Goal: Task Accomplishment & Management: Complete application form

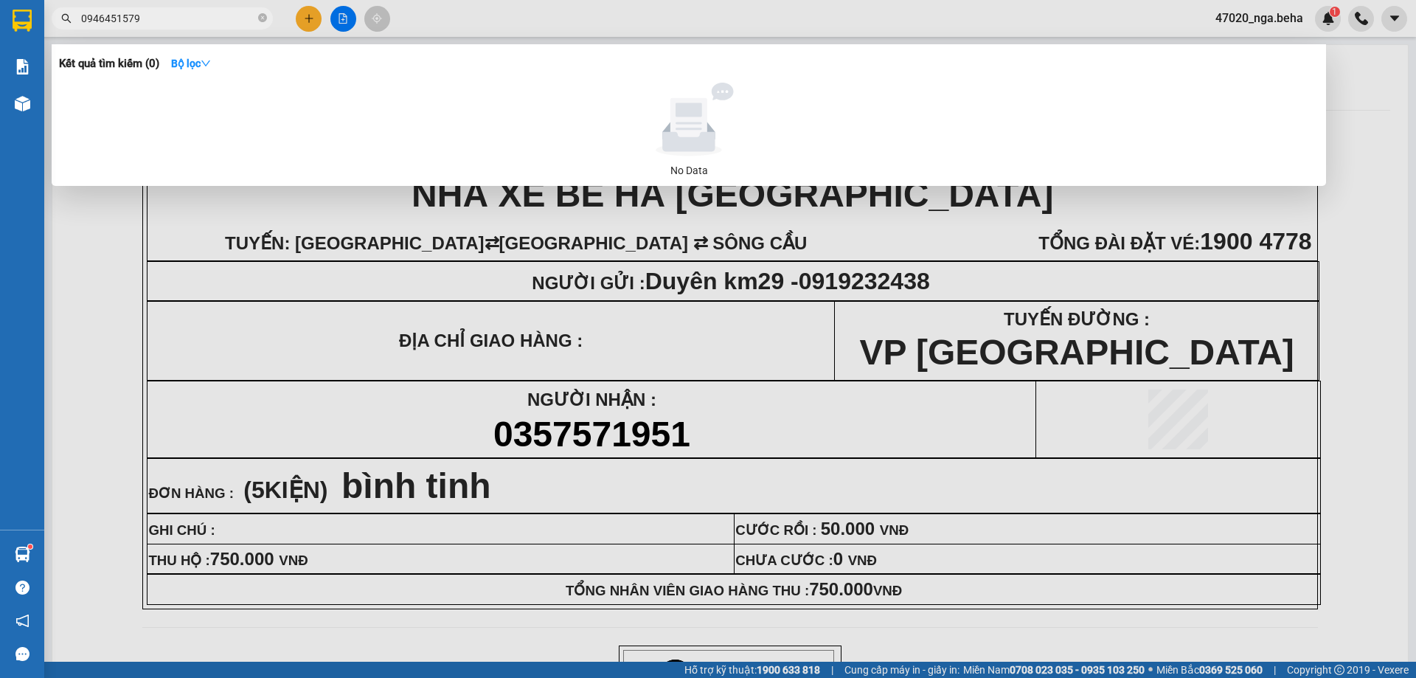
click at [191, 18] on input "0946451579" at bounding box center [168, 18] width 174 height 16
click at [179, 22] on input "0946451579" at bounding box center [168, 18] width 174 height 16
drag, startPoint x: 179, startPoint y: 22, endPoint x: 179, endPoint y: 7, distance: 14.8
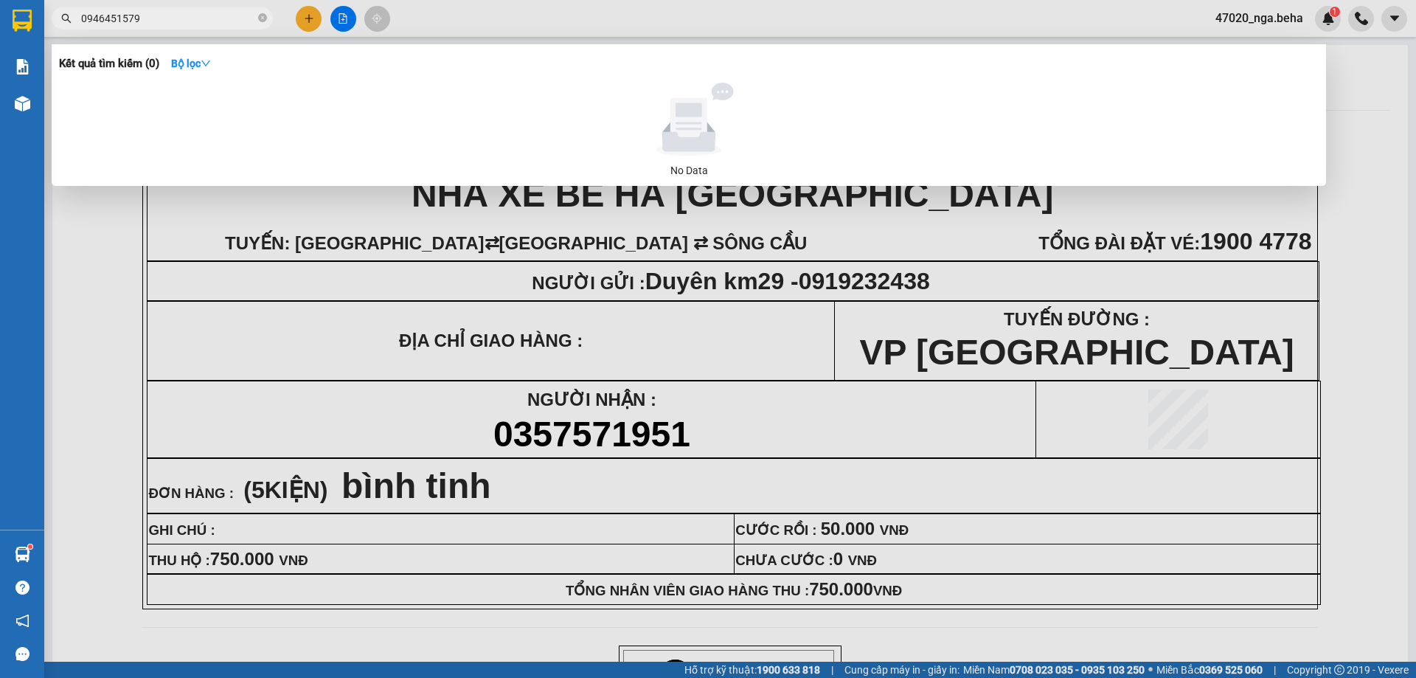
click at [179, 7] on span "0946451579" at bounding box center [162, 18] width 221 height 22
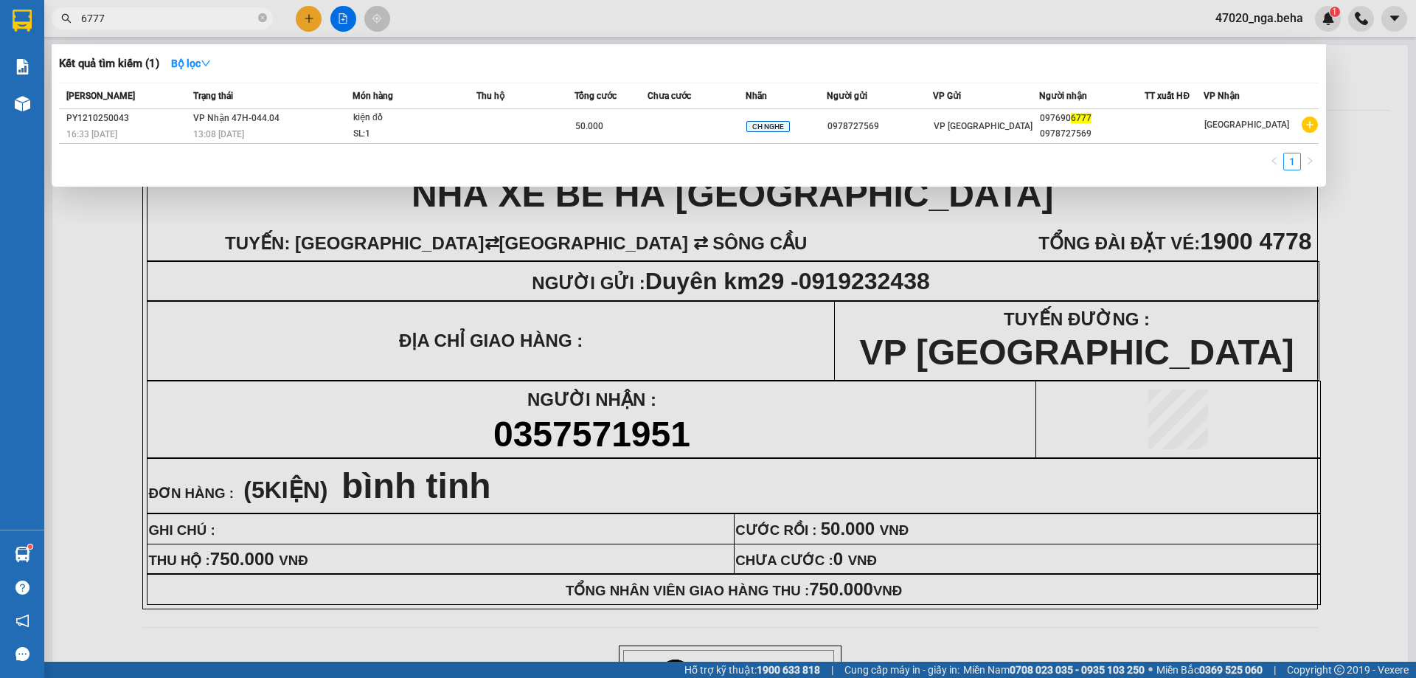
type input "6777"
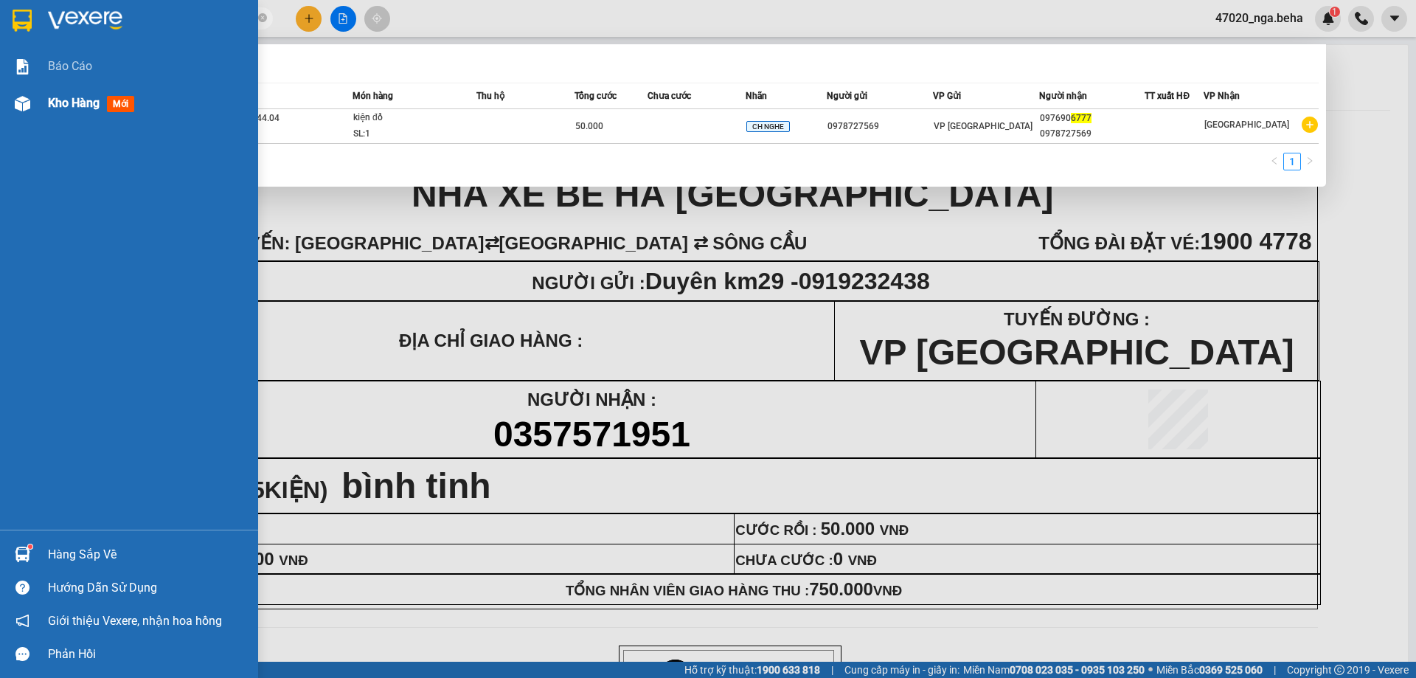
click at [25, 101] on img at bounding box center [22, 103] width 15 height 15
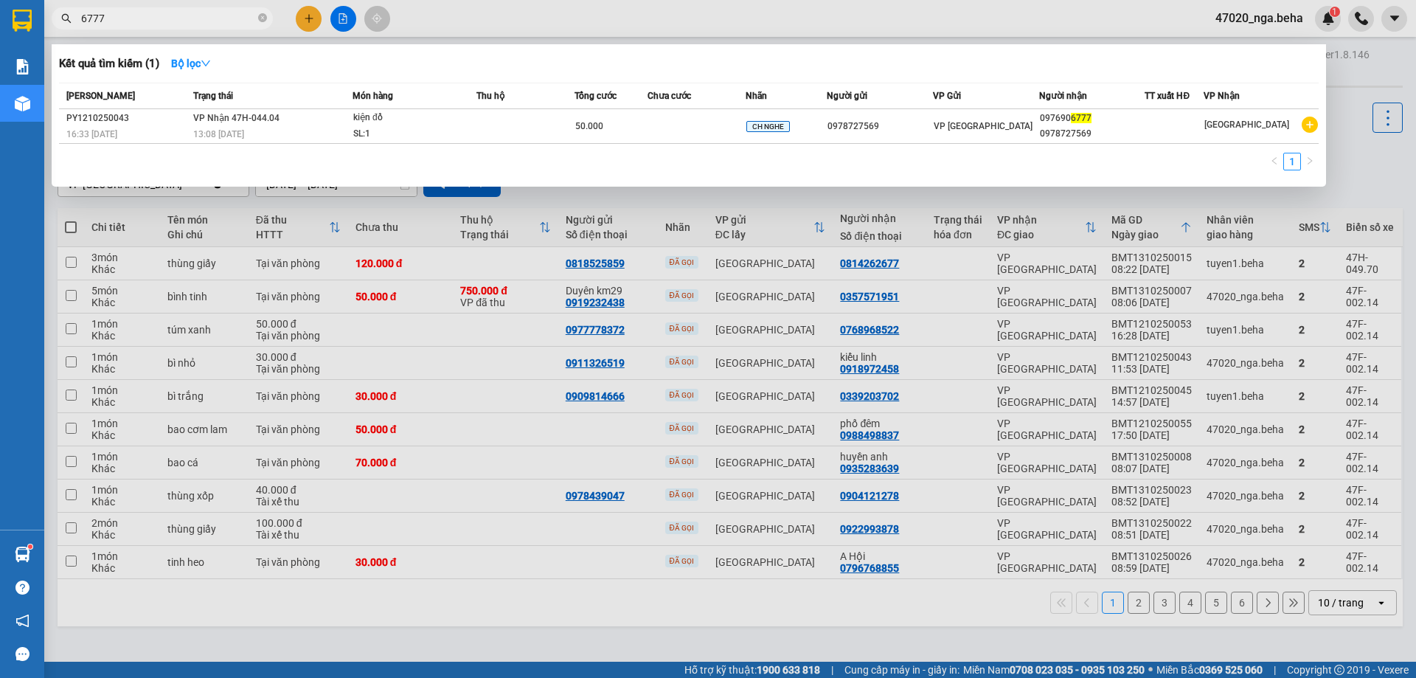
click at [767, 286] on div at bounding box center [708, 339] width 1416 height 678
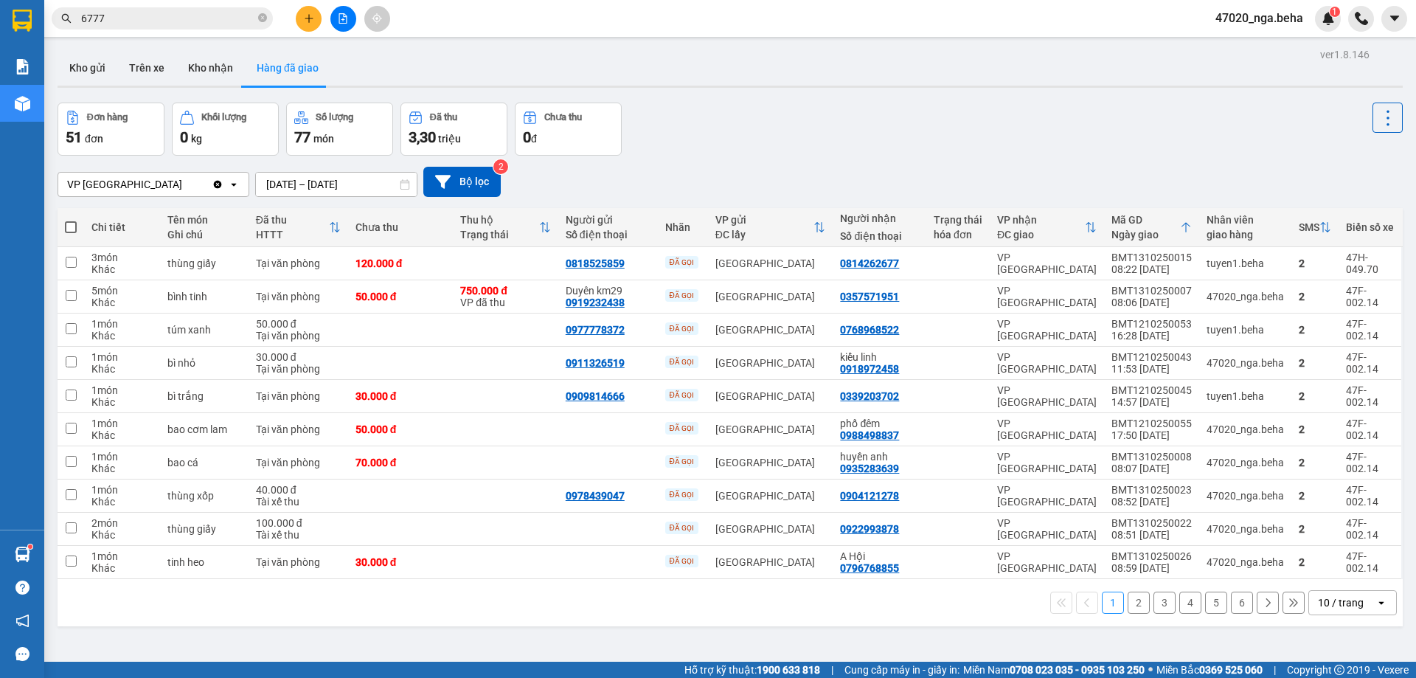
click at [197, 16] on input "6777" at bounding box center [168, 18] width 174 height 16
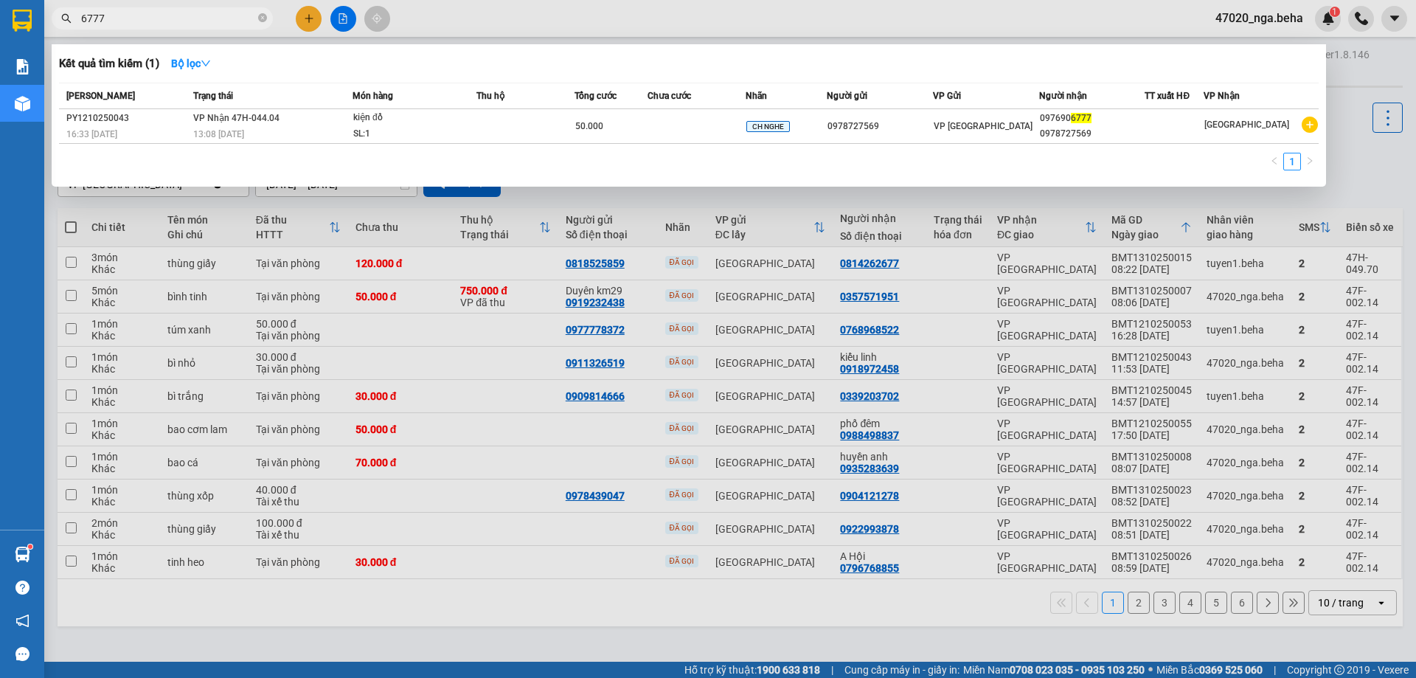
click at [197, 16] on input "6777" at bounding box center [168, 18] width 174 height 16
click at [779, 264] on div at bounding box center [708, 339] width 1416 height 678
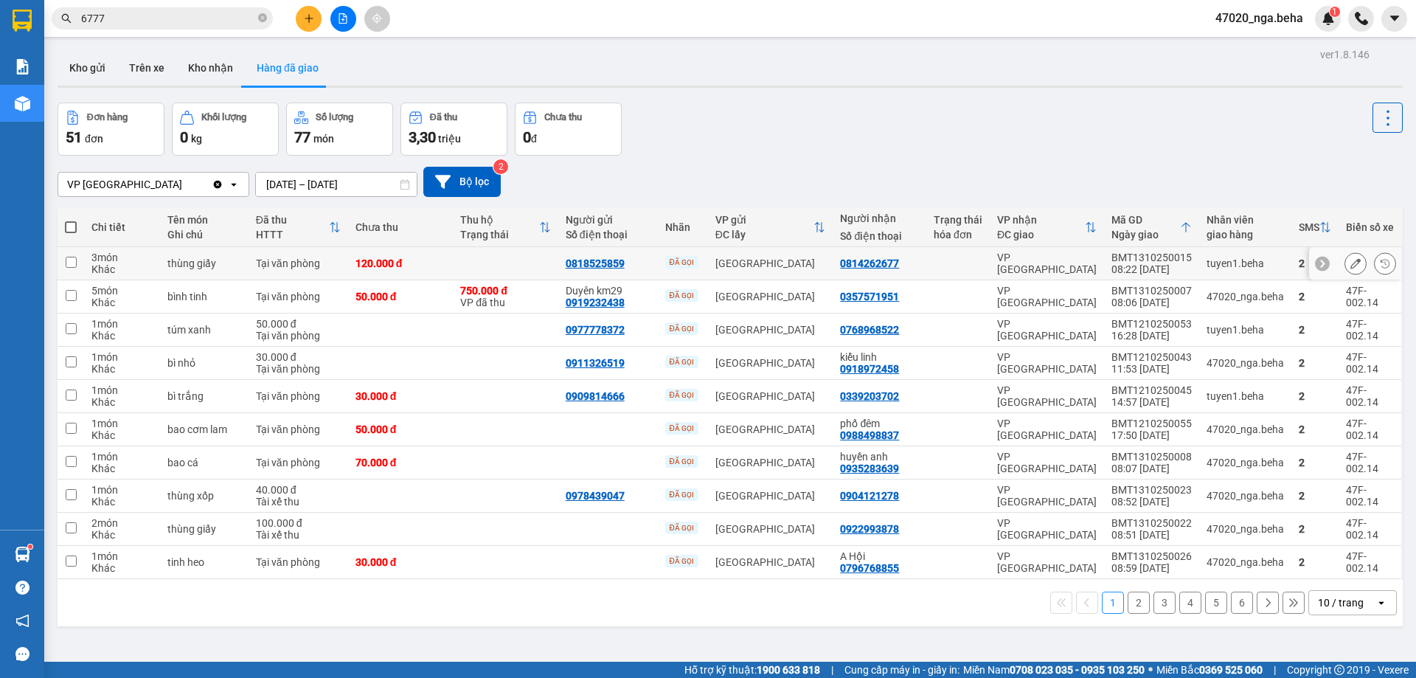
click at [779, 264] on div "[GEOGRAPHIC_DATA]" at bounding box center [770, 263] width 111 height 12
checkbox input "true"
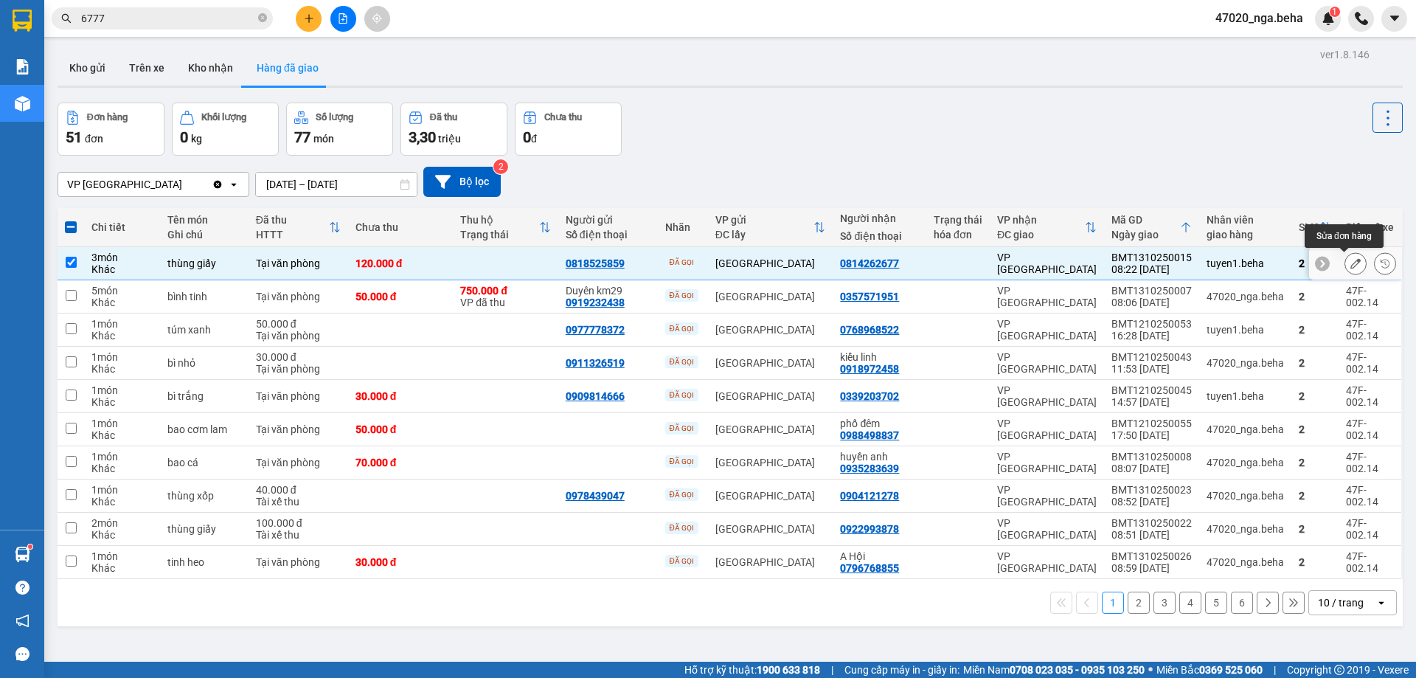
click at [1351, 266] on icon at bounding box center [1356, 263] width 10 height 10
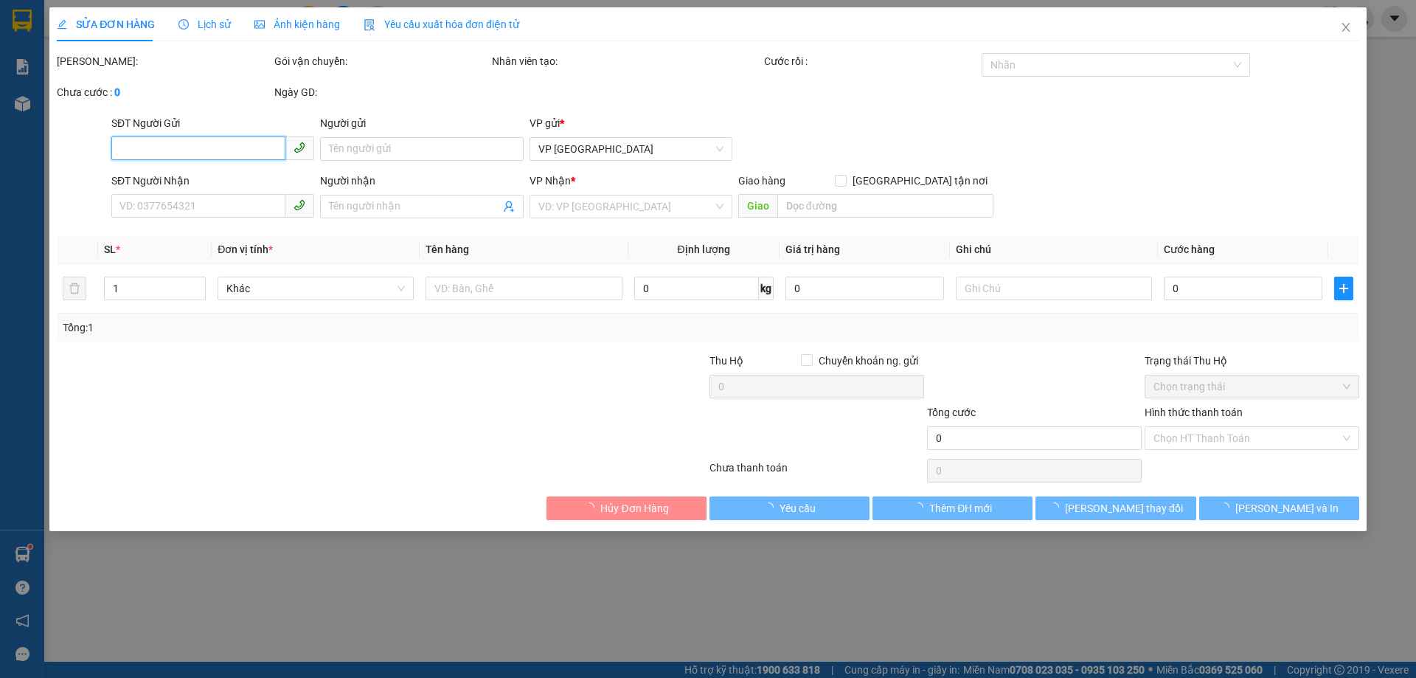
type input "0818525859"
type input "0814262677"
type input "120.000"
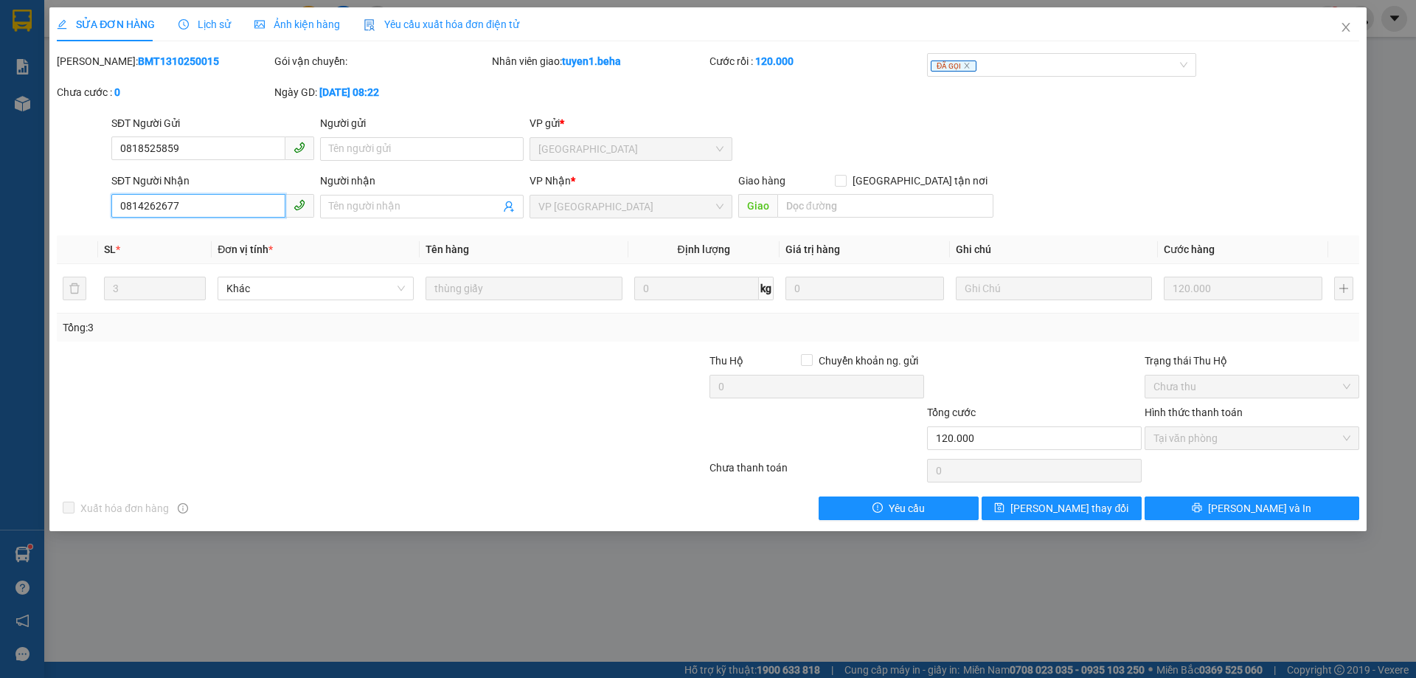
click at [212, 214] on input "0814262677" at bounding box center [198, 206] width 174 height 24
click at [197, 212] on input "0814262677" at bounding box center [198, 206] width 174 height 24
click at [1344, 27] on icon "close" at bounding box center [1346, 27] width 12 height 12
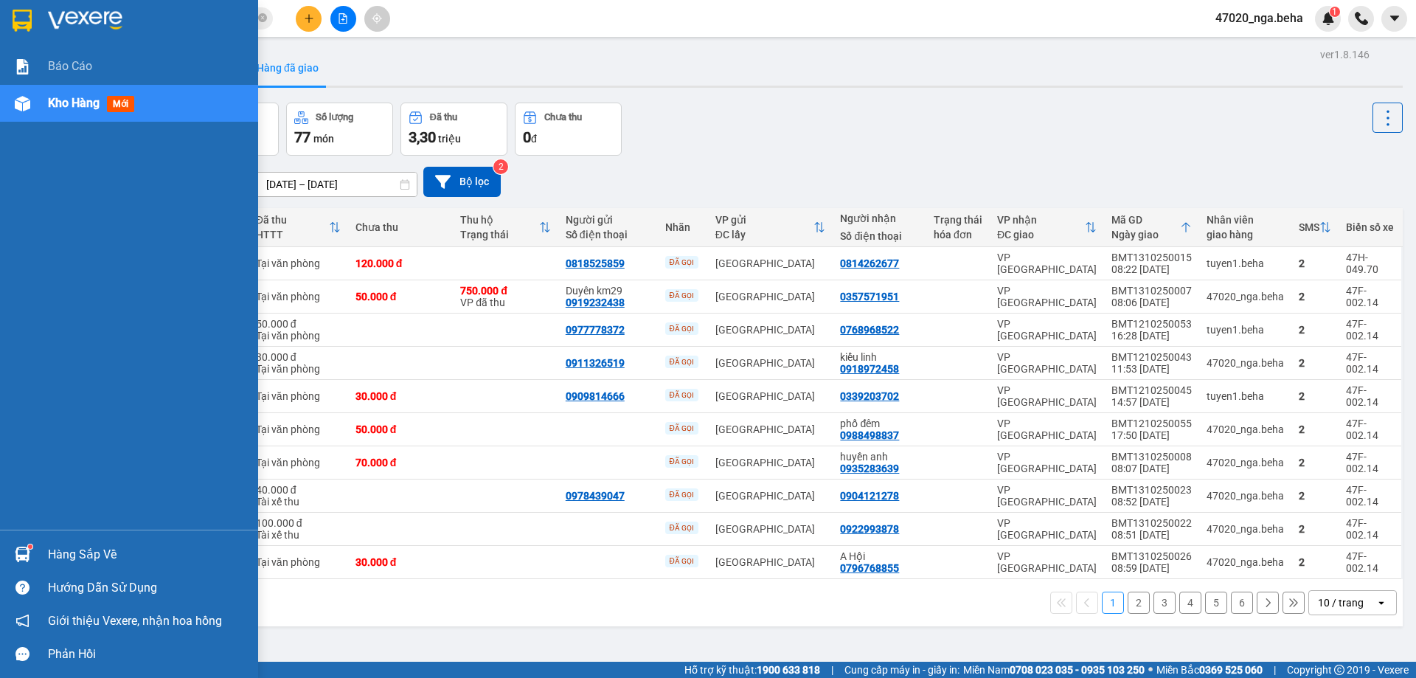
click at [42, 108] on div "Kho hàng mới" at bounding box center [129, 103] width 258 height 37
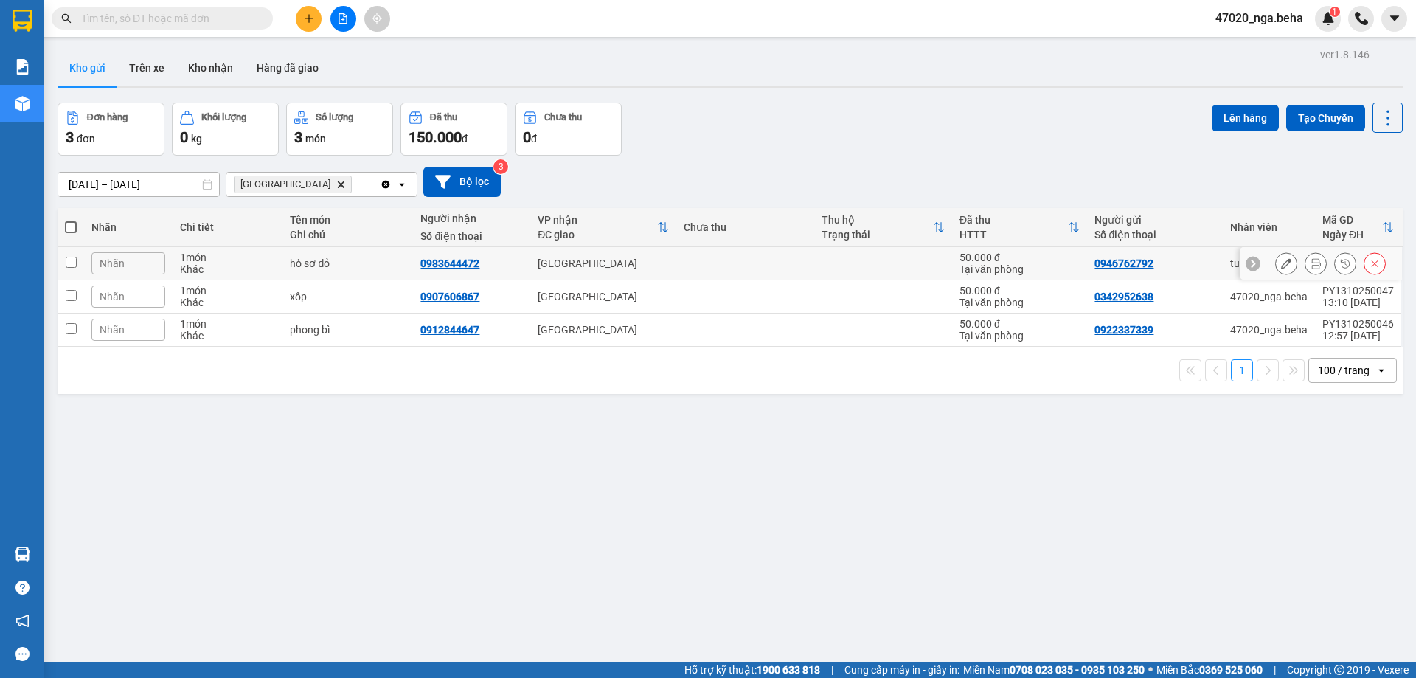
click at [747, 257] on td at bounding box center [745, 263] width 138 height 33
checkbox input "true"
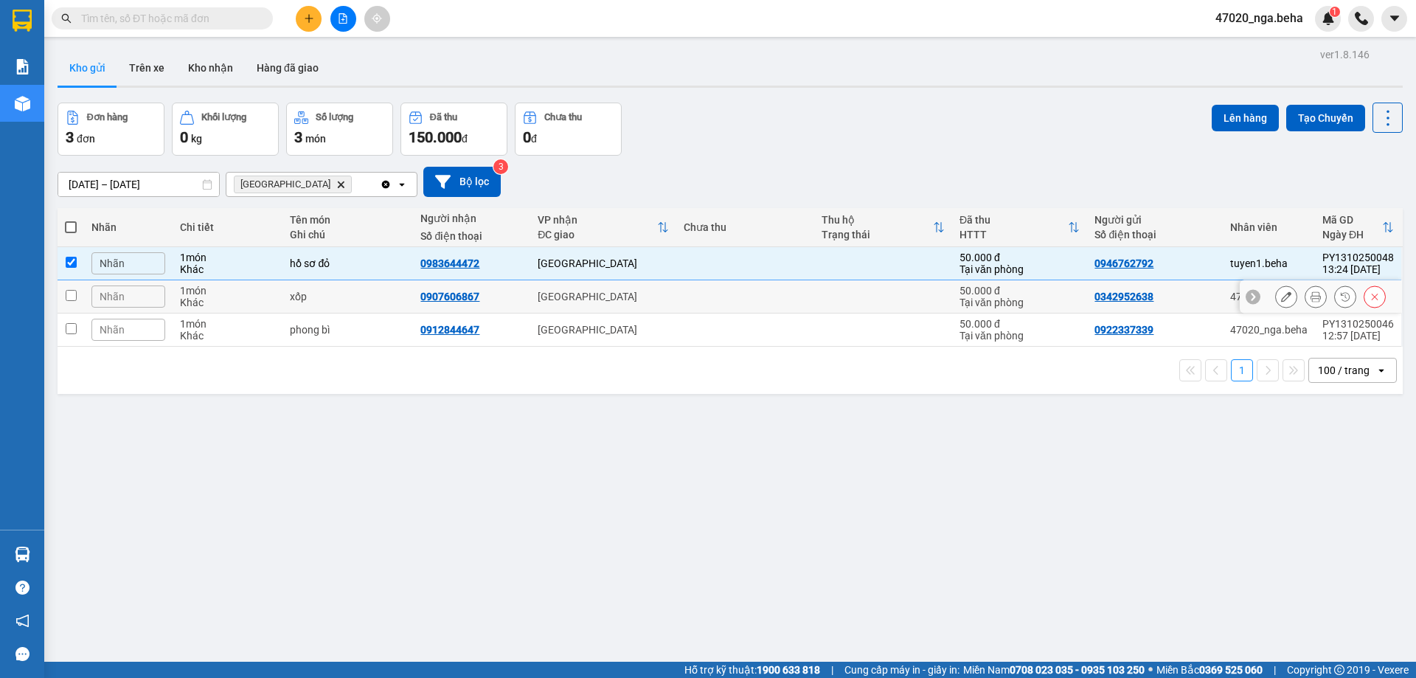
click at [680, 295] on td at bounding box center [745, 296] width 138 height 33
checkbox input "true"
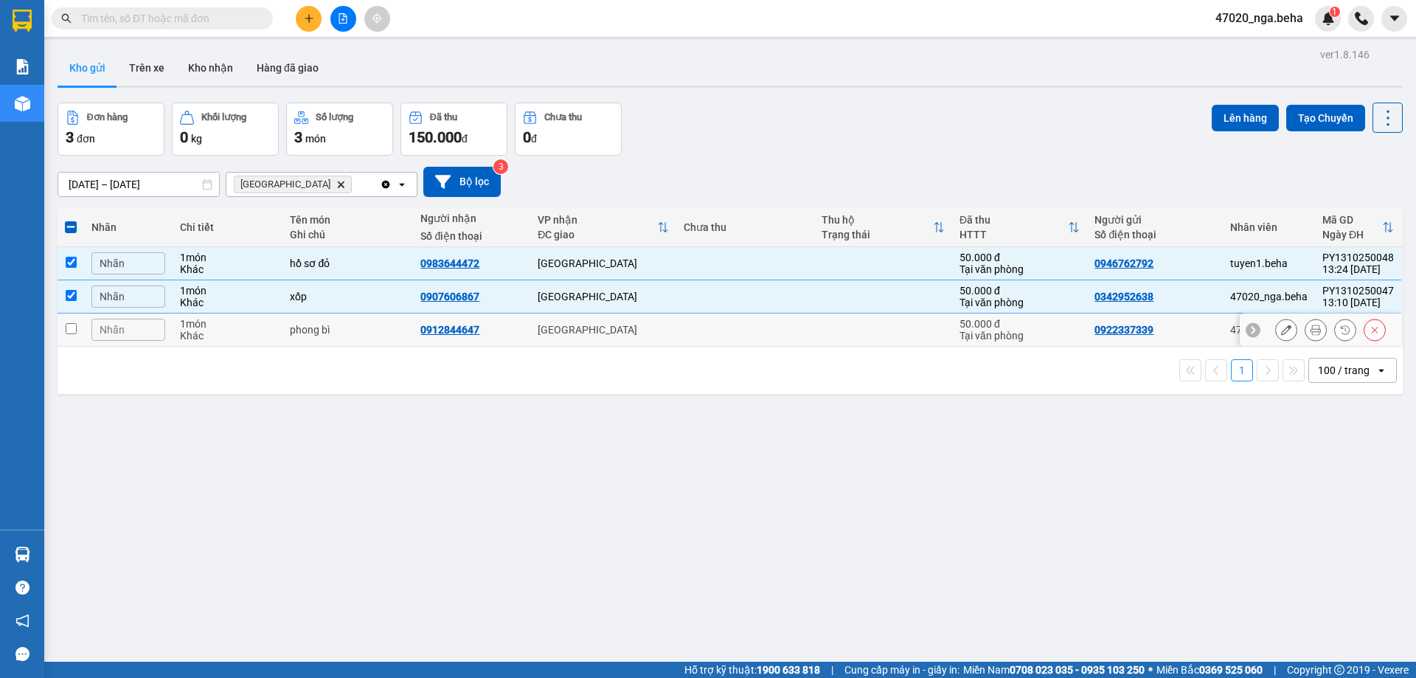
click at [661, 336] on td "[GEOGRAPHIC_DATA]" at bounding box center [603, 329] width 146 height 33
checkbox input "true"
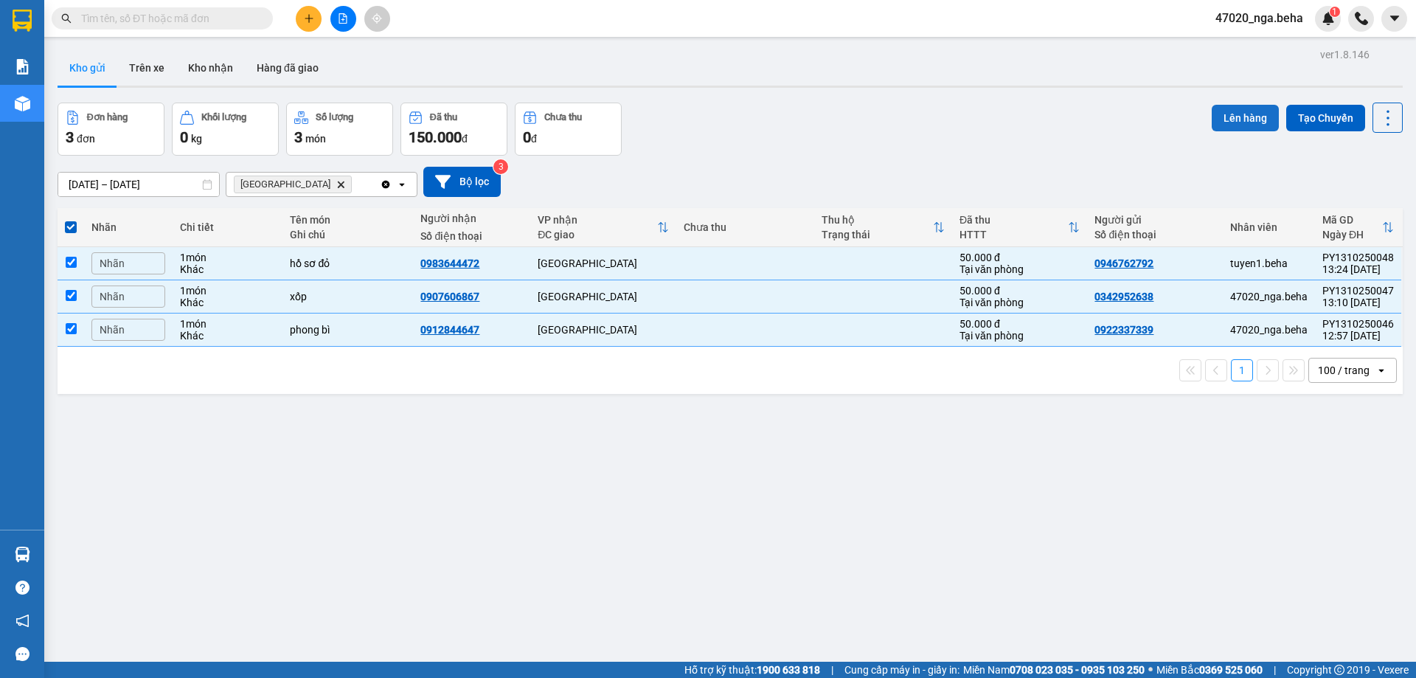
click at [1228, 122] on button "Lên hàng" at bounding box center [1245, 118] width 67 height 27
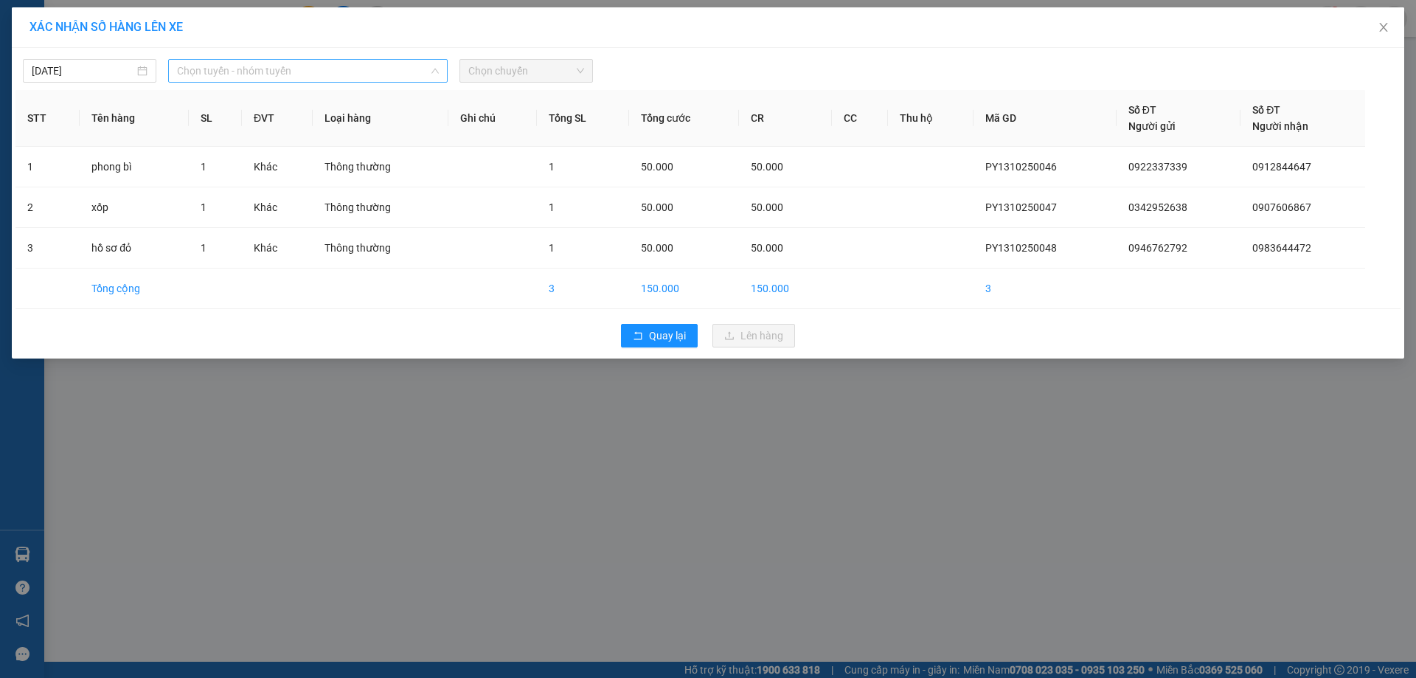
click at [193, 69] on span "Chọn tuyến - nhóm tuyến" at bounding box center [308, 71] width 262 height 22
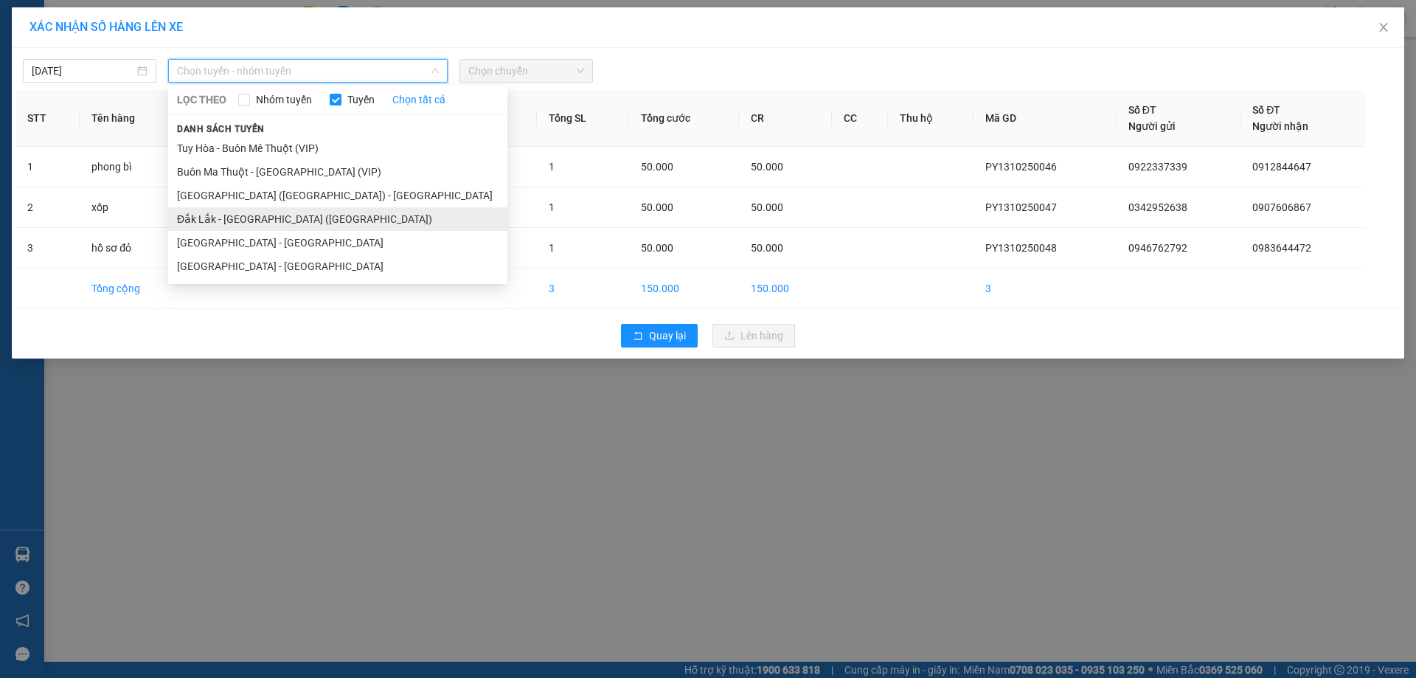
click at [310, 220] on li "Đắk Lắk - Phú Yên (SC)" at bounding box center [337, 219] width 339 height 24
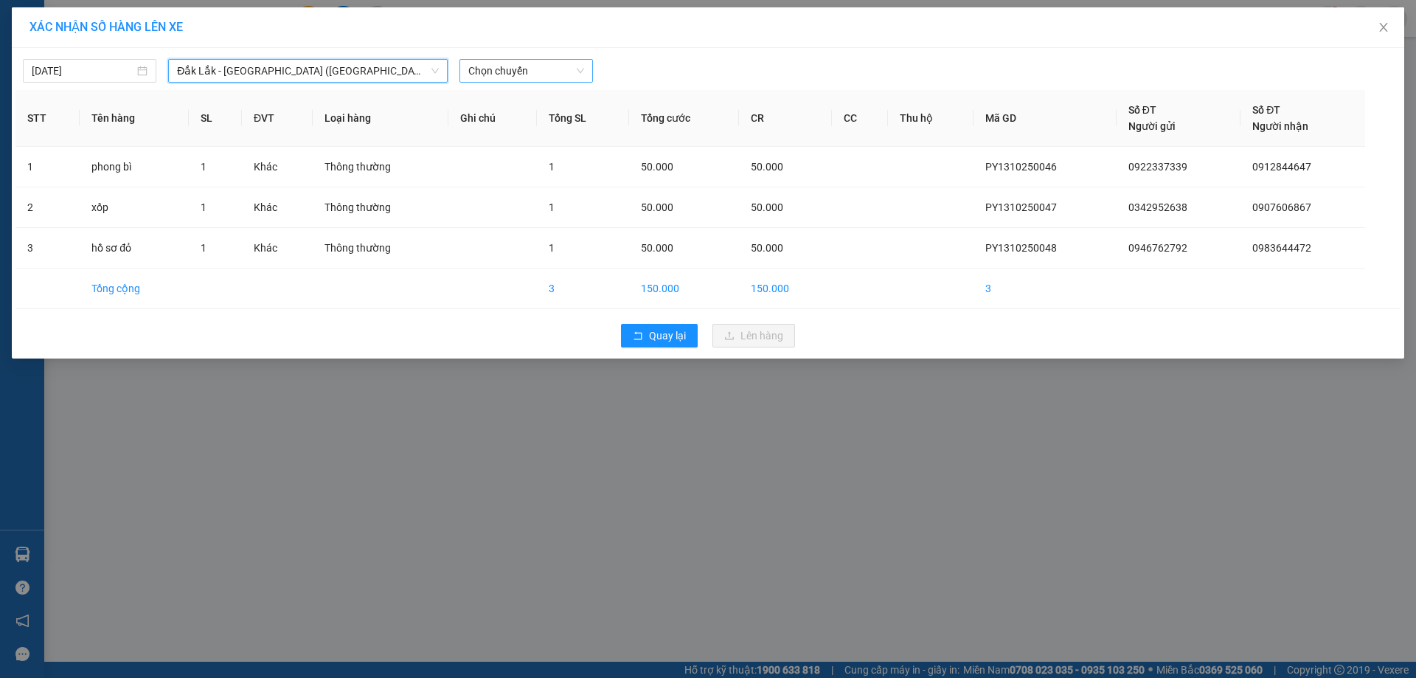
click at [536, 69] on span "Chọn chuyến" at bounding box center [526, 71] width 116 height 22
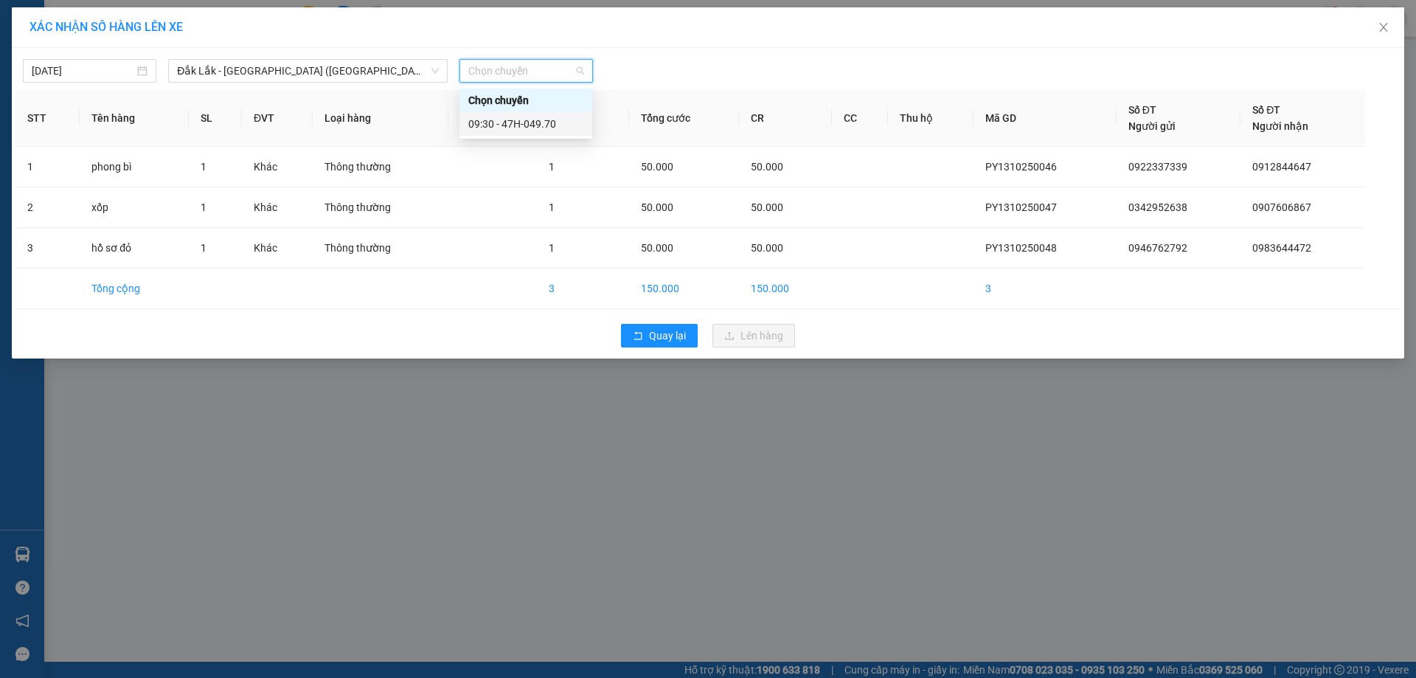
click at [535, 125] on div "09:30 - 47H-049.70" at bounding box center [525, 124] width 115 height 16
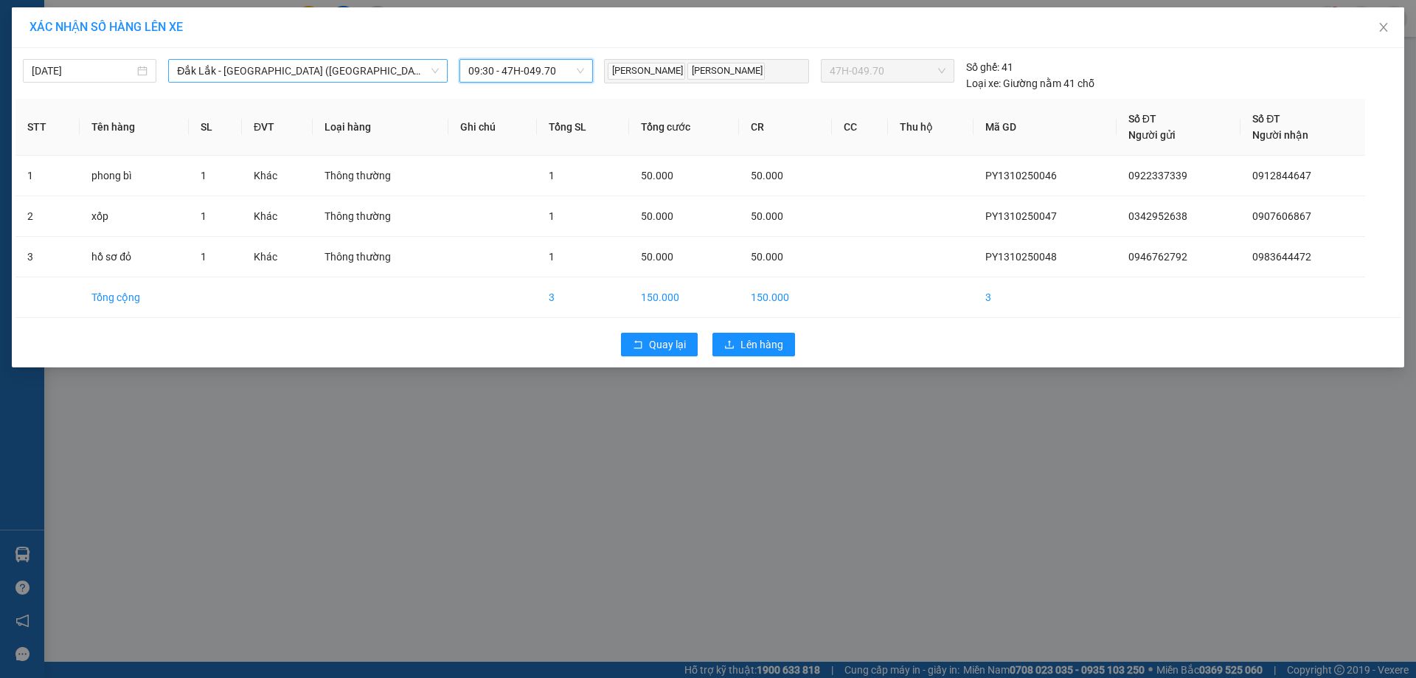
click at [296, 77] on span "Đắk Lắk - Phú Yên (SC)" at bounding box center [308, 71] width 262 height 22
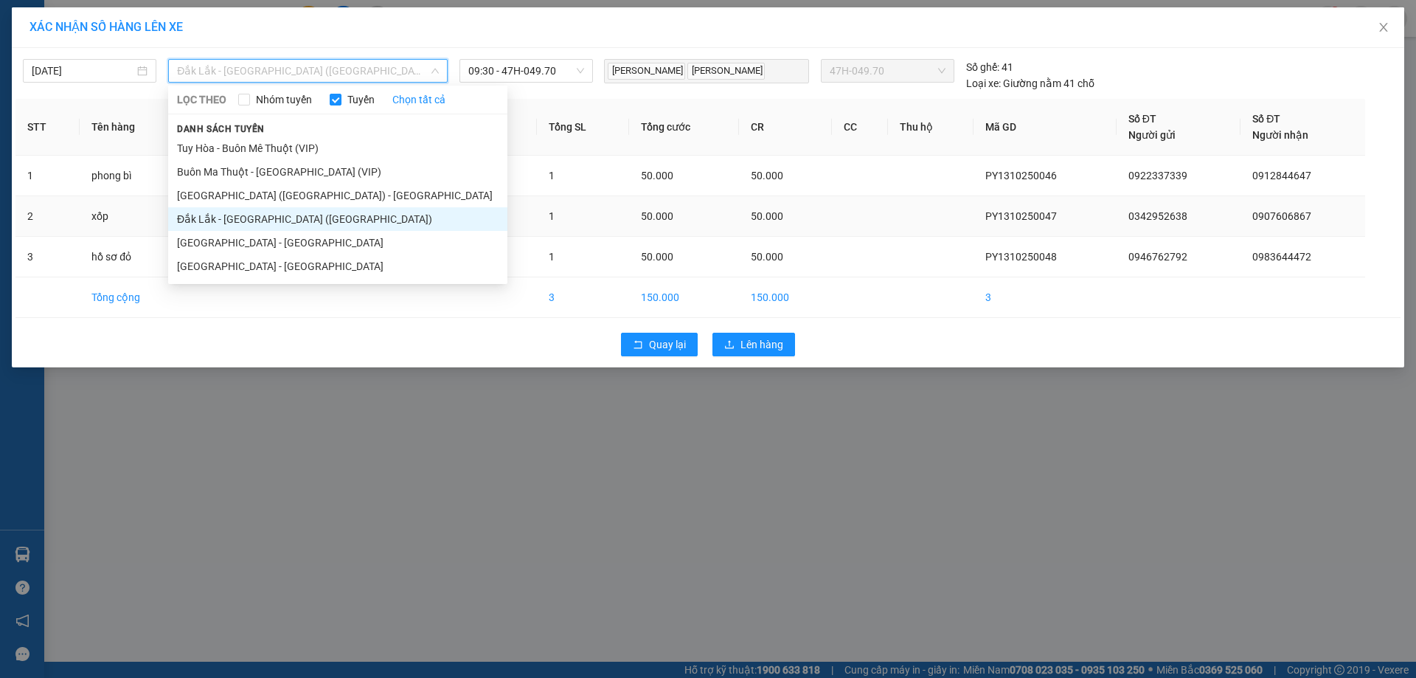
click at [282, 221] on li "Đắk Lắk - Phú Yên (SC)" at bounding box center [337, 219] width 339 height 24
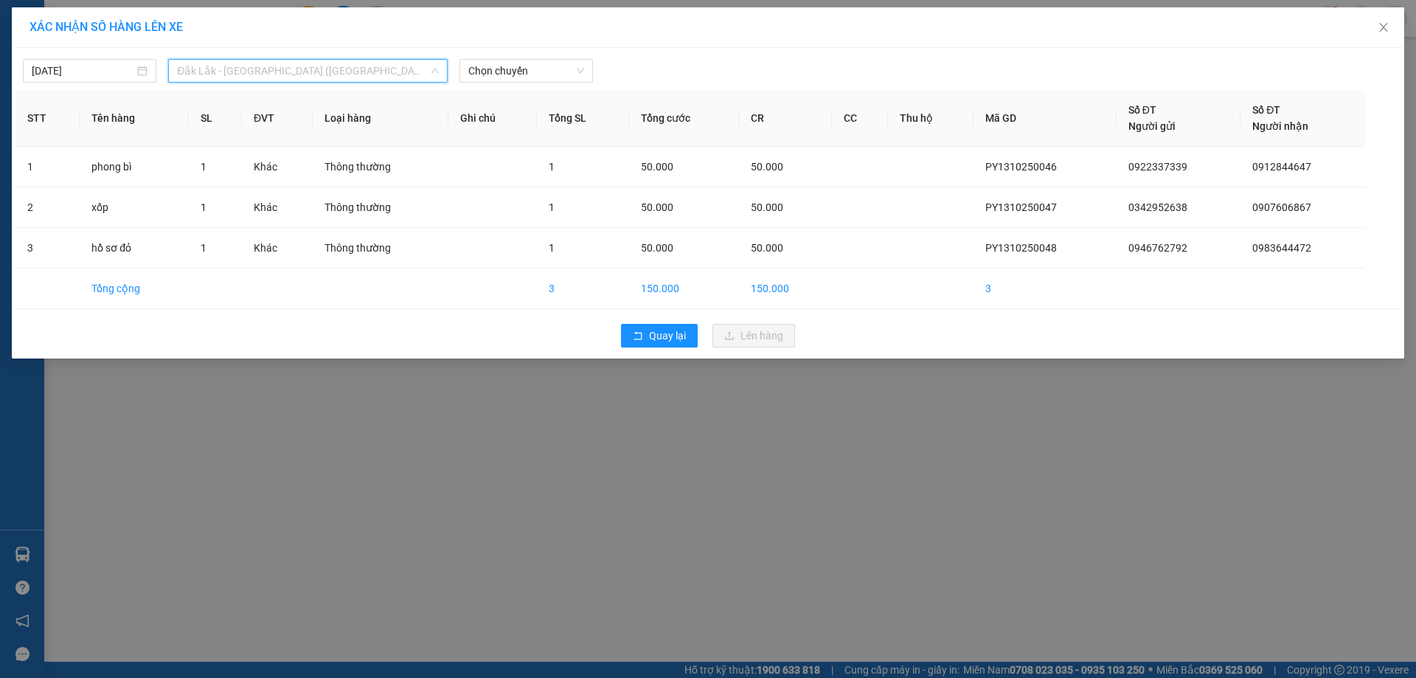
click at [303, 71] on span "Đắk Lắk - Phú Yên (SC)" at bounding box center [308, 71] width 262 height 22
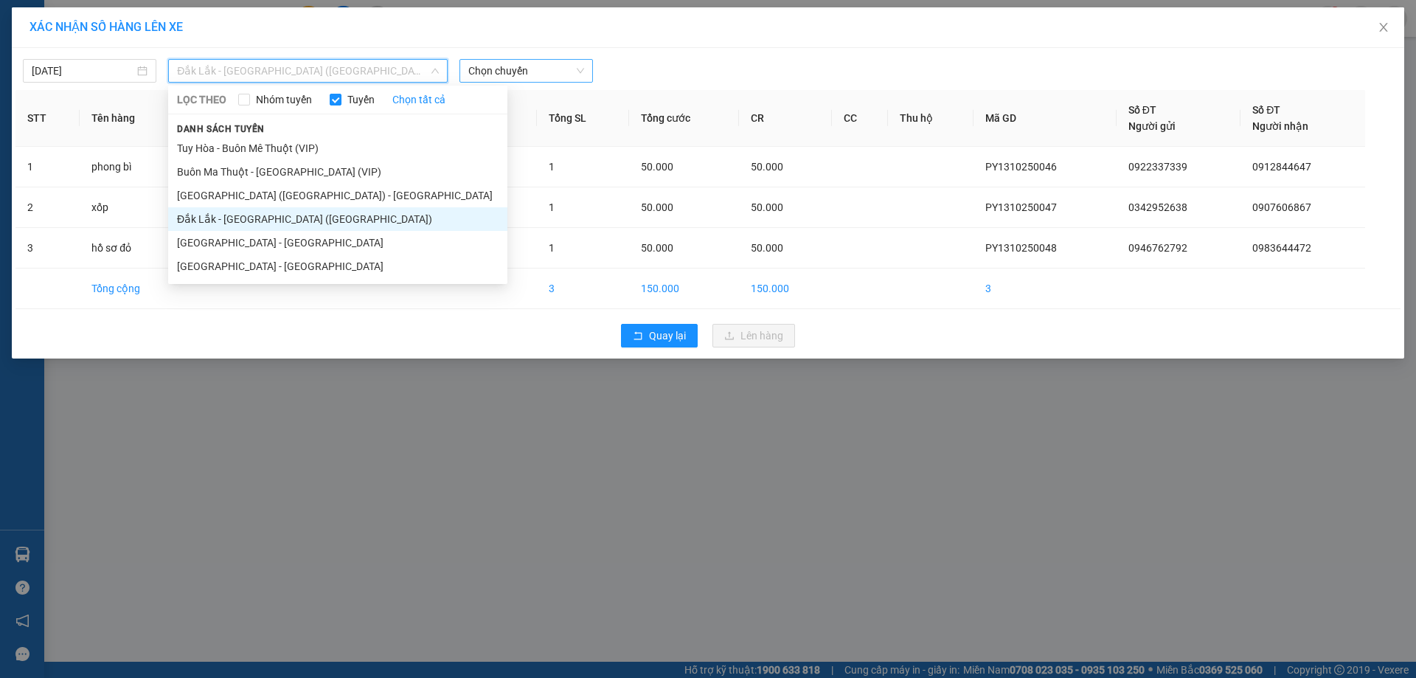
click at [489, 77] on span "Chọn chuyến" at bounding box center [526, 71] width 116 height 22
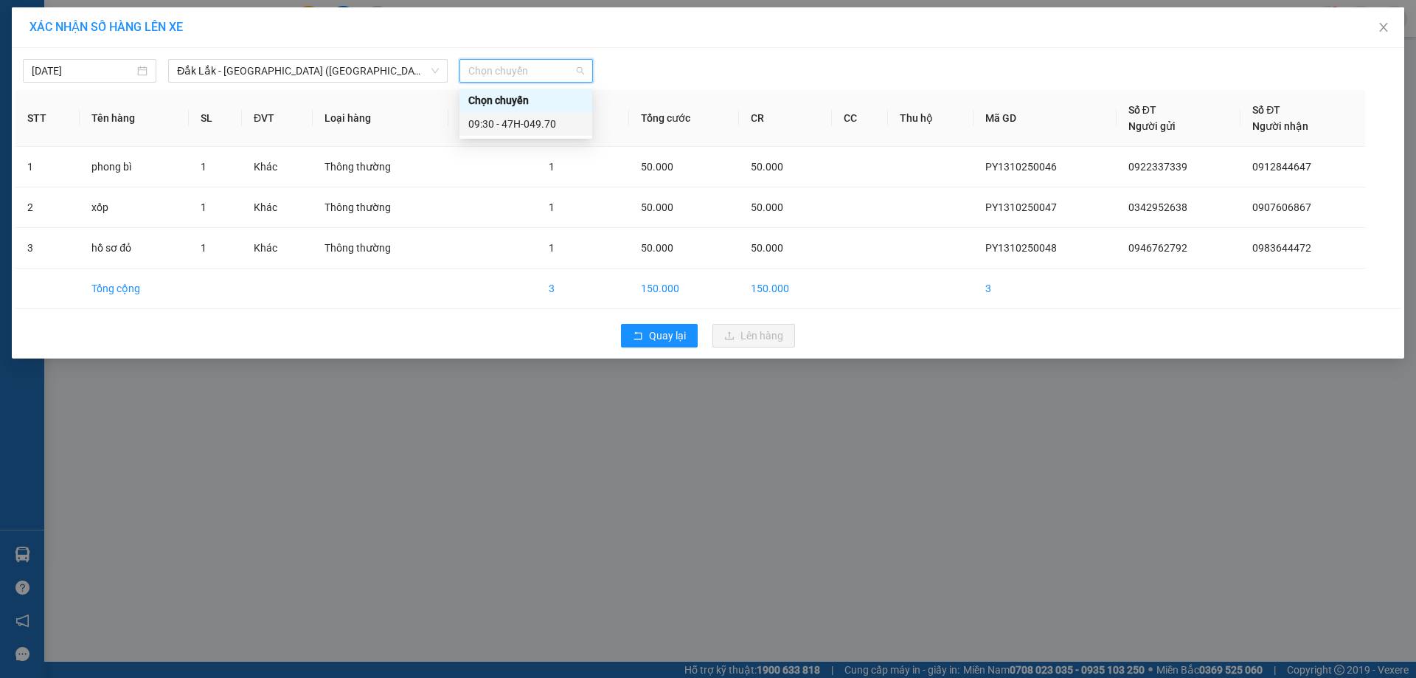
click at [495, 119] on div "09:30 - 47H-049.70" at bounding box center [525, 124] width 115 height 16
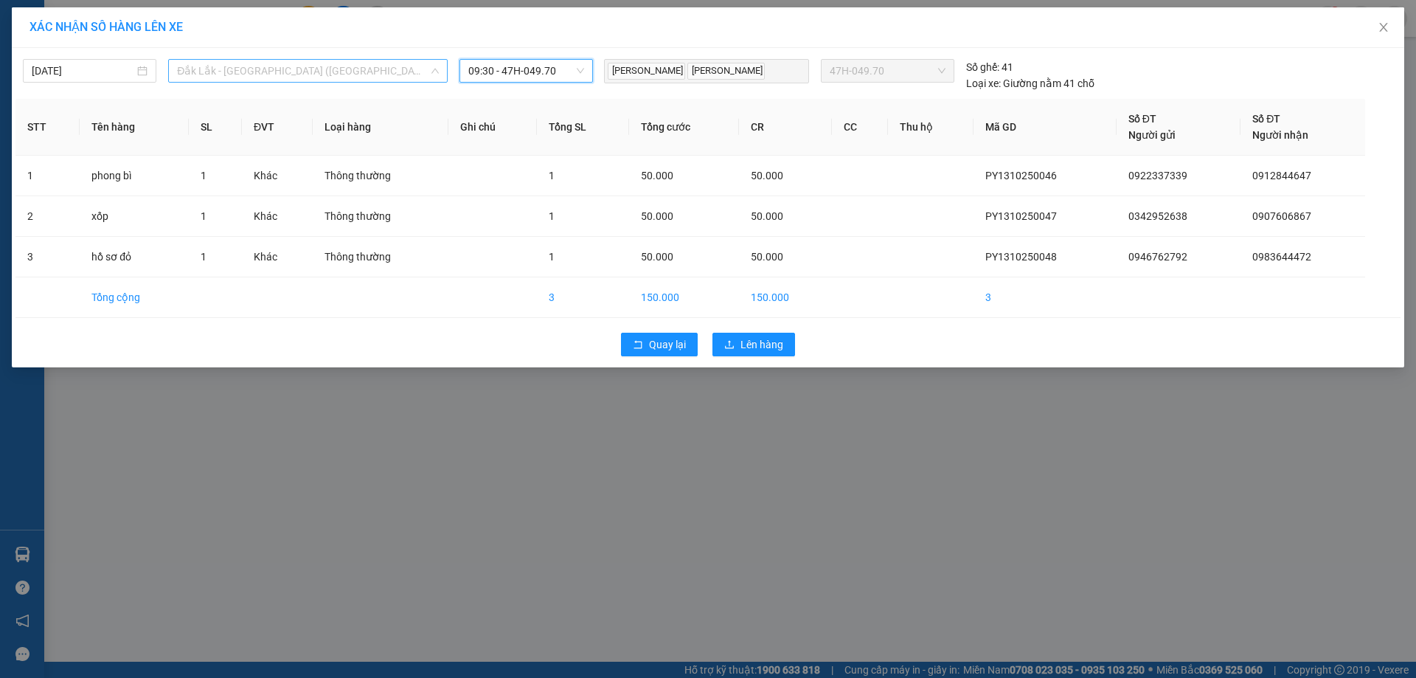
click at [315, 73] on span "Đắk Lắk - Phú Yên (SC)" at bounding box center [308, 71] width 262 height 22
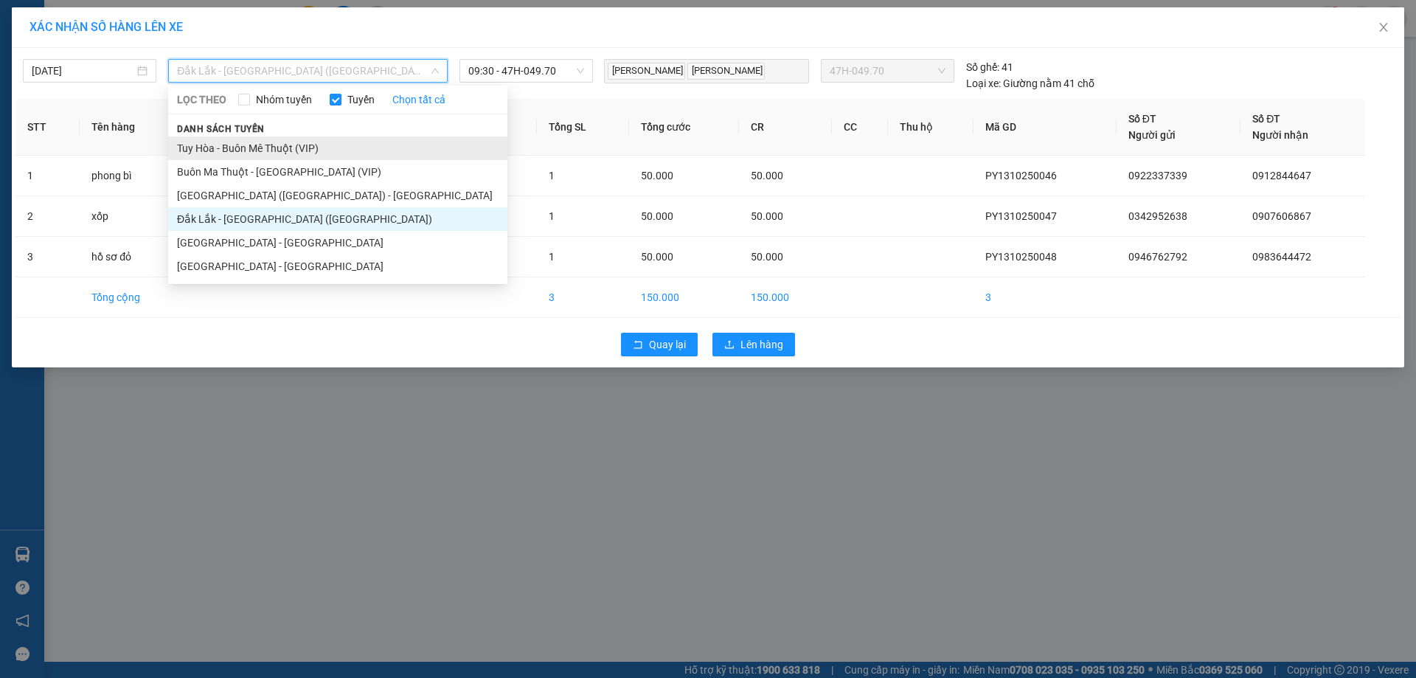
click at [314, 155] on li "Tuy Hòa - Buôn Mê Thuột (VIP)" at bounding box center [337, 148] width 339 height 24
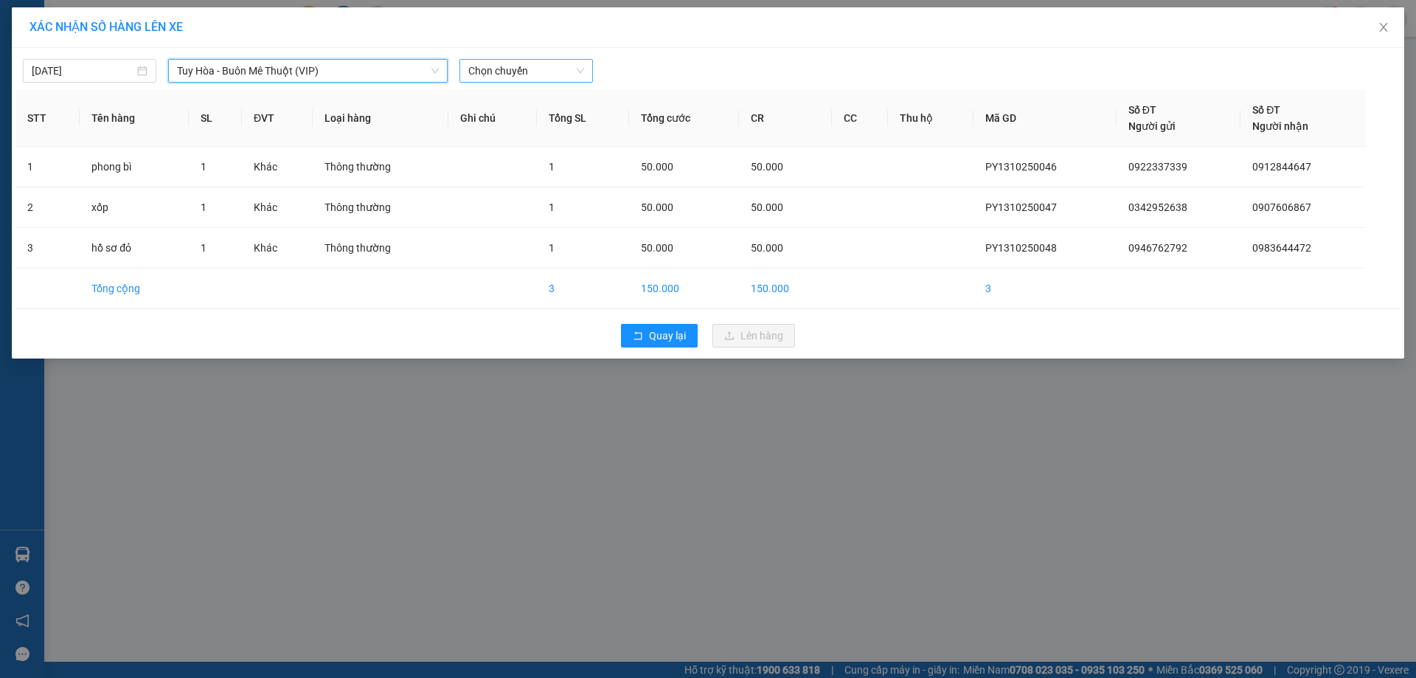
click at [523, 72] on span "Chọn chuyến" at bounding box center [526, 71] width 116 height 22
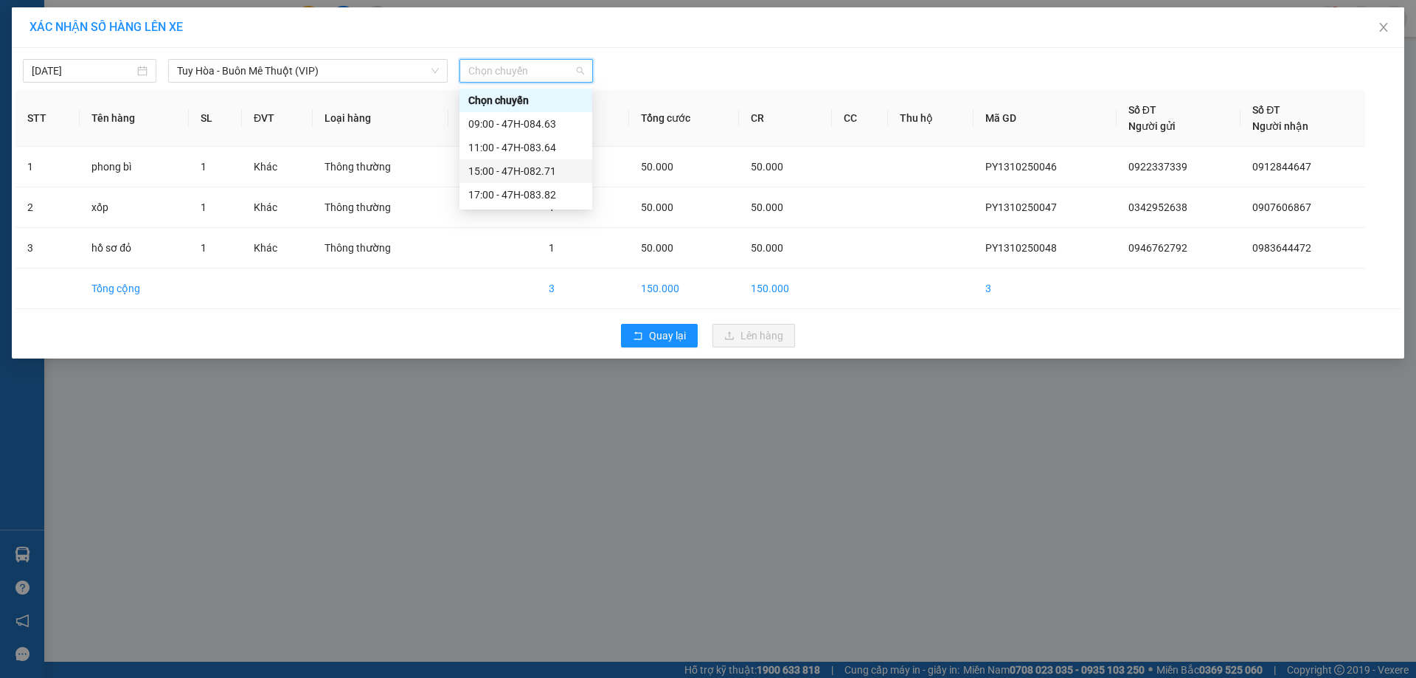
click at [541, 163] on div "15:00 - 47H-082.71" at bounding box center [525, 171] width 115 height 16
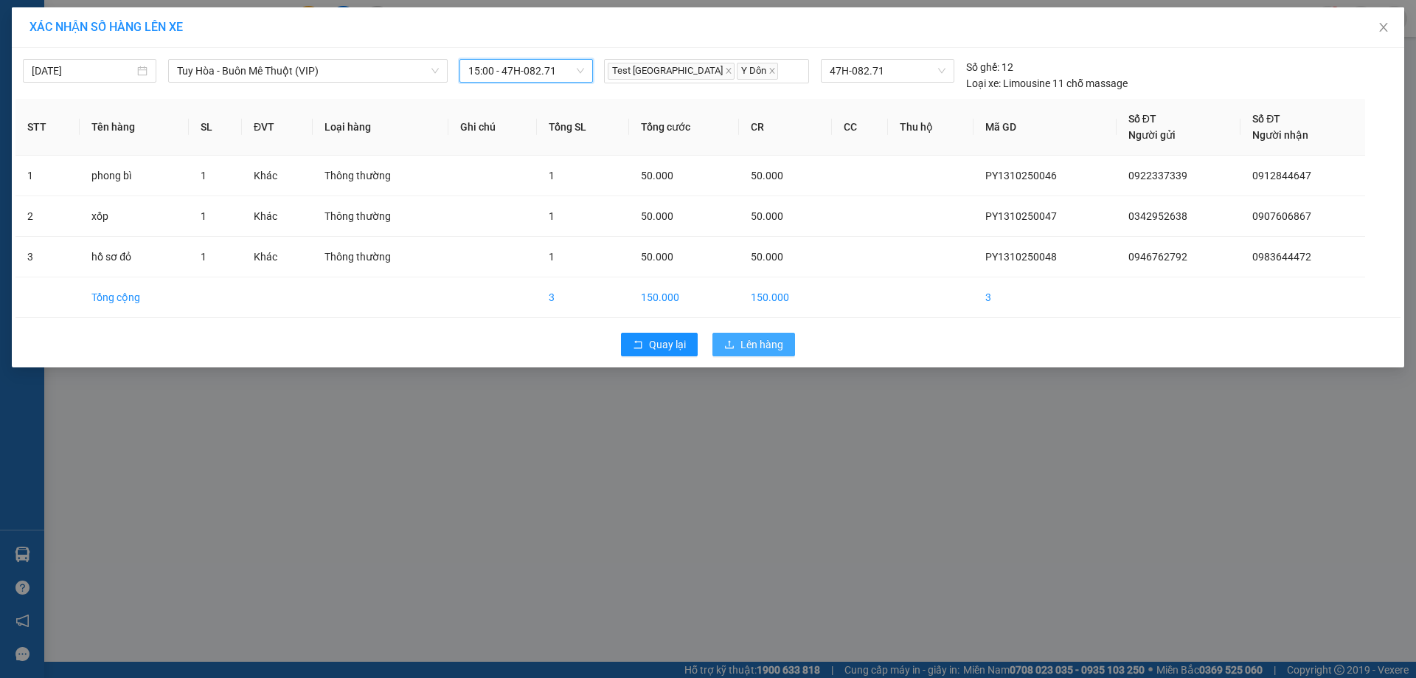
click at [763, 342] on span "Lên hàng" at bounding box center [762, 344] width 43 height 16
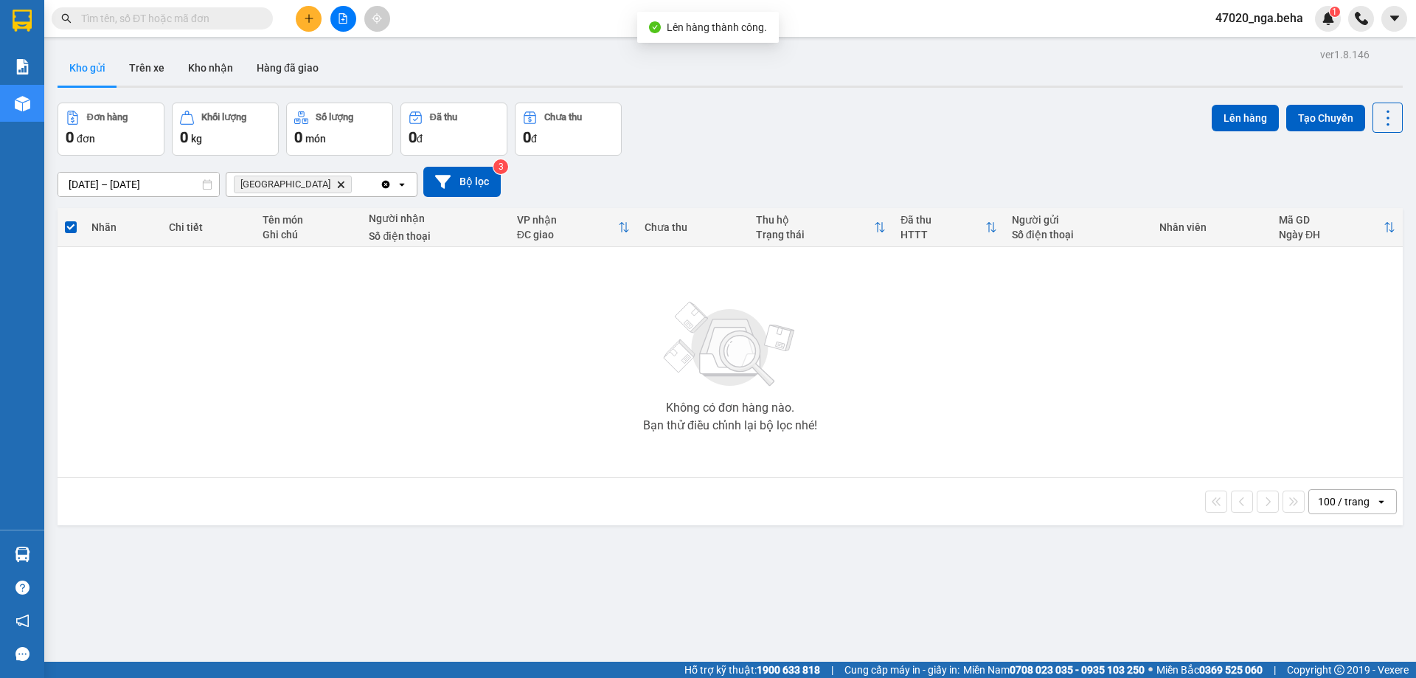
scroll to position [68, 0]
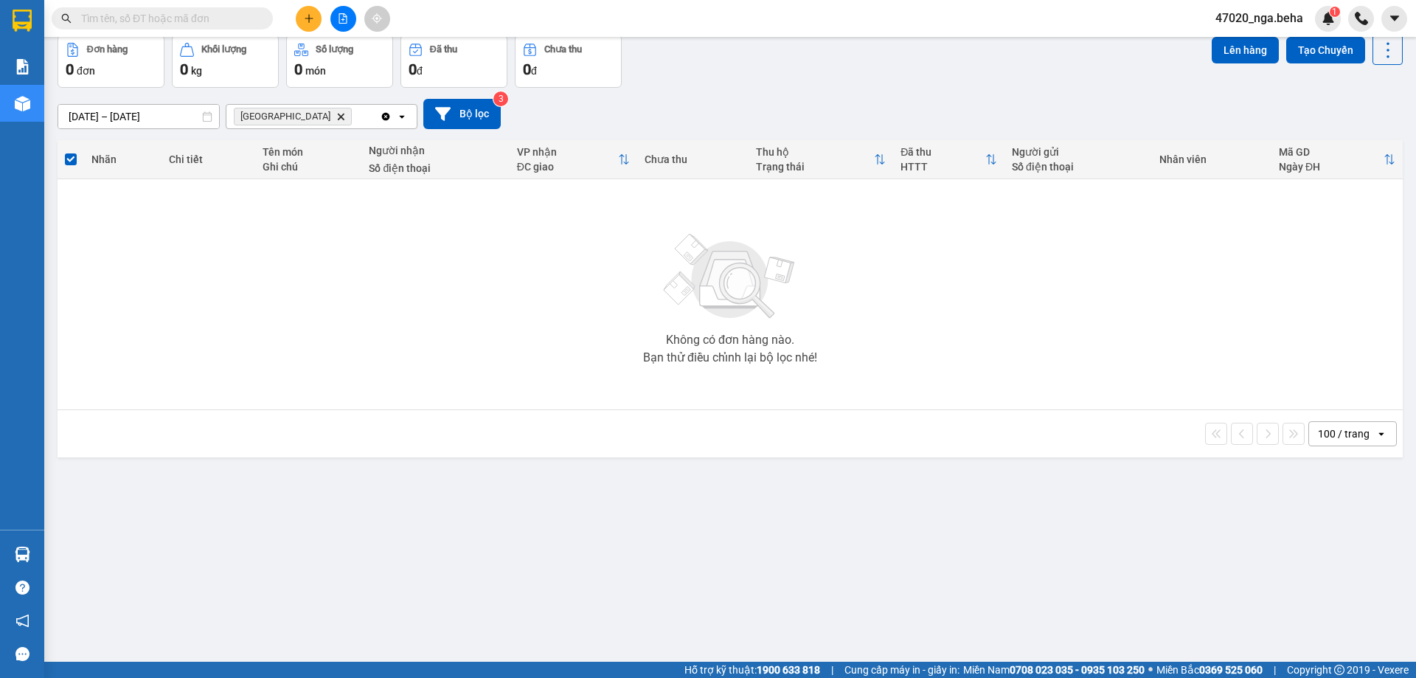
click at [181, 21] on input "text" at bounding box center [168, 18] width 174 height 16
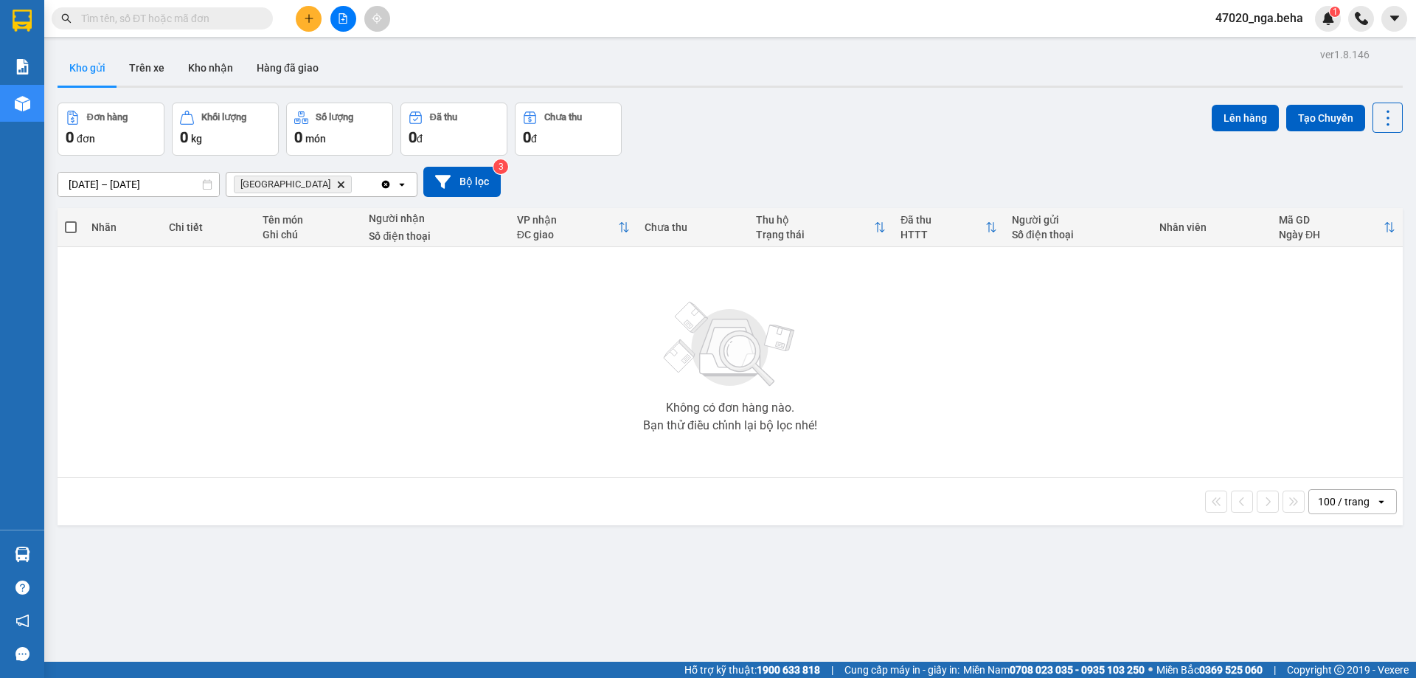
click at [342, 22] on icon "file-add" at bounding box center [343, 18] width 10 height 10
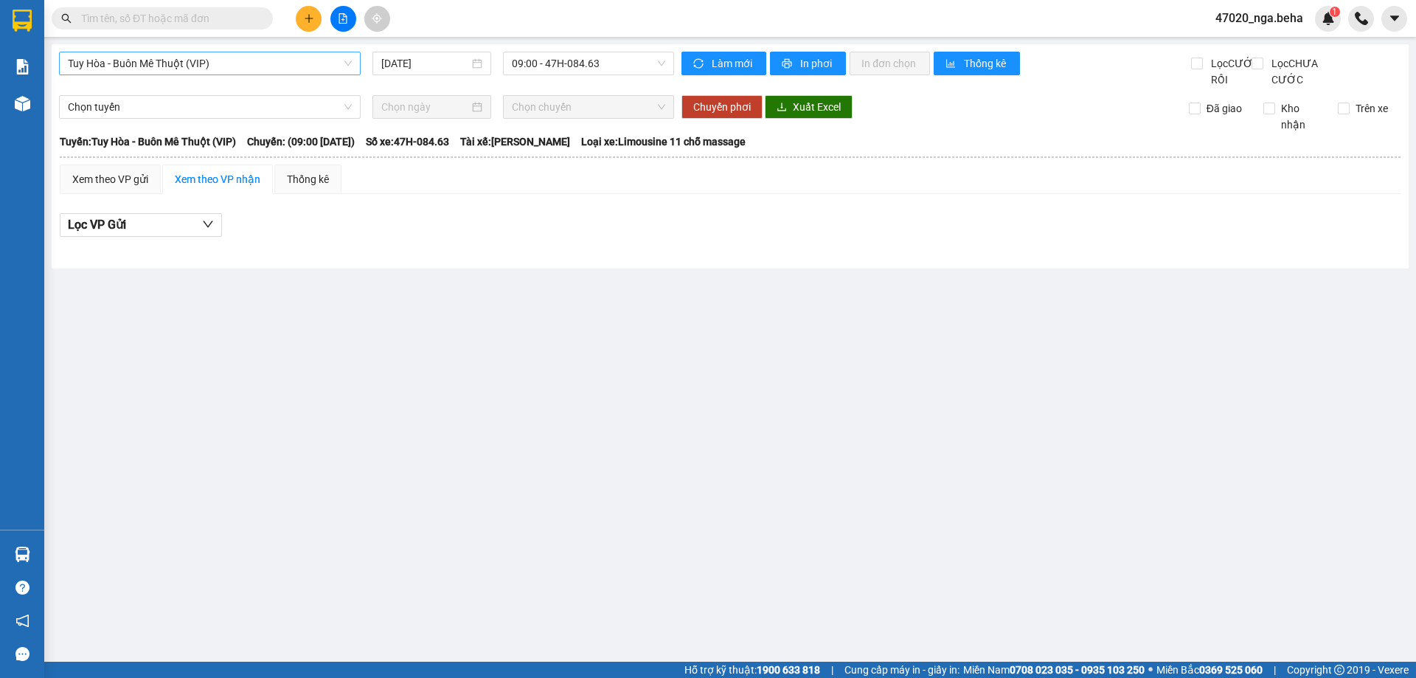
click at [294, 63] on span "Tuy Hòa - Buôn Mê Thuột (VIP)" at bounding box center [210, 63] width 284 height 22
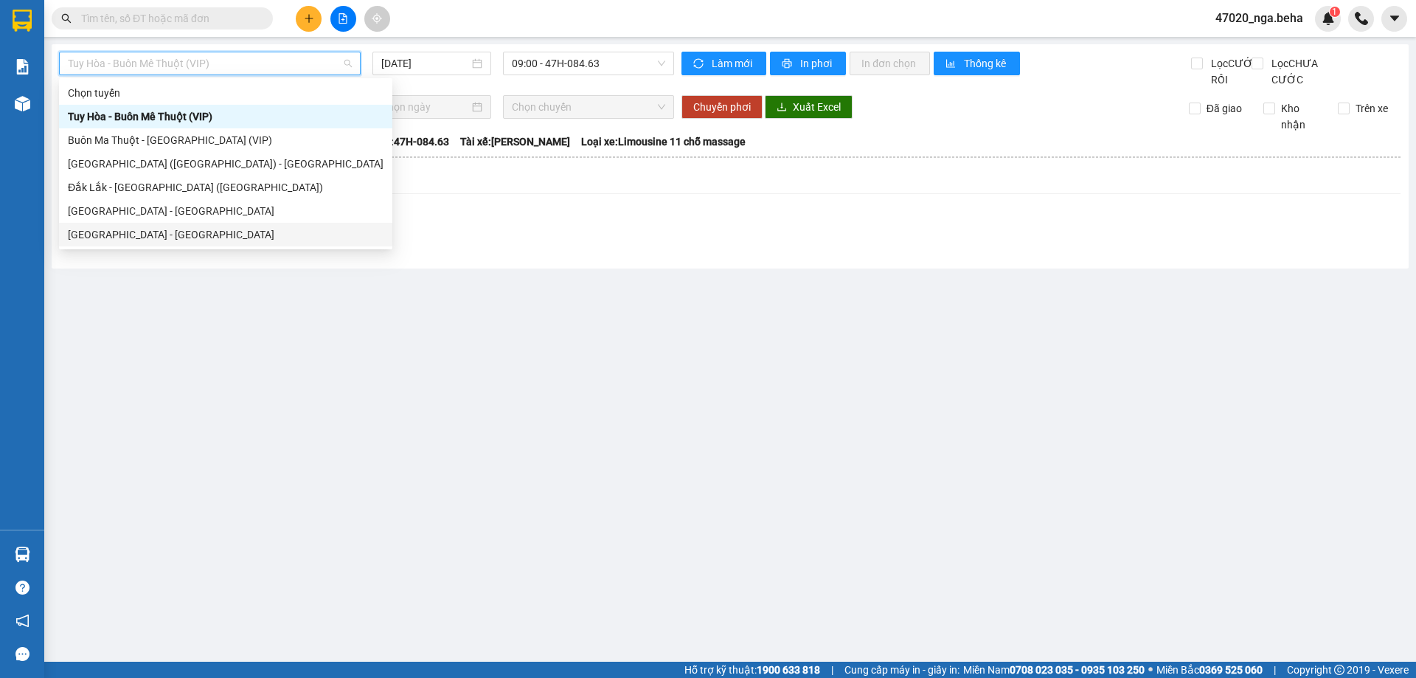
click at [190, 238] on div "Đắk Lắk - Phú Yên" at bounding box center [226, 234] width 316 height 16
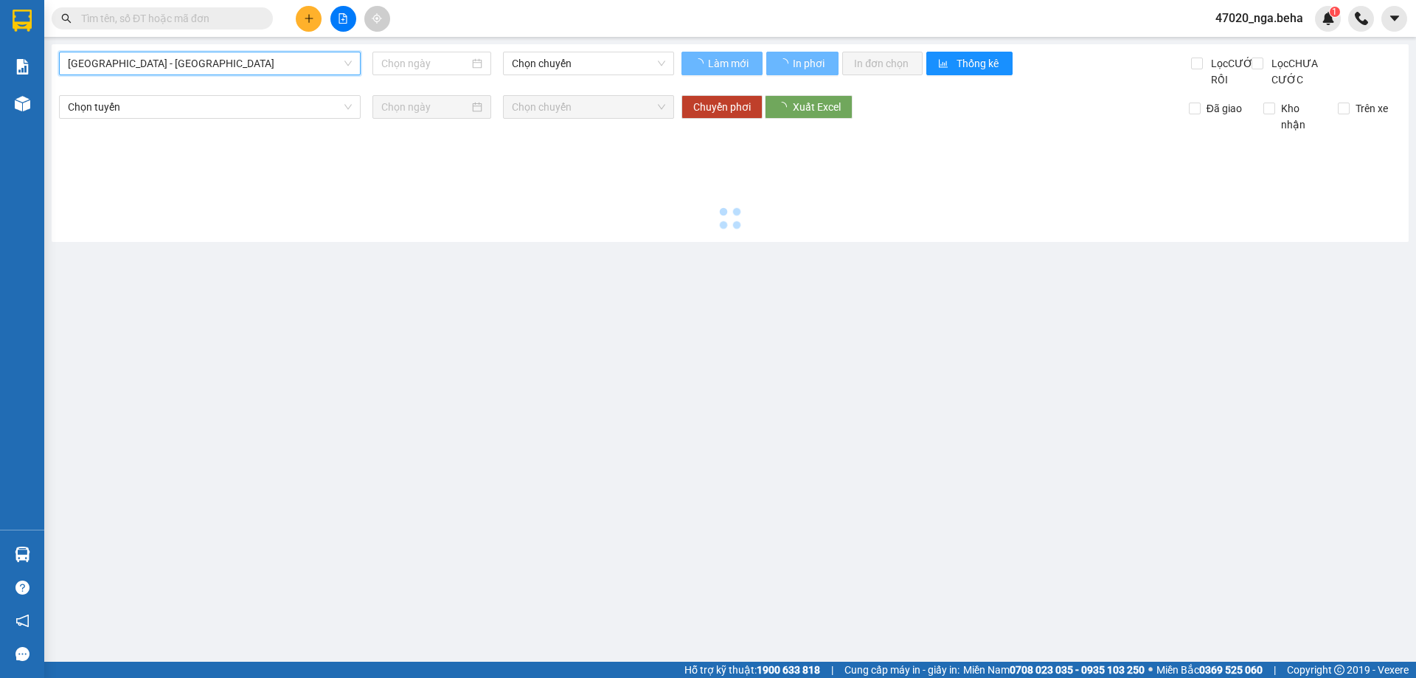
type input "[DATE]"
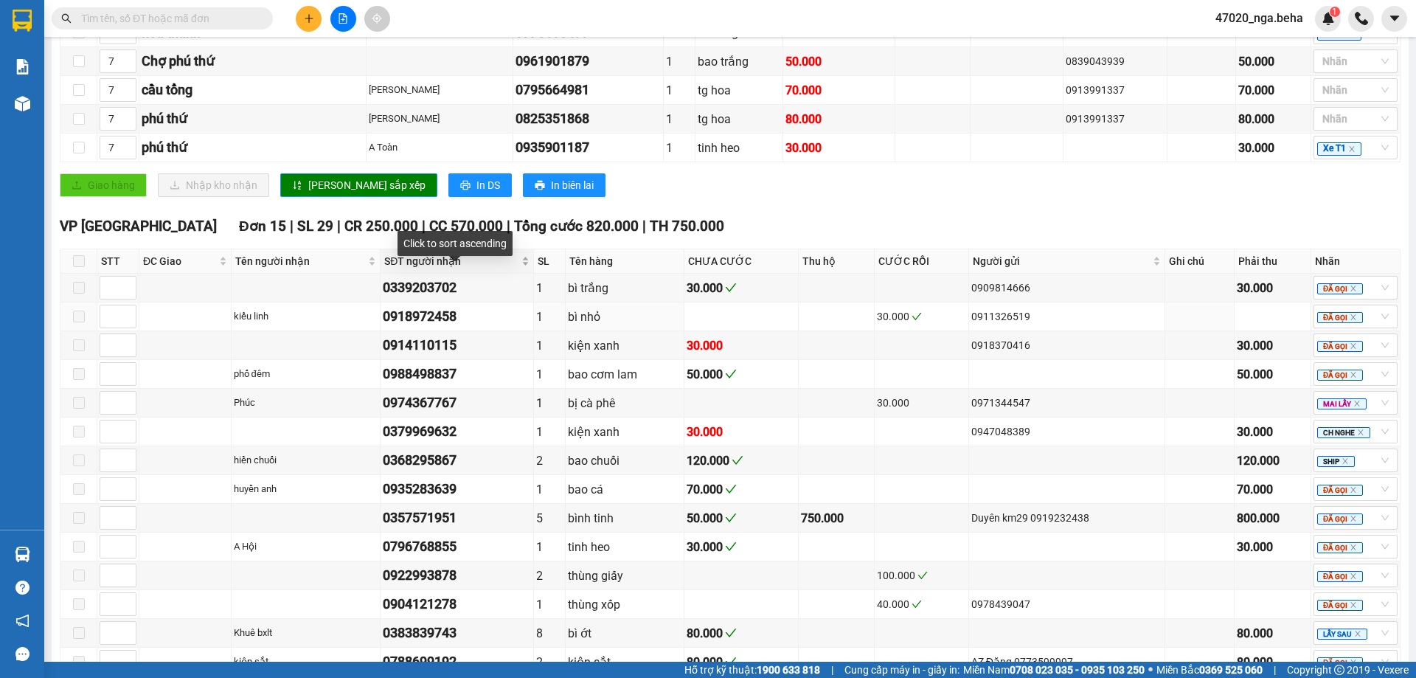
scroll to position [652, 0]
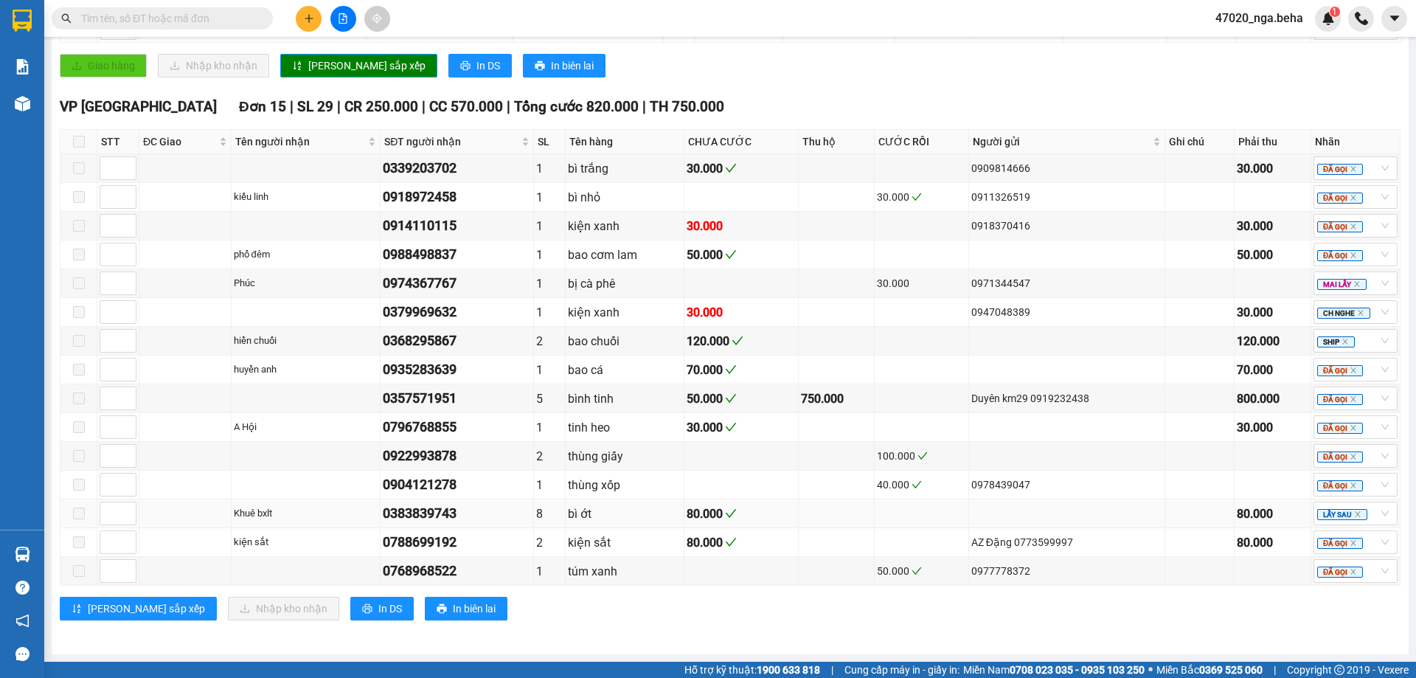
click at [437, 504] on div "0383839743" at bounding box center [457, 513] width 148 height 21
copy div "0383839743"
click at [222, 16] on input "text" at bounding box center [168, 18] width 174 height 16
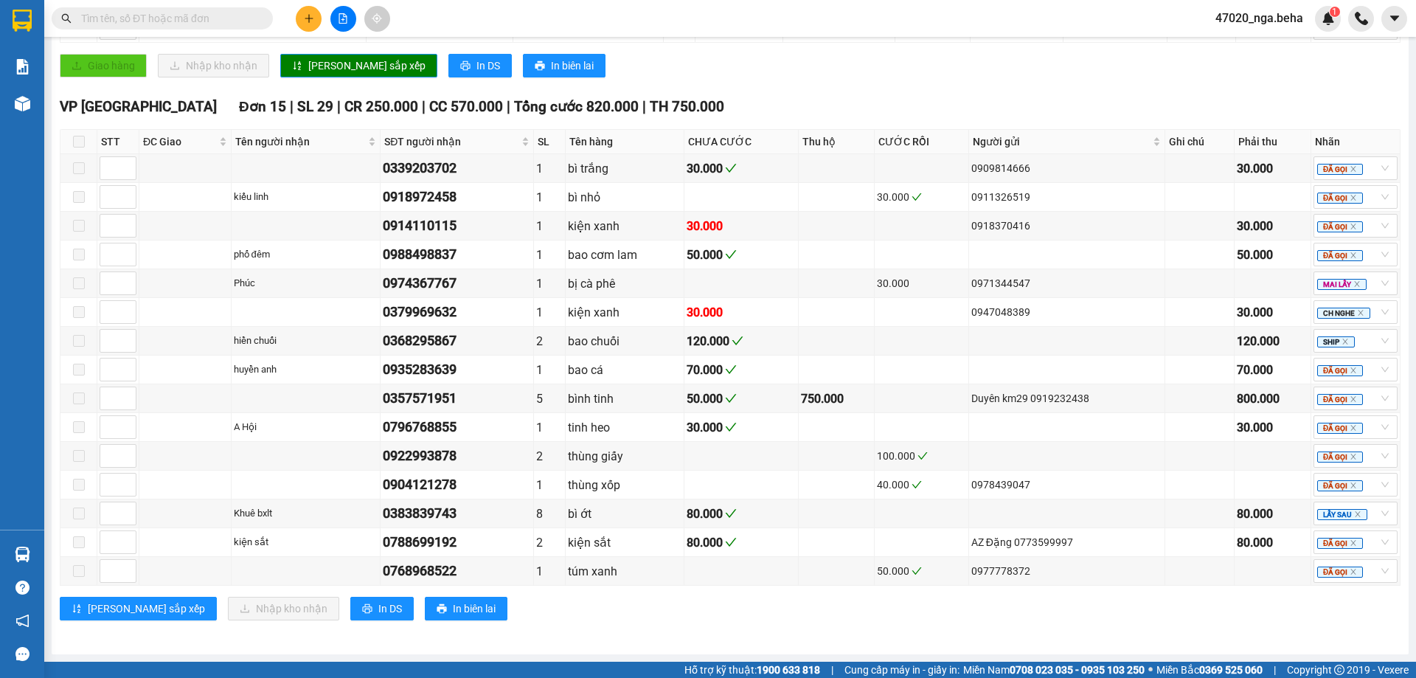
paste input "0383839743"
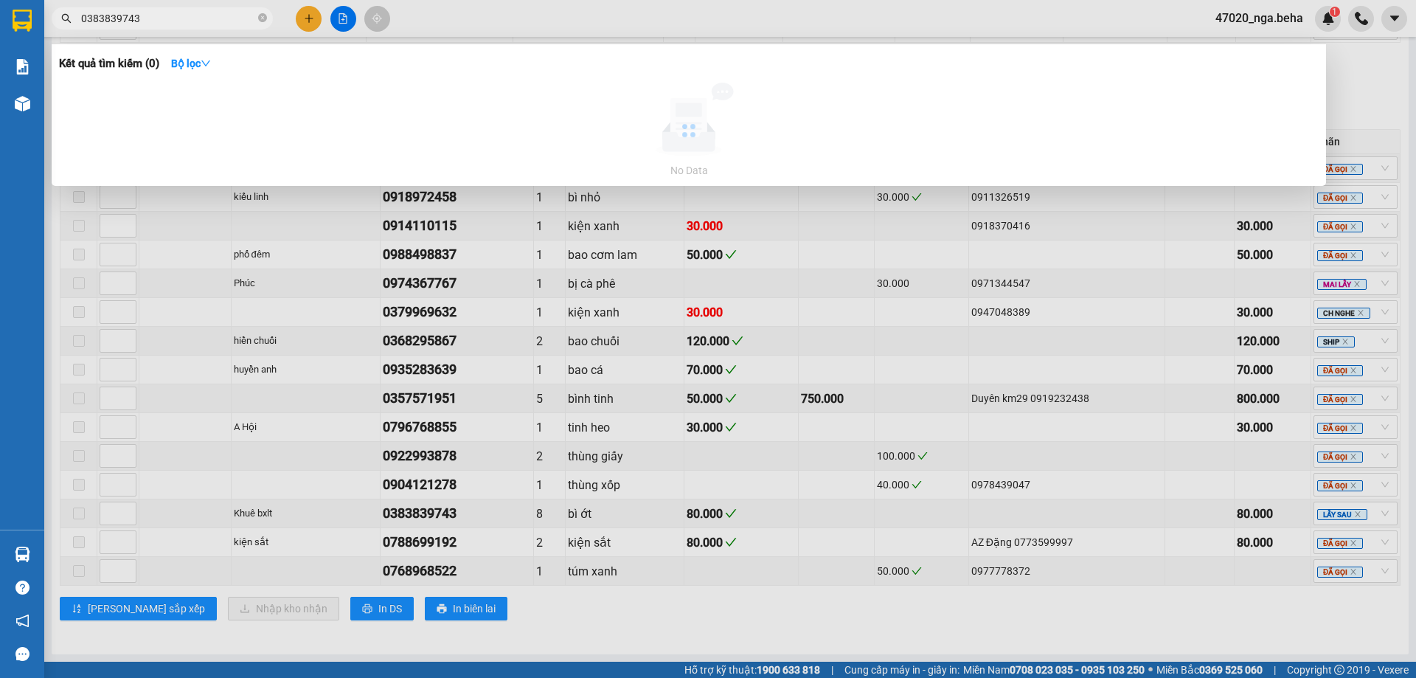
type input "0383839743"
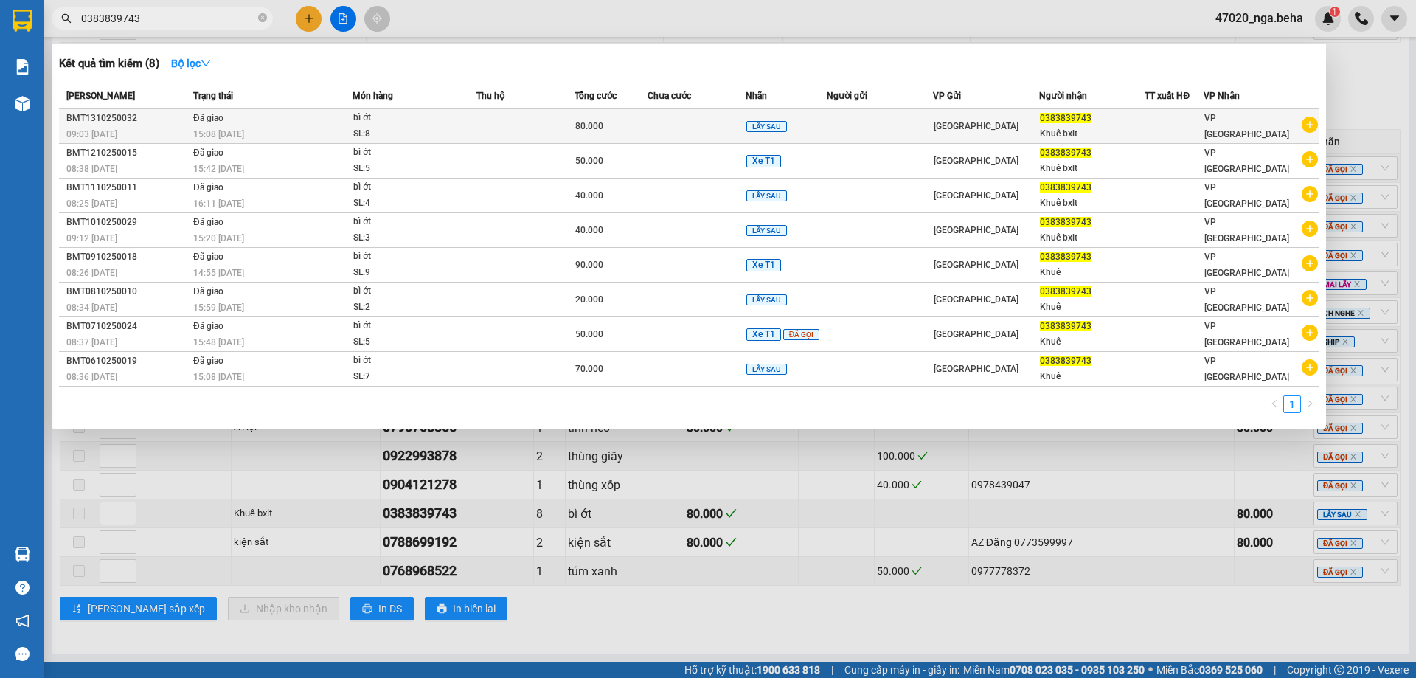
click at [489, 134] on td at bounding box center [526, 126] width 98 height 35
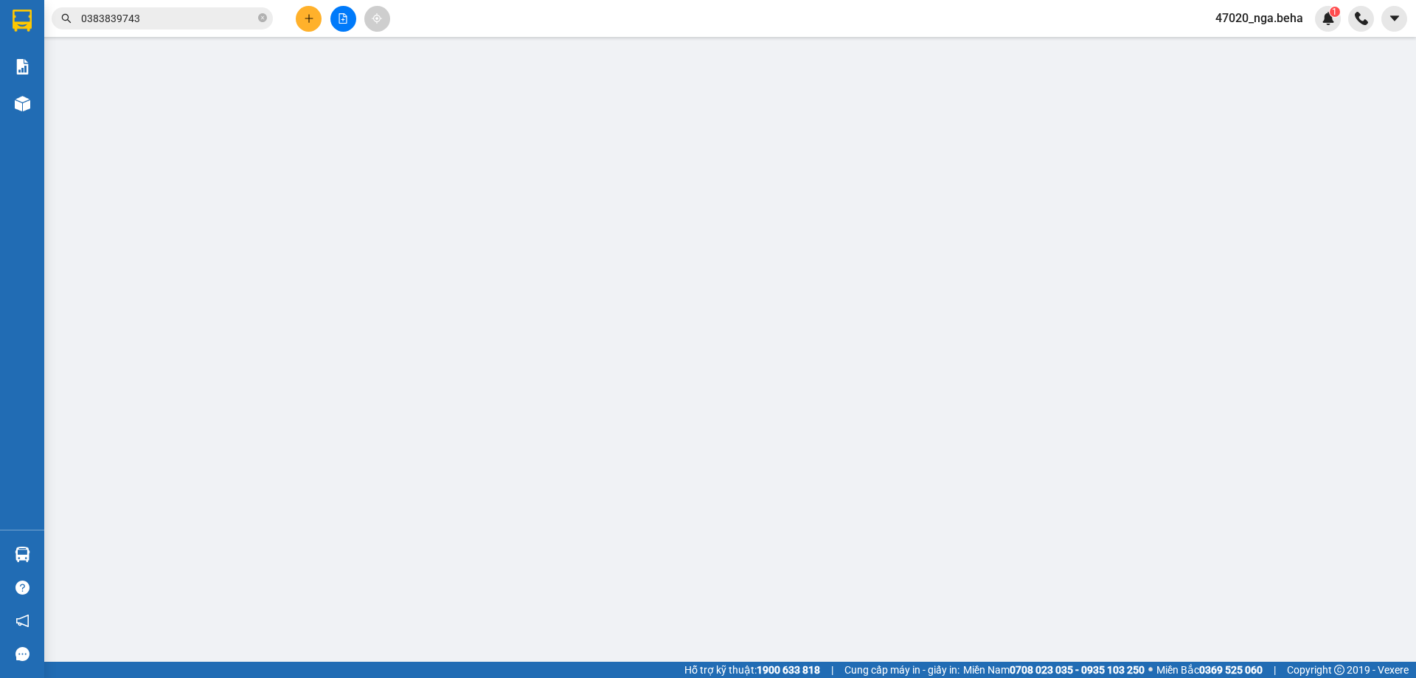
type input "0383839743"
type input "Khuê bxlt"
type input "80.000"
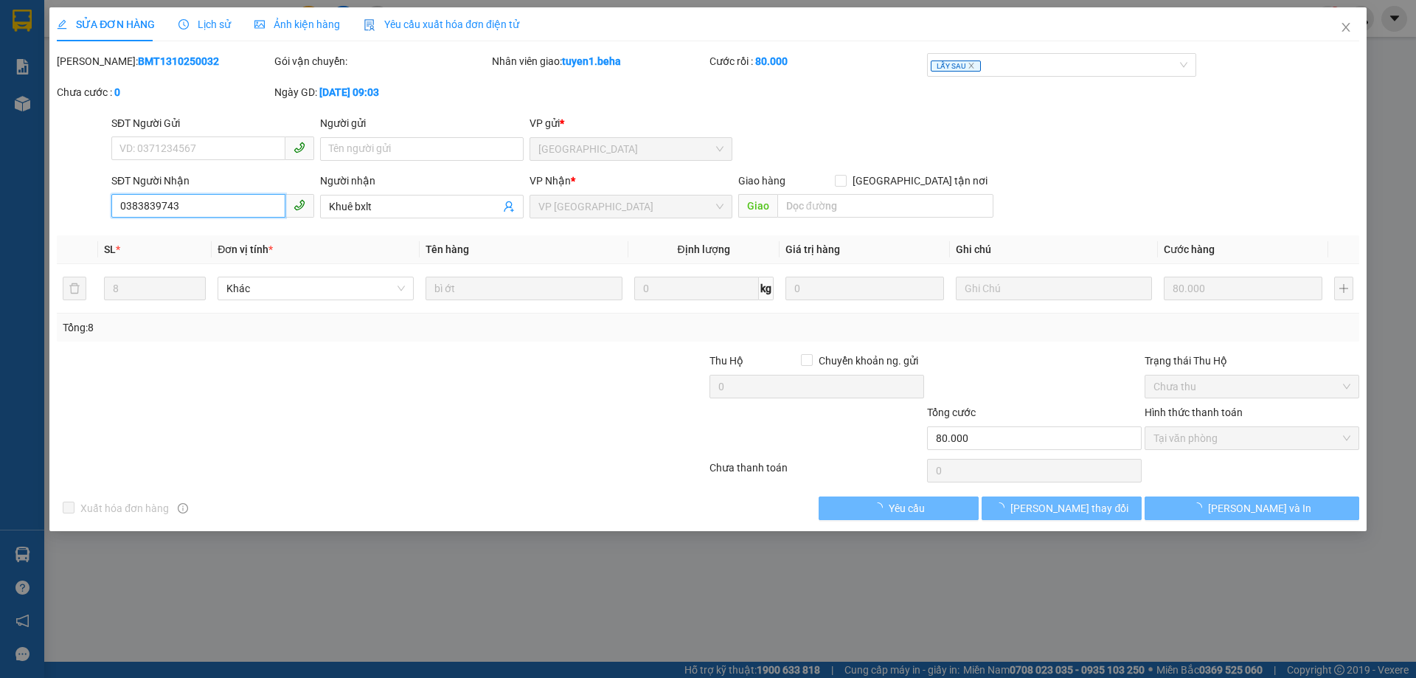
click at [240, 198] on input "0383839743" at bounding box center [198, 206] width 174 height 24
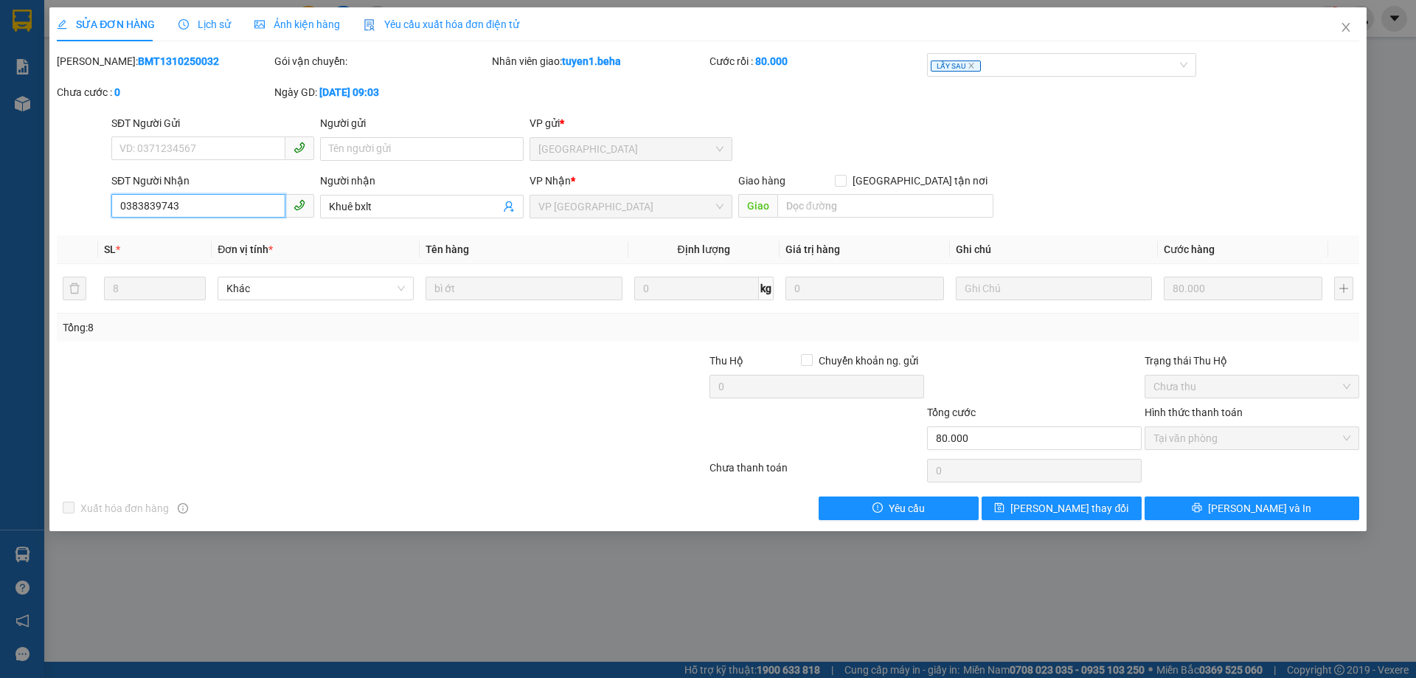
click at [240, 198] on input "0383839743" at bounding box center [198, 206] width 174 height 24
click at [1354, 26] on span "Close" at bounding box center [1346, 27] width 41 height 41
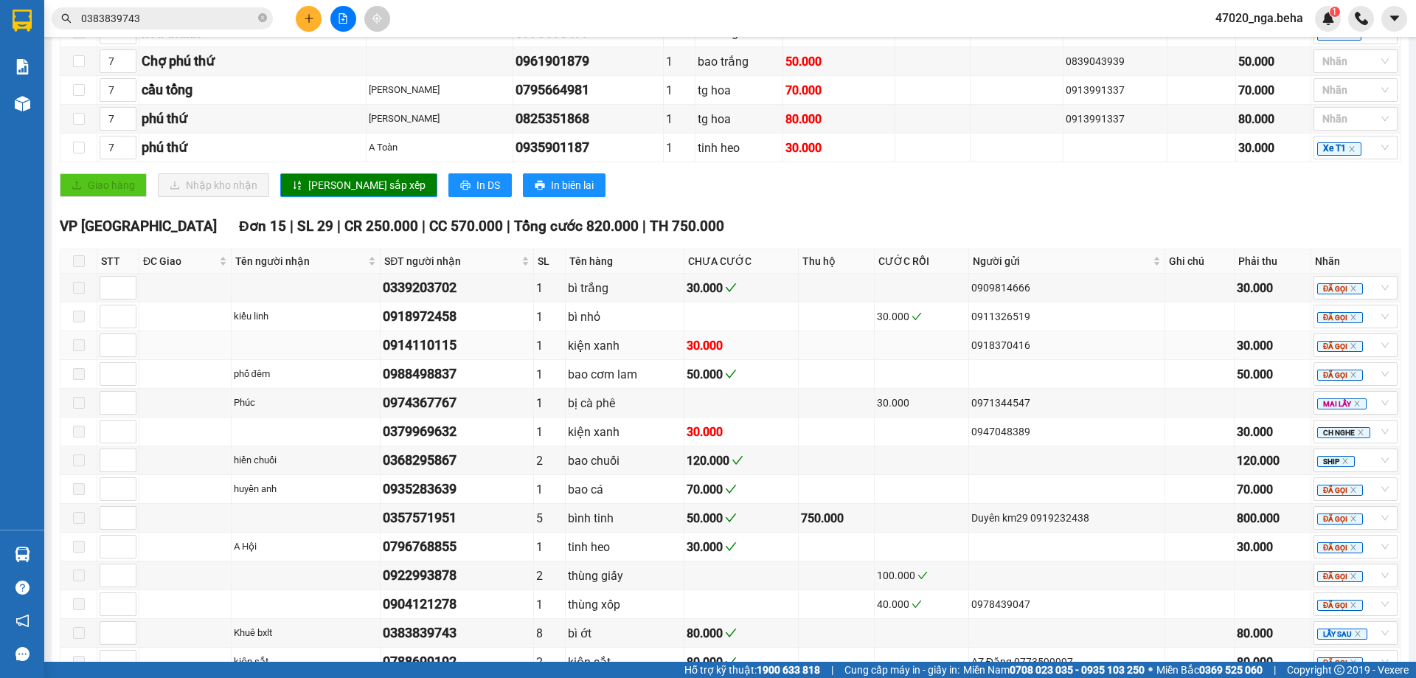
scroll to position [652, 0]
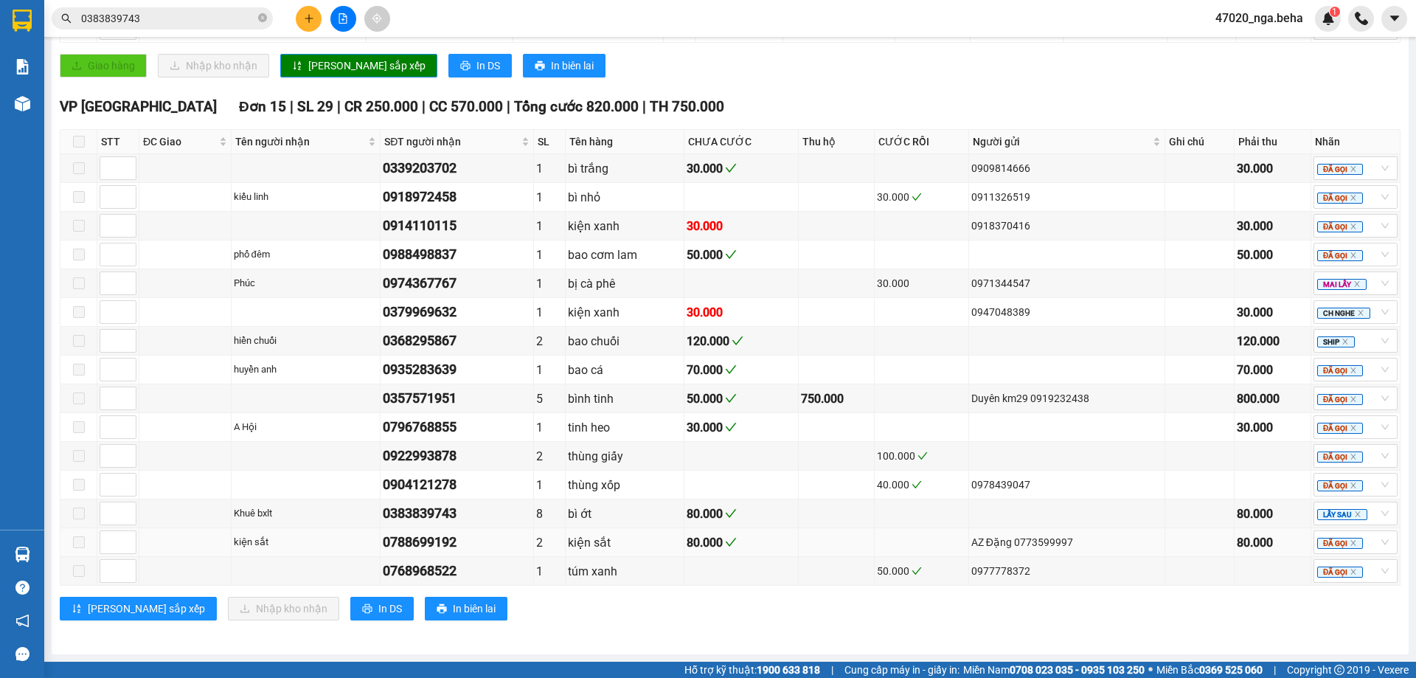
click at [427, 541] on div "0788699192" at bounding box center [457, 542] width 148 height 21
copy div "0788699192"
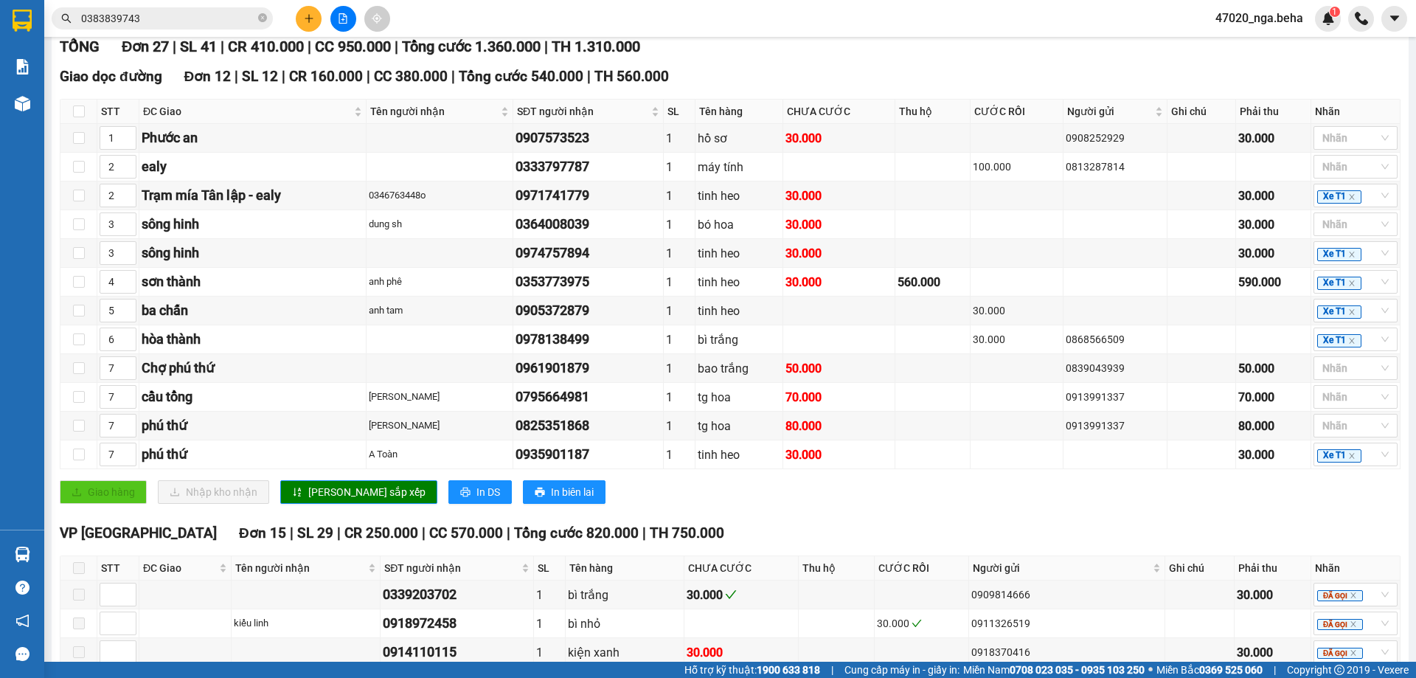
scroll to position [0, 0]
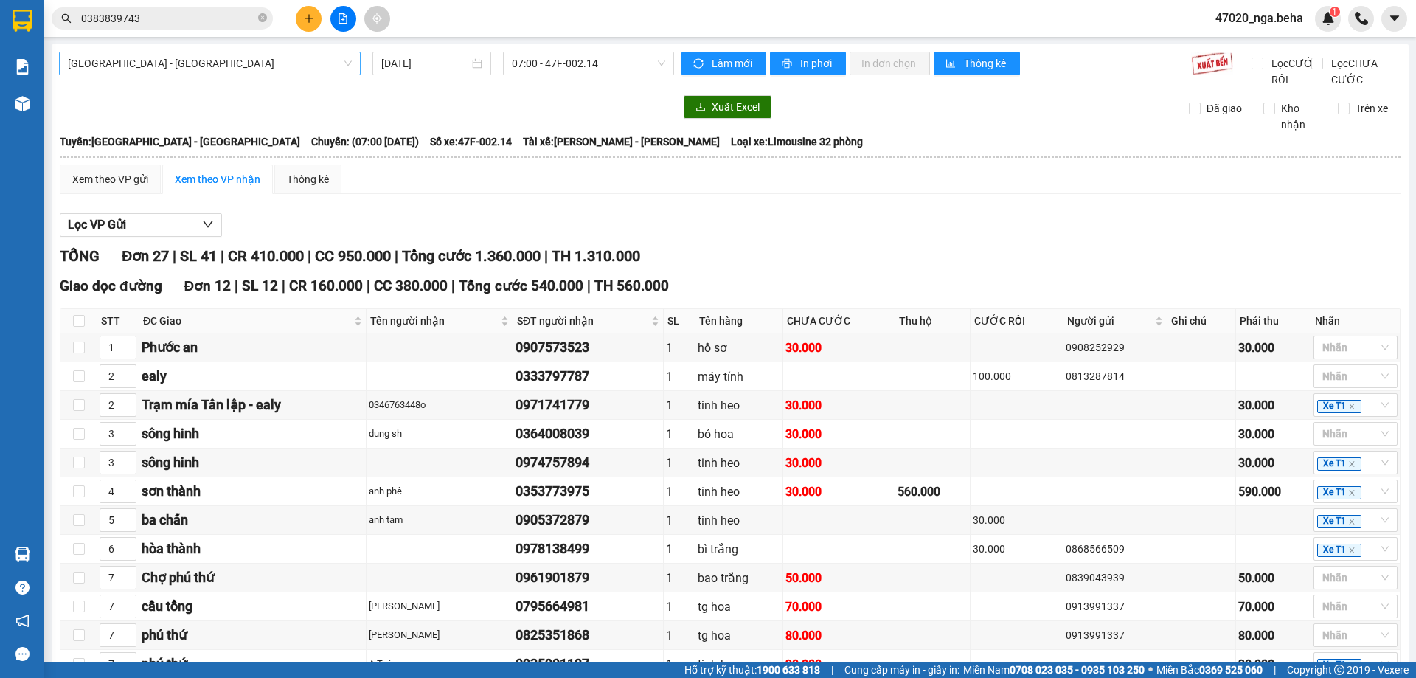
click at [259, 57] on span "Đắk Lắk - Phú Yên" at bounding box center [210, 63] width 284 height 22
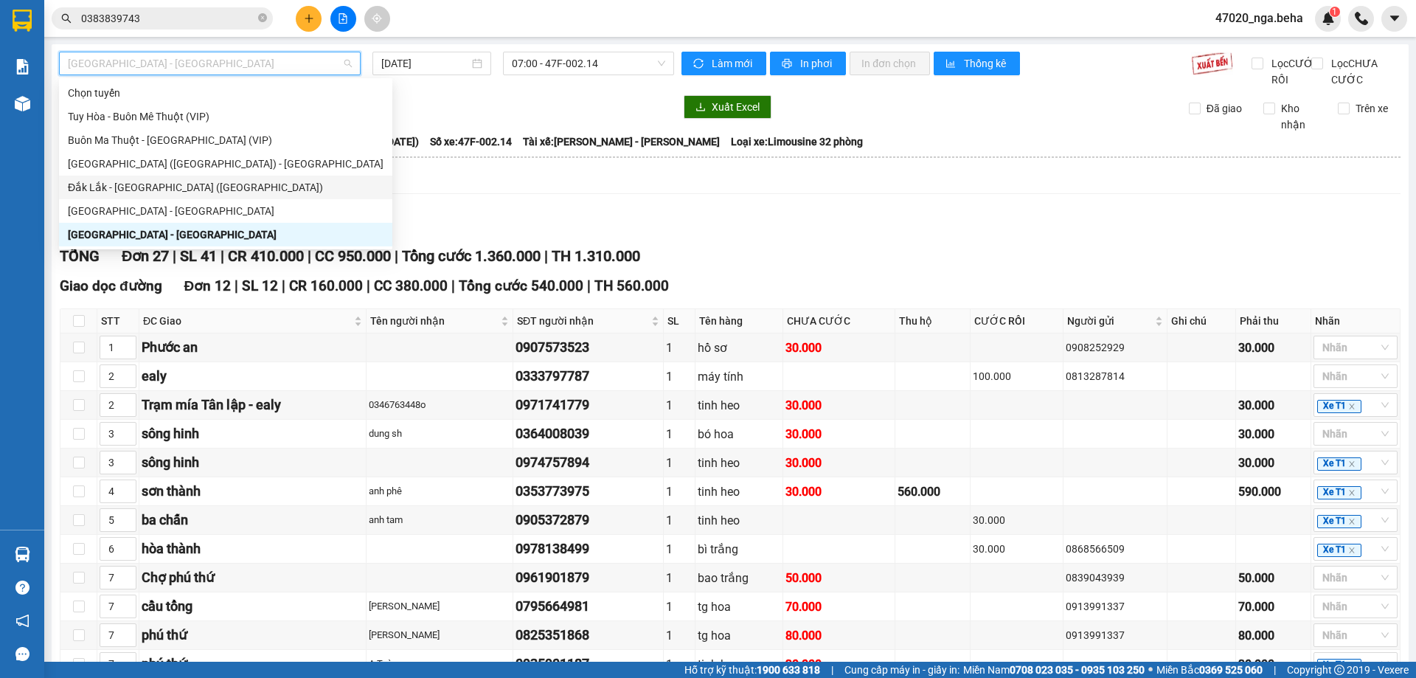
click at [219, 180] on div "Đắk Lắk - Phú Yên (SC)" at bounding box center [226, 187] width 316 height 16
type input "[DATE]"
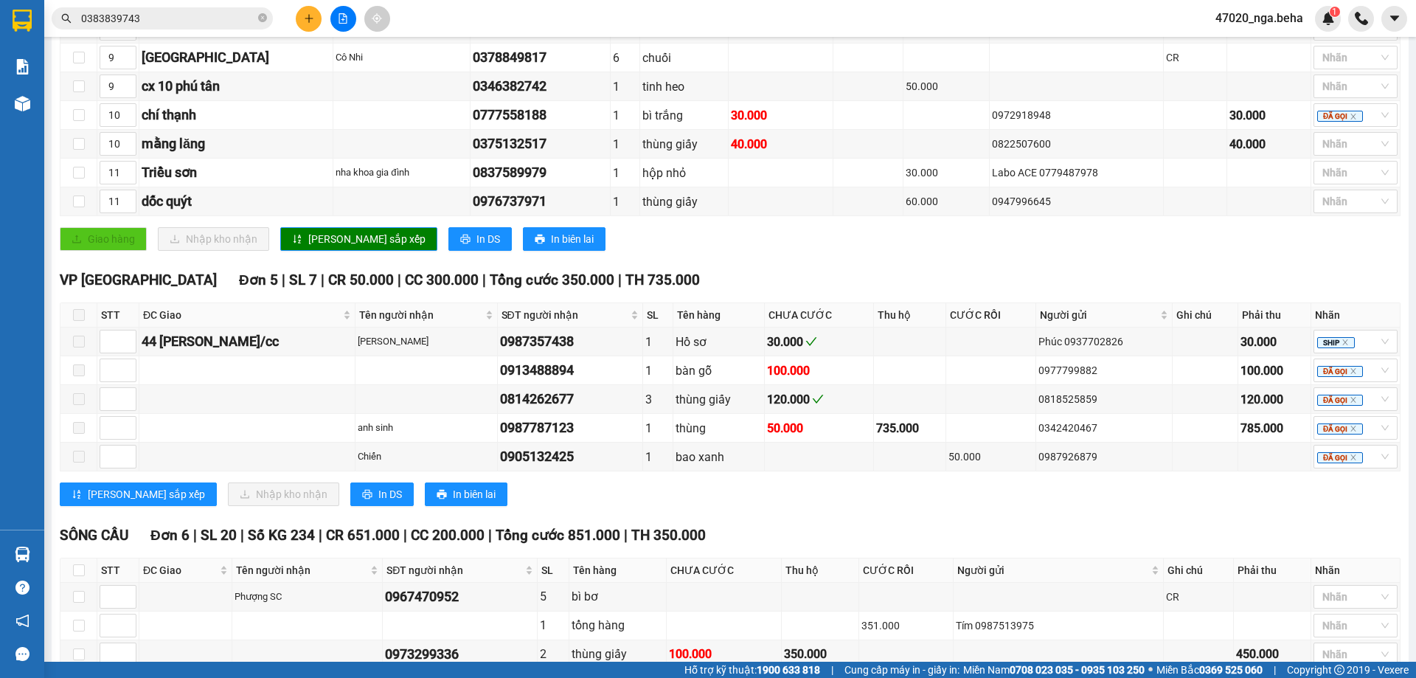
scroll to position [850, 0]
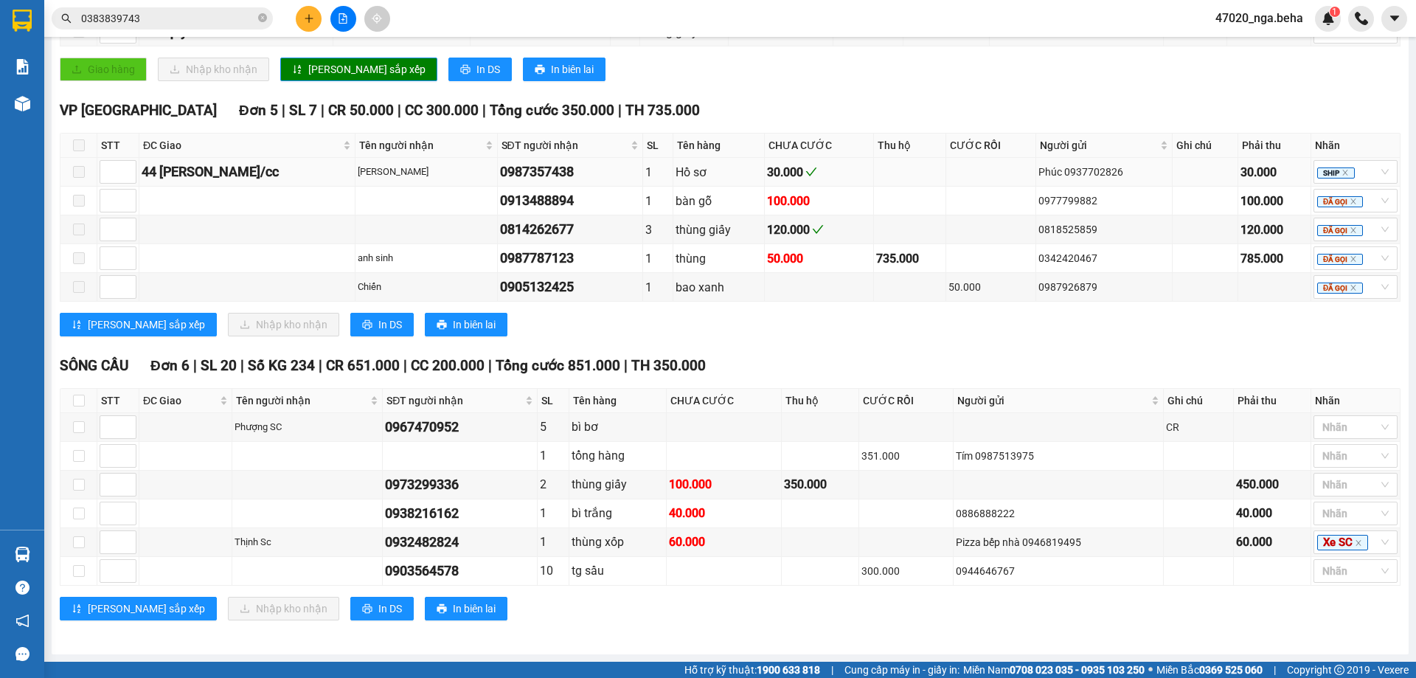
click at [505, 175] on div "0987357438" at bounding box center [570, 172] width 140 height 21
copy div "0987357438"
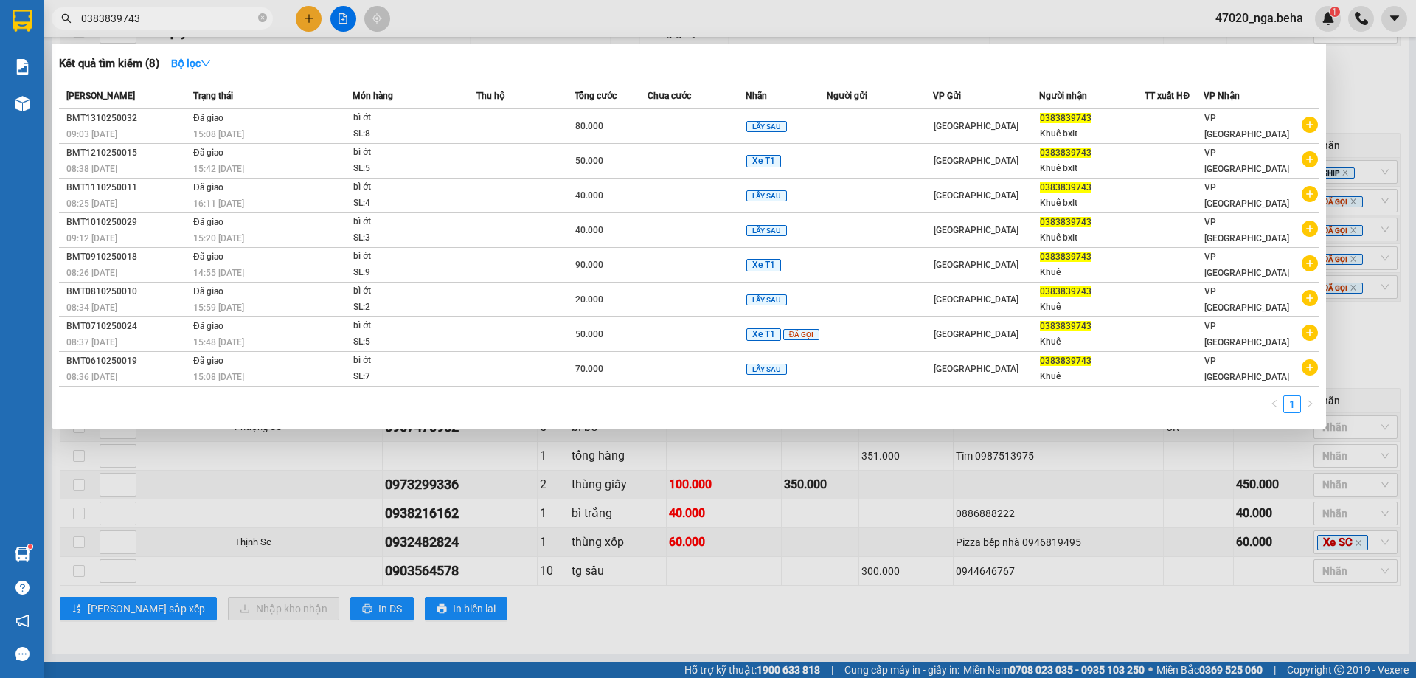
click at [183, 11] on input "0383839743" at bounding box center [168, 18] width 174 height 16
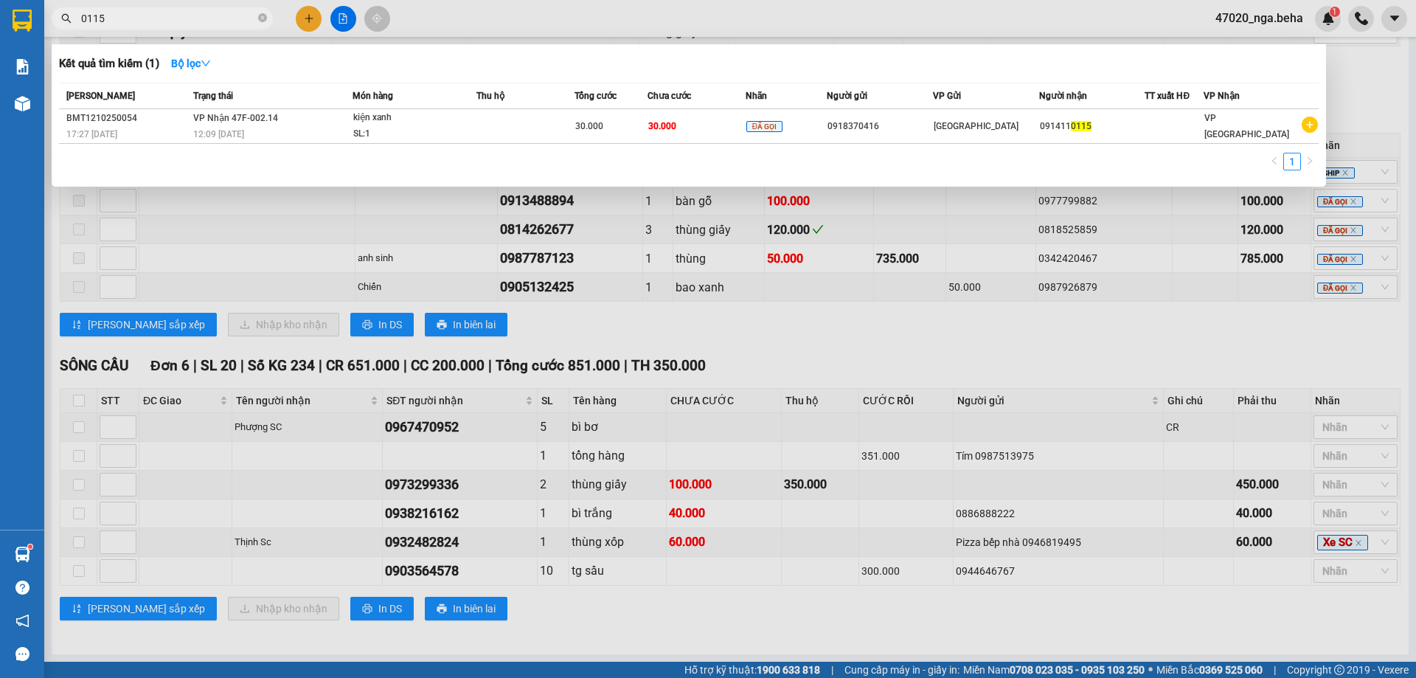
type input "0115"
click at [561, 124] on td at bounding box center [526, 126] width 98 height 35
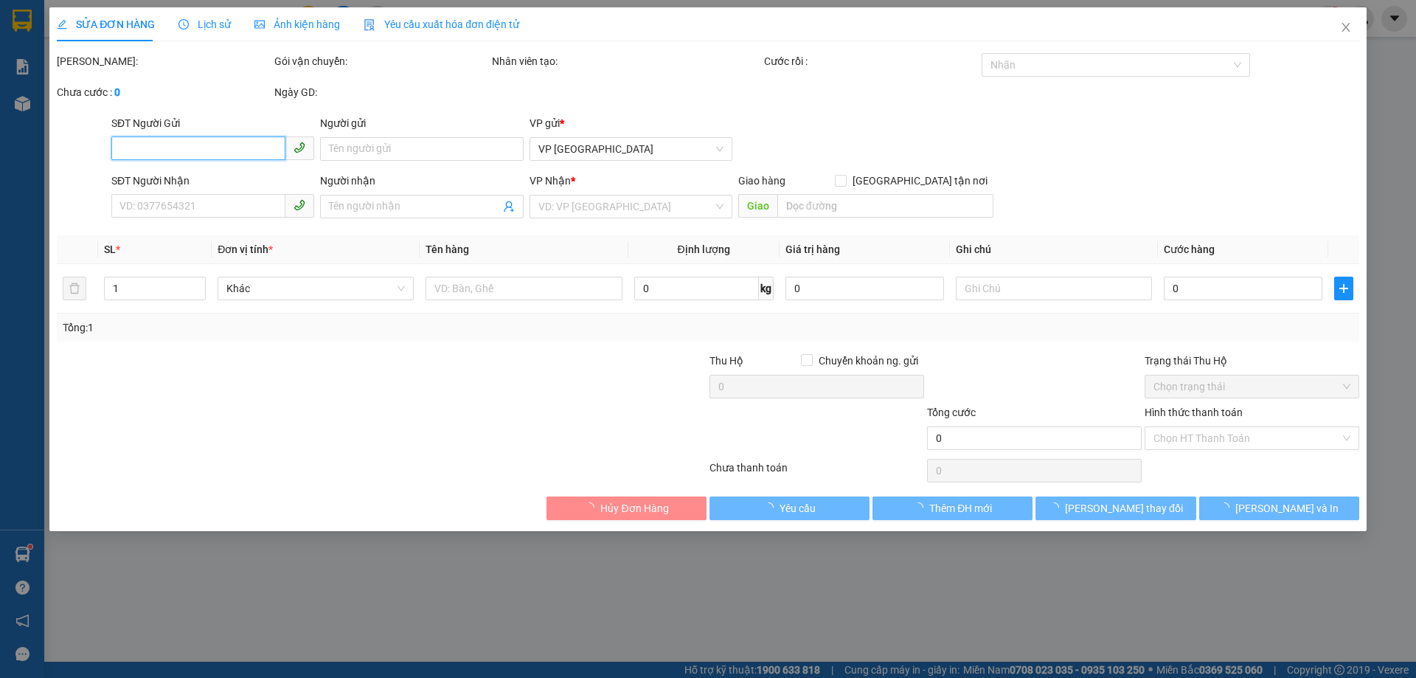
type input "0918370416"
type input "0914110115"
type input "30.000"
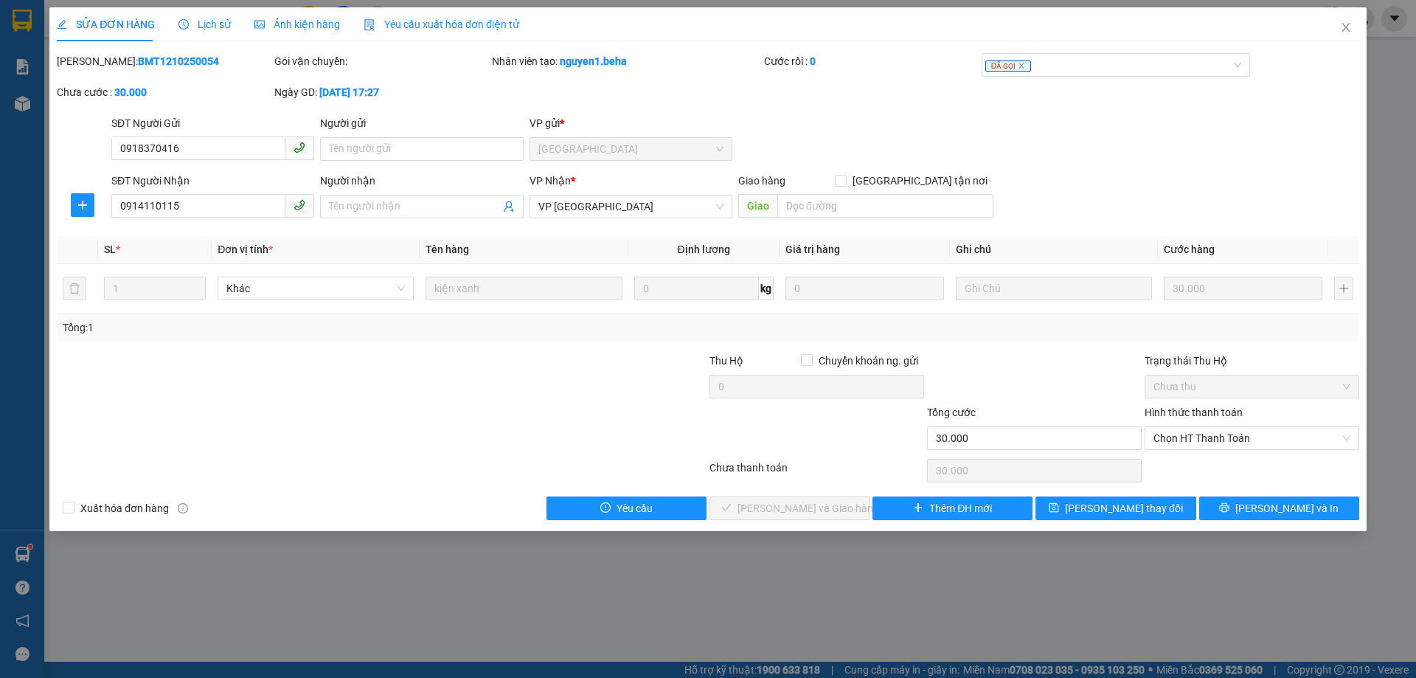
click at [280, 18] on span "Ảnh kiện hàng" at bounding box center [297, 24] width 86 height 12
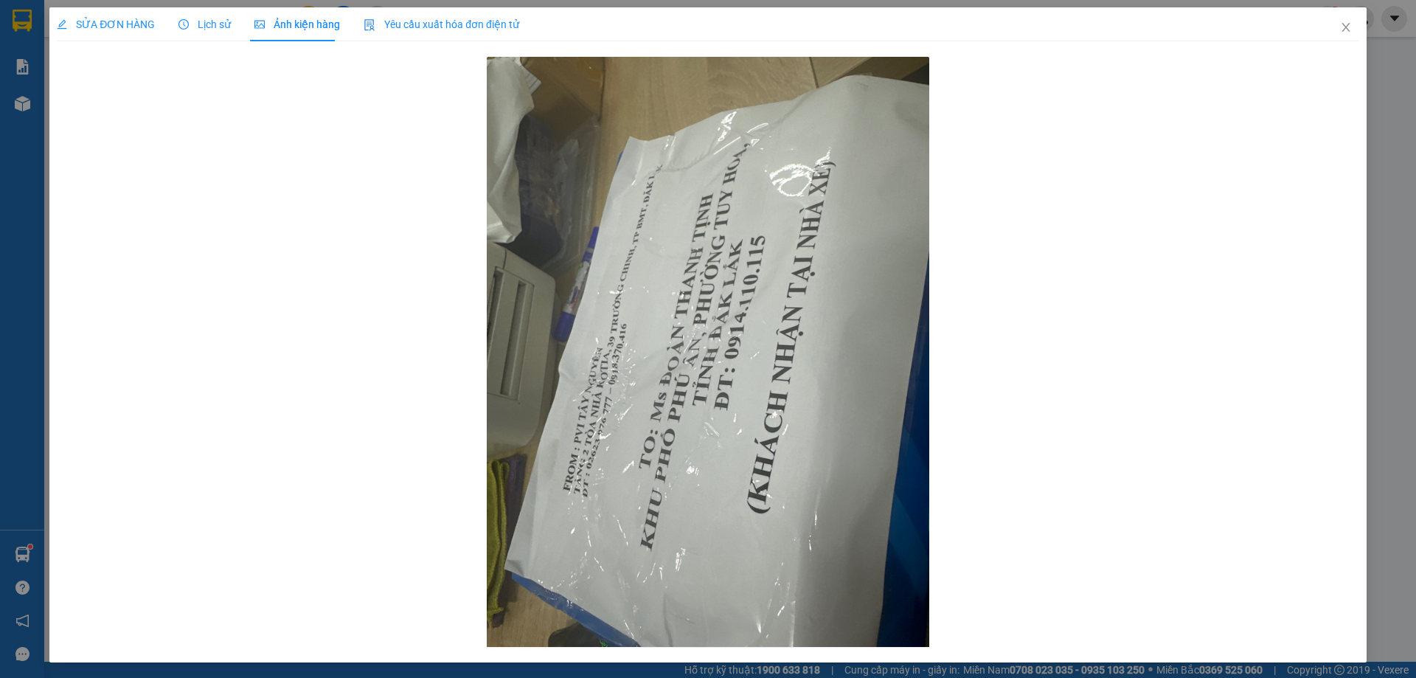
click at [115, 22] on span "SỬA ĐƠN HÀNG" at bounding box center [106, 24] width 98 height 12
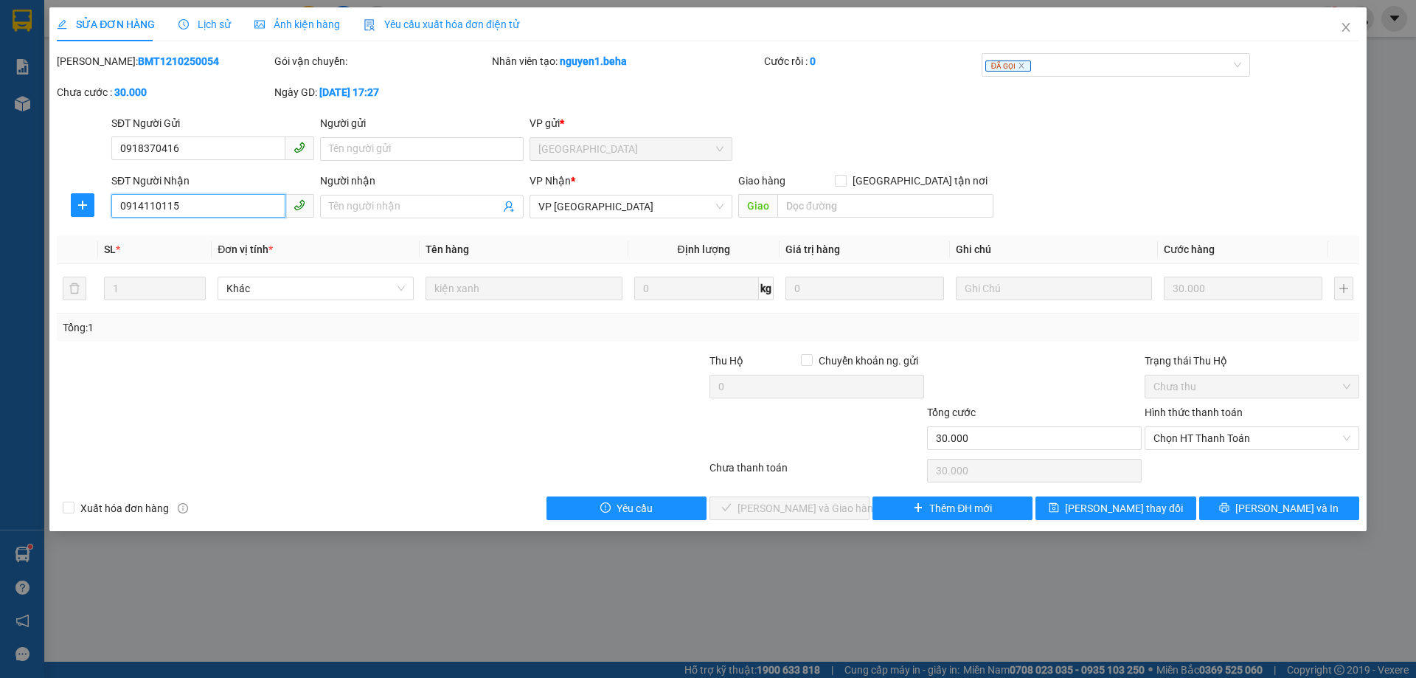
click at [208, 204] on input "0914110115" at bounding box center [198, 206] width 174 height 24
click at [1239, 442] on span "Chọn HT Thanh Toán" at bounding box center [1252, 438] width 197 height 22
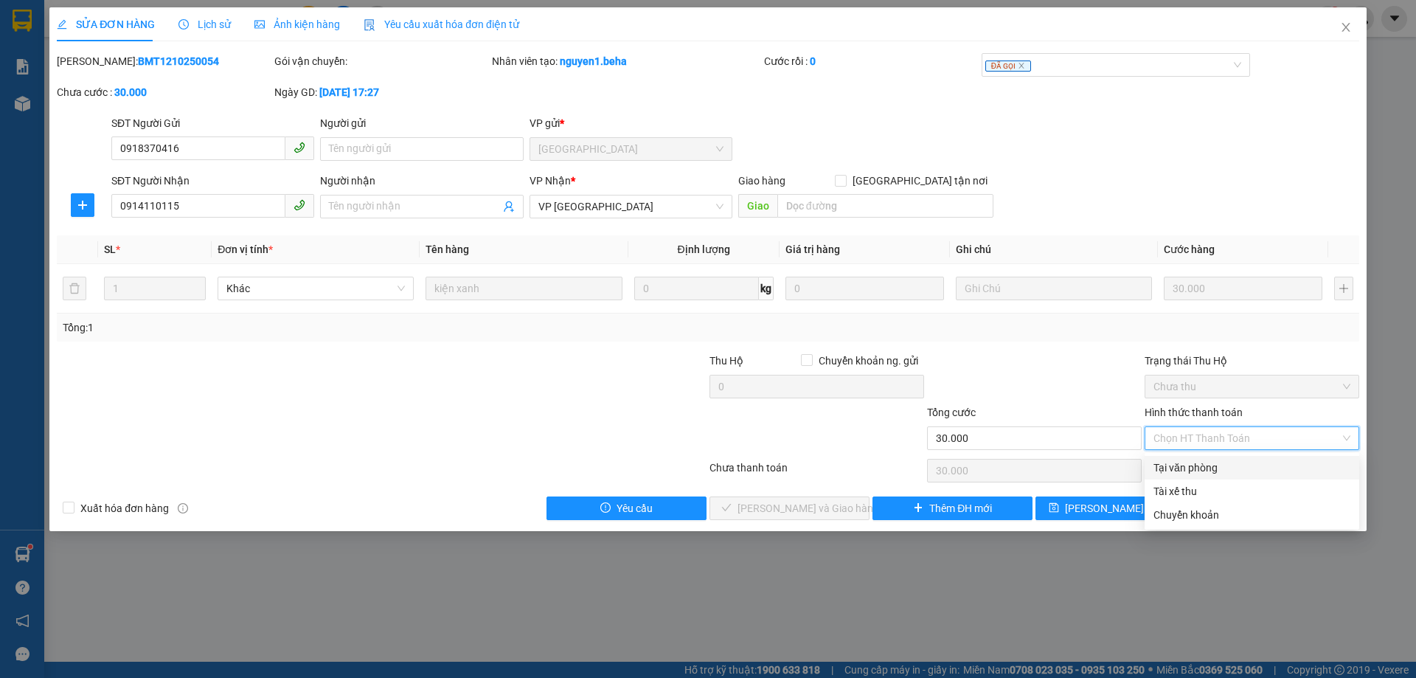
drag, startPoint x: 1205, startPoint y: 467, endPoint x: 1190, endPoint y: 474, distance: 16.2
click at [1205, 468] on div "Tại văn phòng" at bounding box center [1252, 468] width 197 height 16
type input "0"
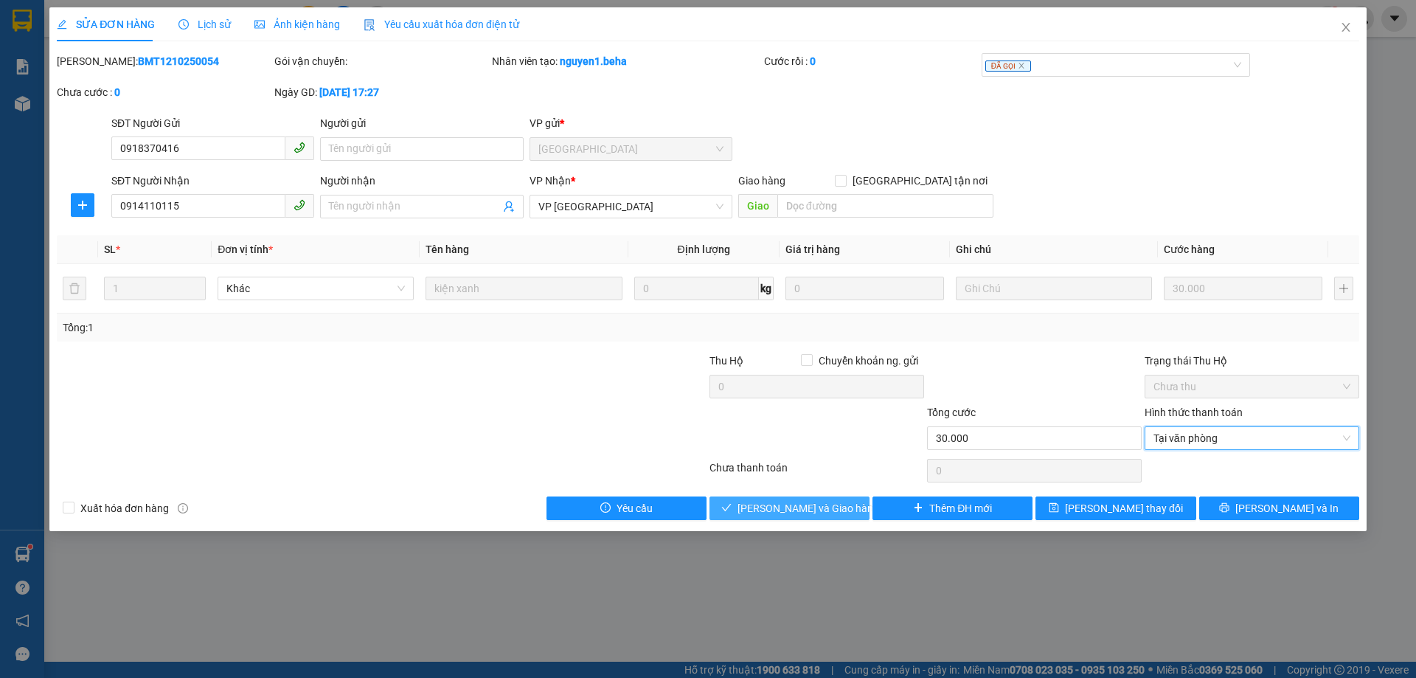
drag, startPoint x: 832, startPoint y: 507, endPoint x: 795, endPoint y: 497, distance: 38.1
click at [831, 507] on span "[PERSON_NAME] và Giao hàng" at bounding box center [809, 508] width 142 height 16
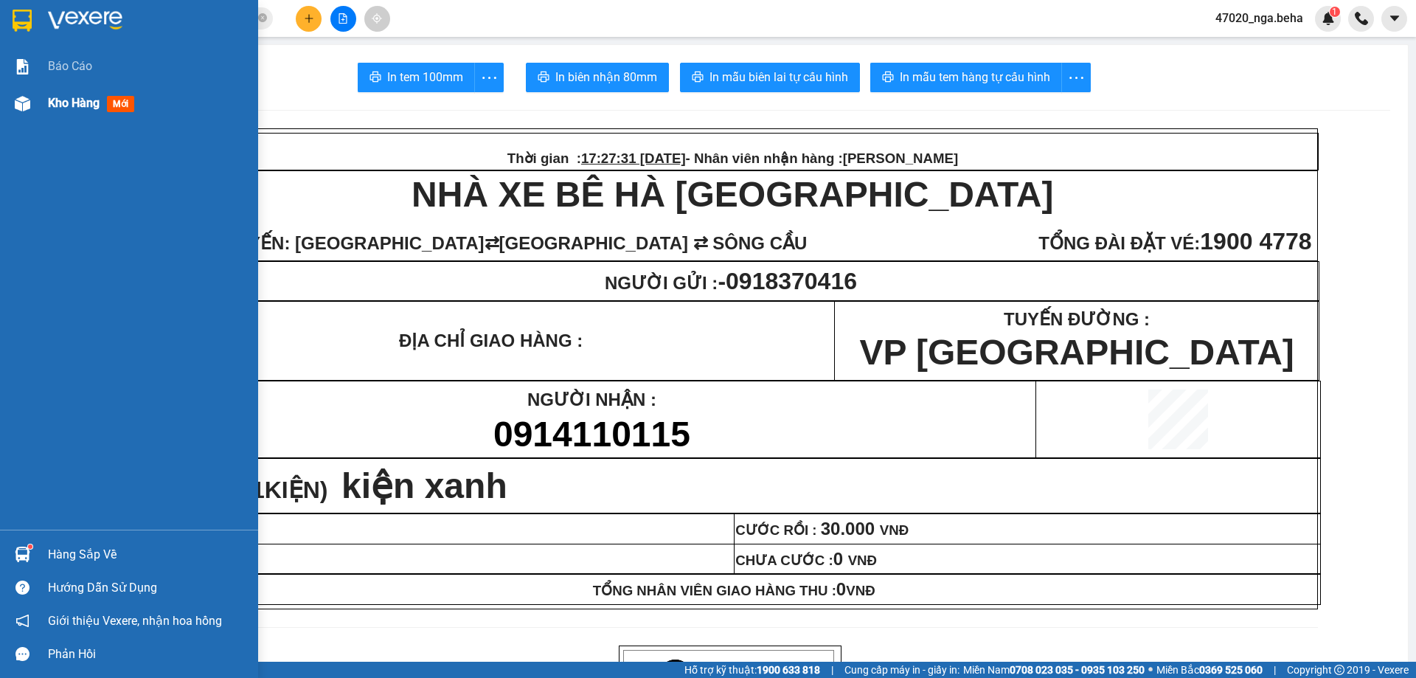
click at [28, 111] on div at bounding box center [23, 104] width 26 height 26
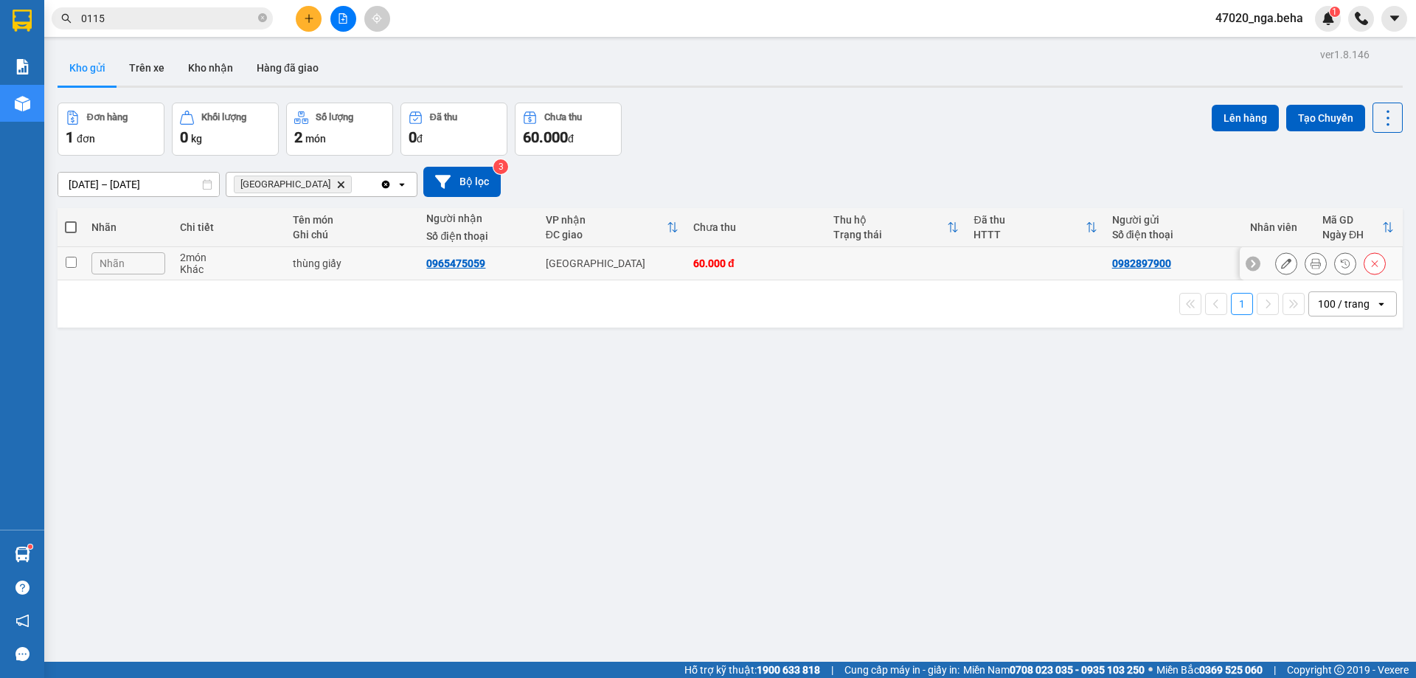
click at [1310, 263] on button at bounding box center [1316, 264] width 21 height 26
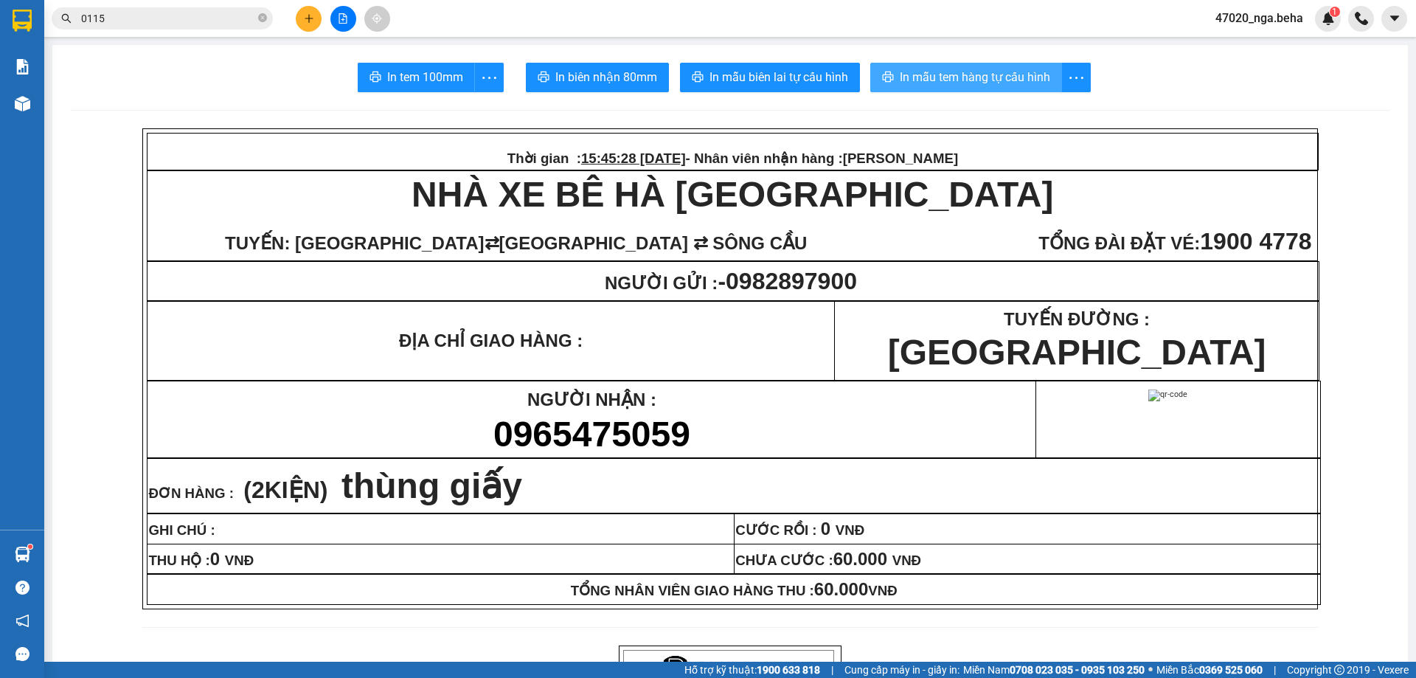
click at [985, 76] on span "In mẫu tem hàng tự cấu hình" at bounding box center [975, 77] width 150 height 18
click at [154, 25] on input "0115" at bounding box center [168, 18] width 174 height 16
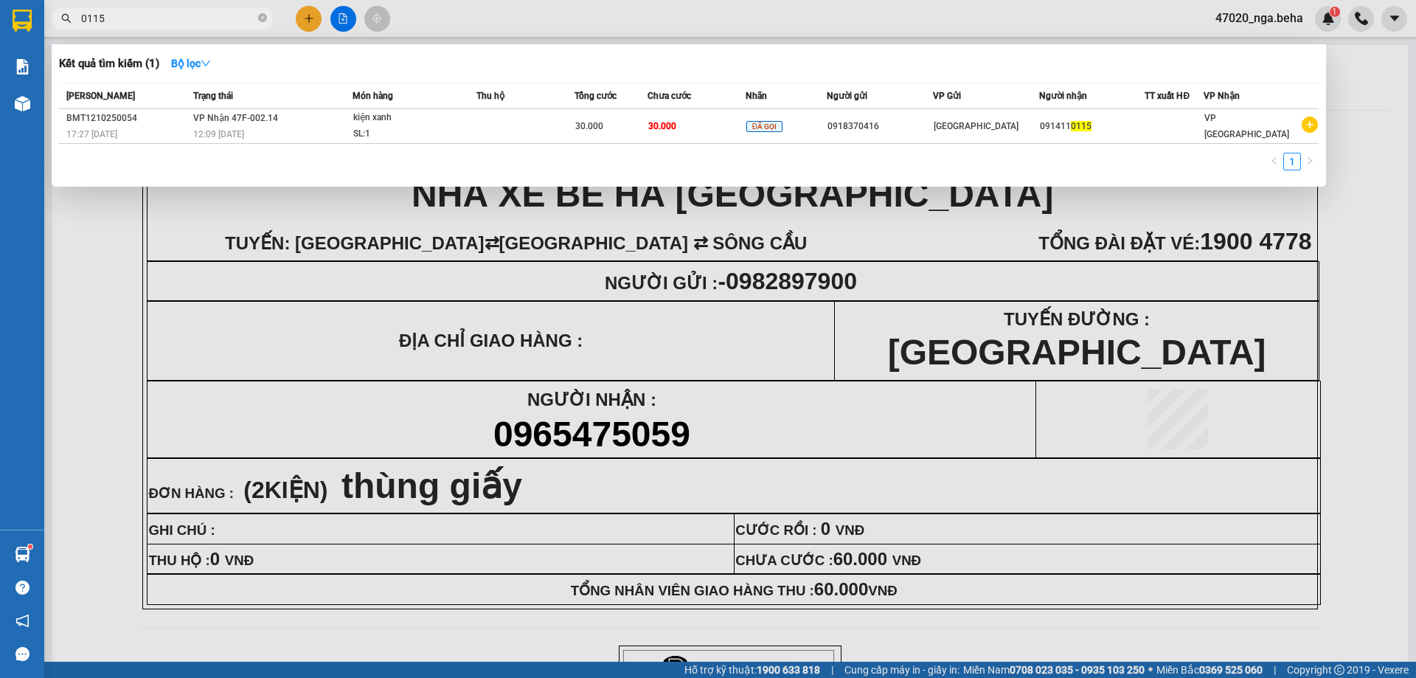
click at [154, 25] on input "0115" at bounding box center [168, 18] width 174 height 16
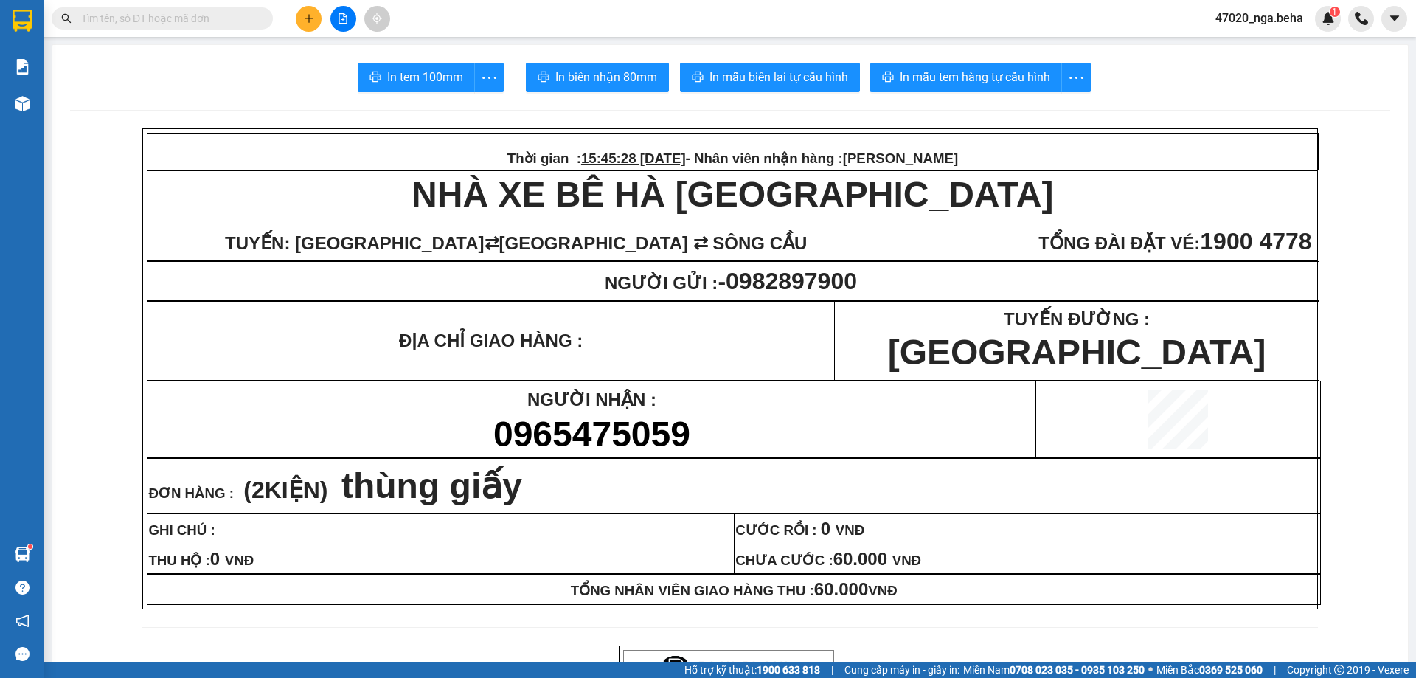
click at [218, 13] on input "text" at bounding box center [168, 18] width 174 height 16
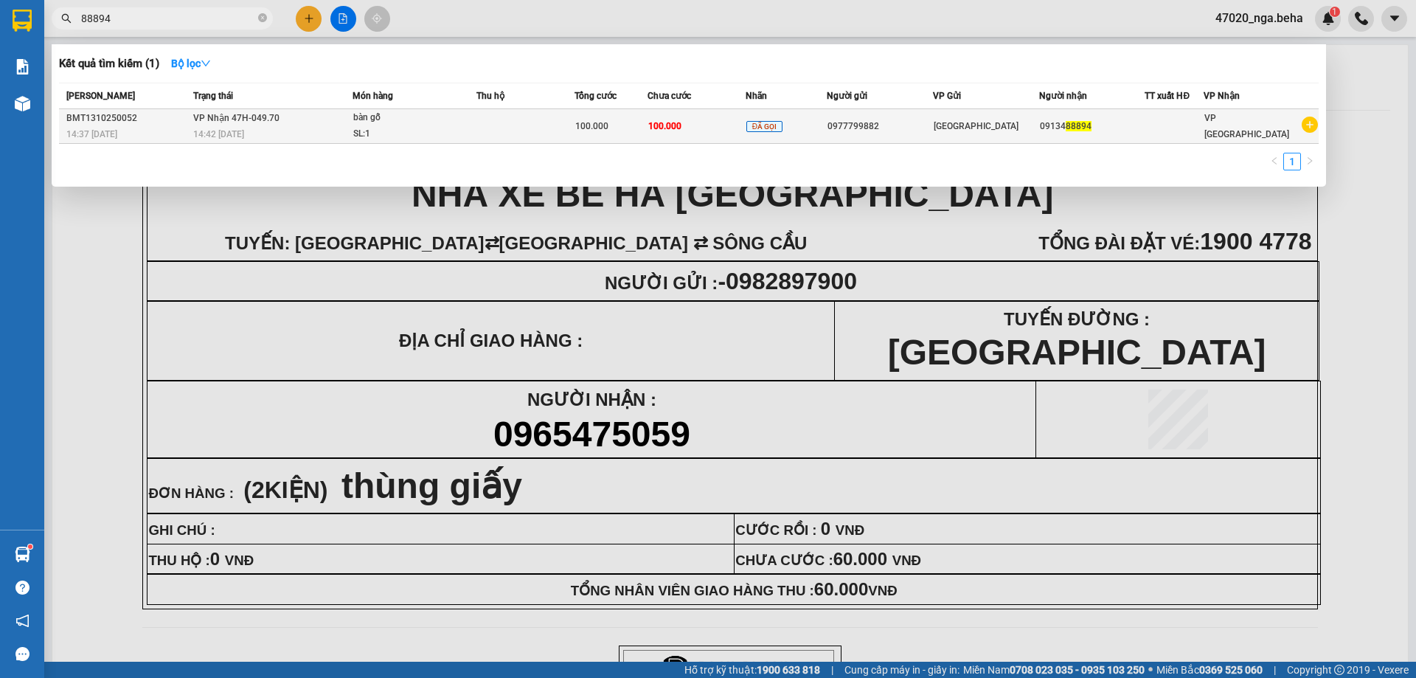
type input "88894"
click at [525, 139] on td at bounding box center [526, 126] width 98 height 35
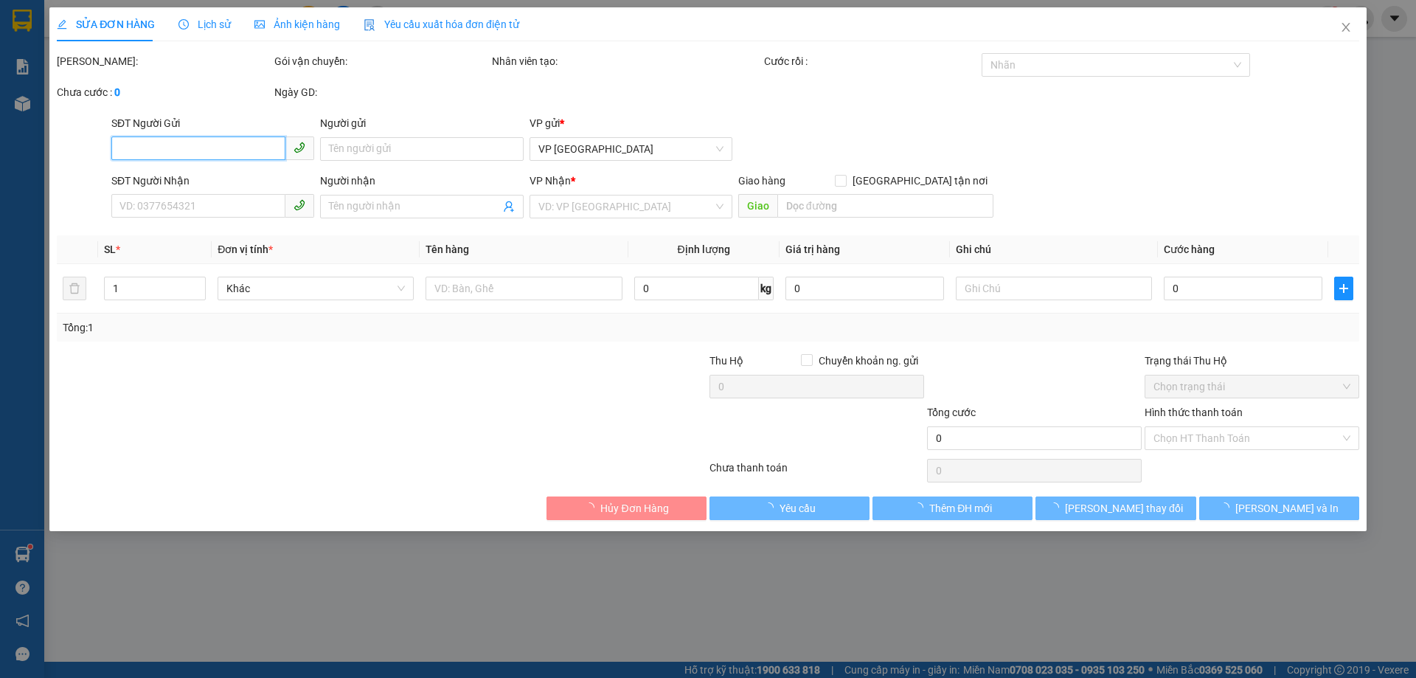
type input "0977799882"
type input "0913488894"
type input "100.000"
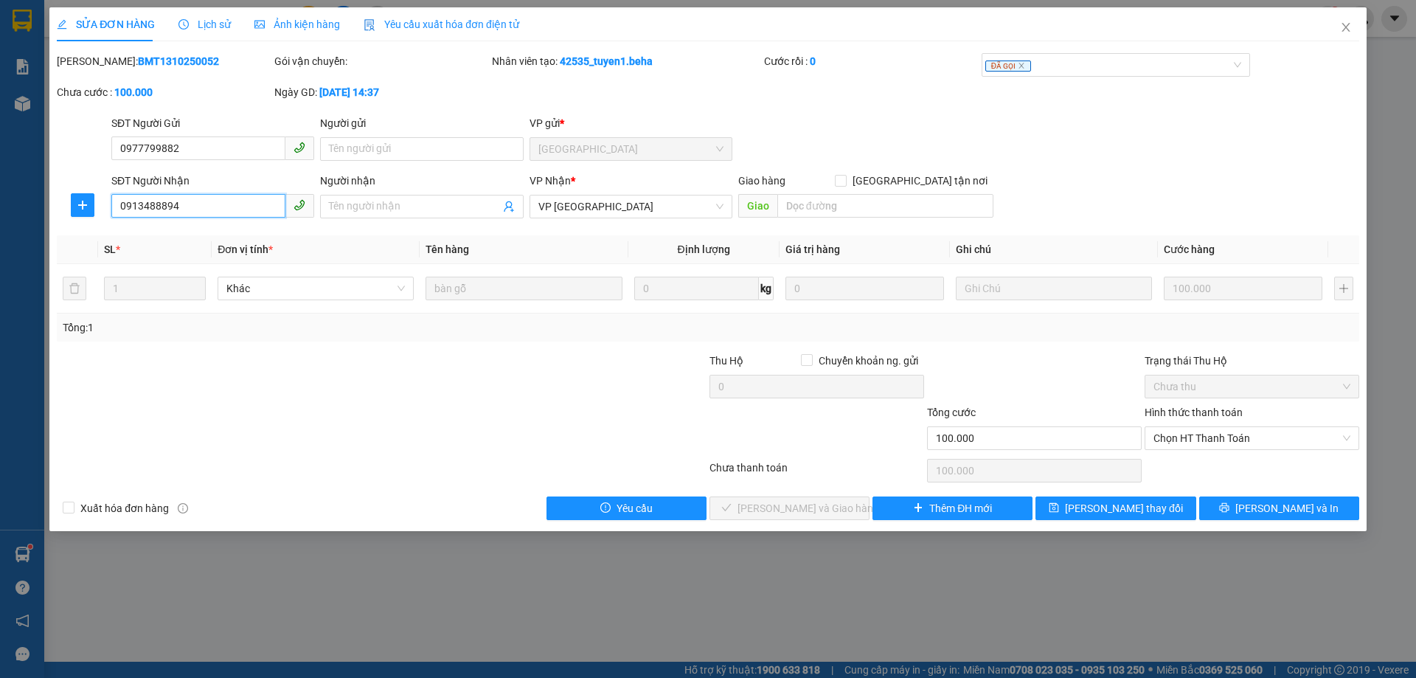
click at [190, 198] on input "0913488894" at bounding box center [198, 206] width 174 height 24
click at [1228, 438] on span "Chọn HT Thanh Toán" at bounding box center [1252, 438] width 197 height 22
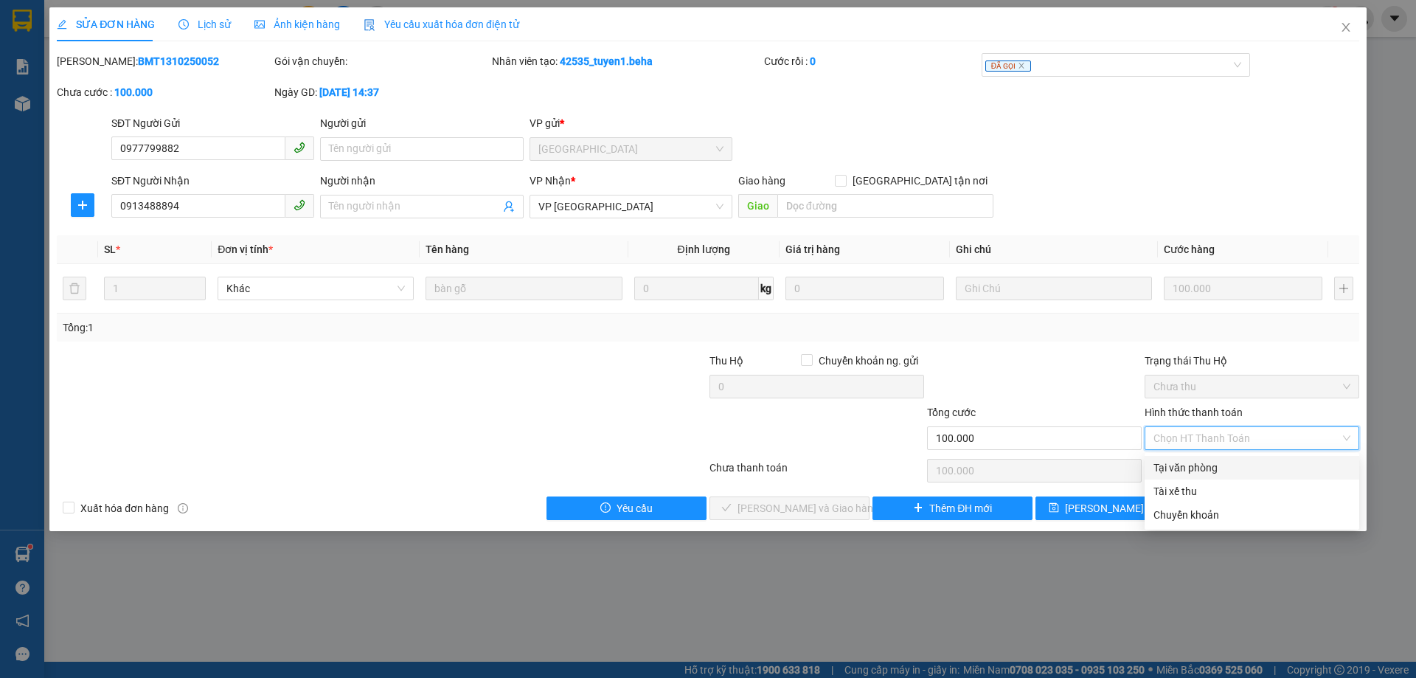
click at [1222, 460] on div "Tại văn phòng" at bounding box center [1252, 468] width 197 height 16
type input "0"
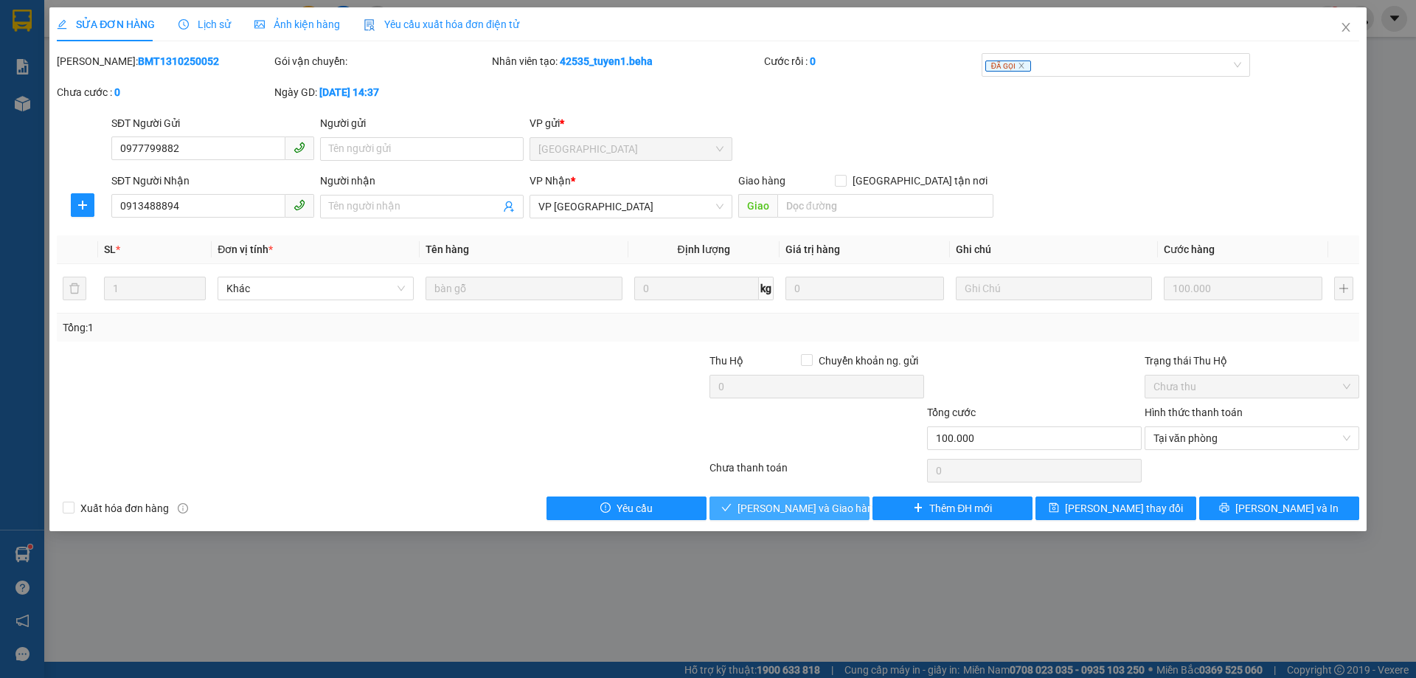
click at [797, 510] on span "[PERSON_NAME] và Giao hàng" at bounding box center [809, 508] width 142 height 16
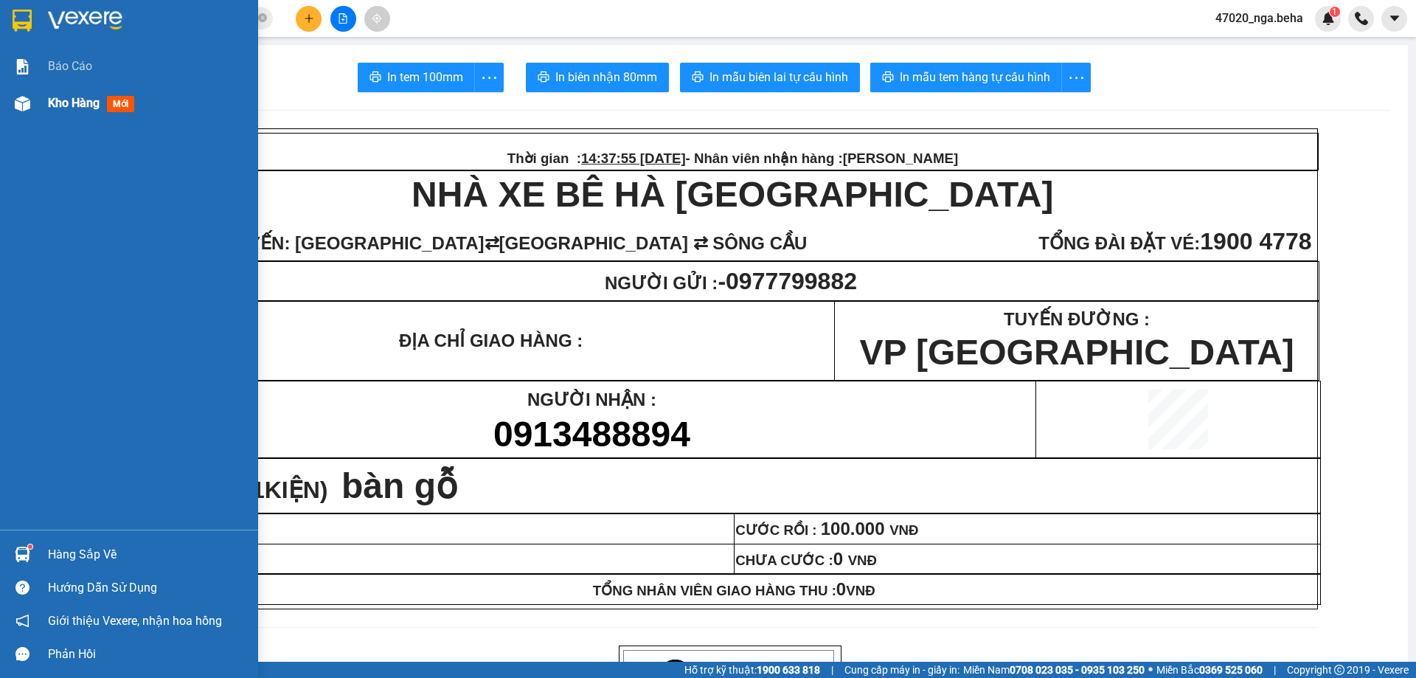
click at [34, 107] on div "Kho hàng mới" at bounding box center [129, 103] width 258 height 37
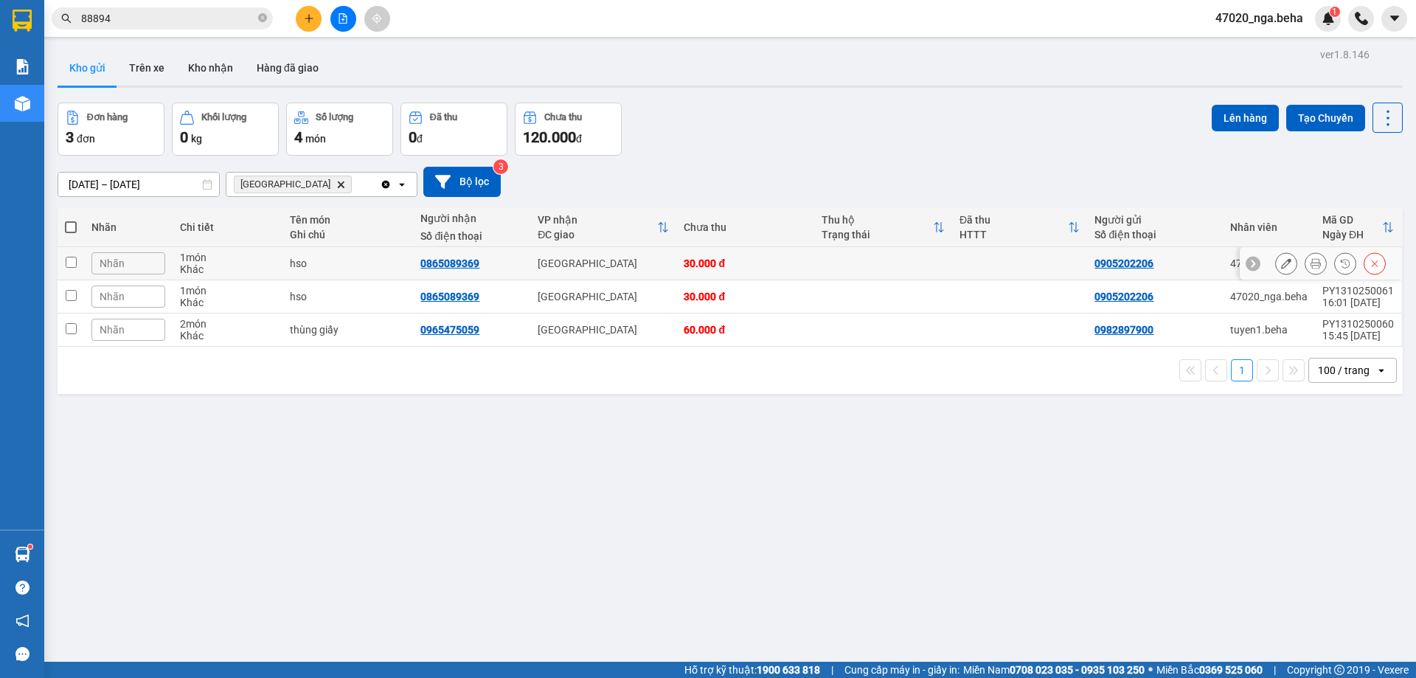
click at [1281, 262] on icon at bounding box center [1286, 263] width 10 height 10
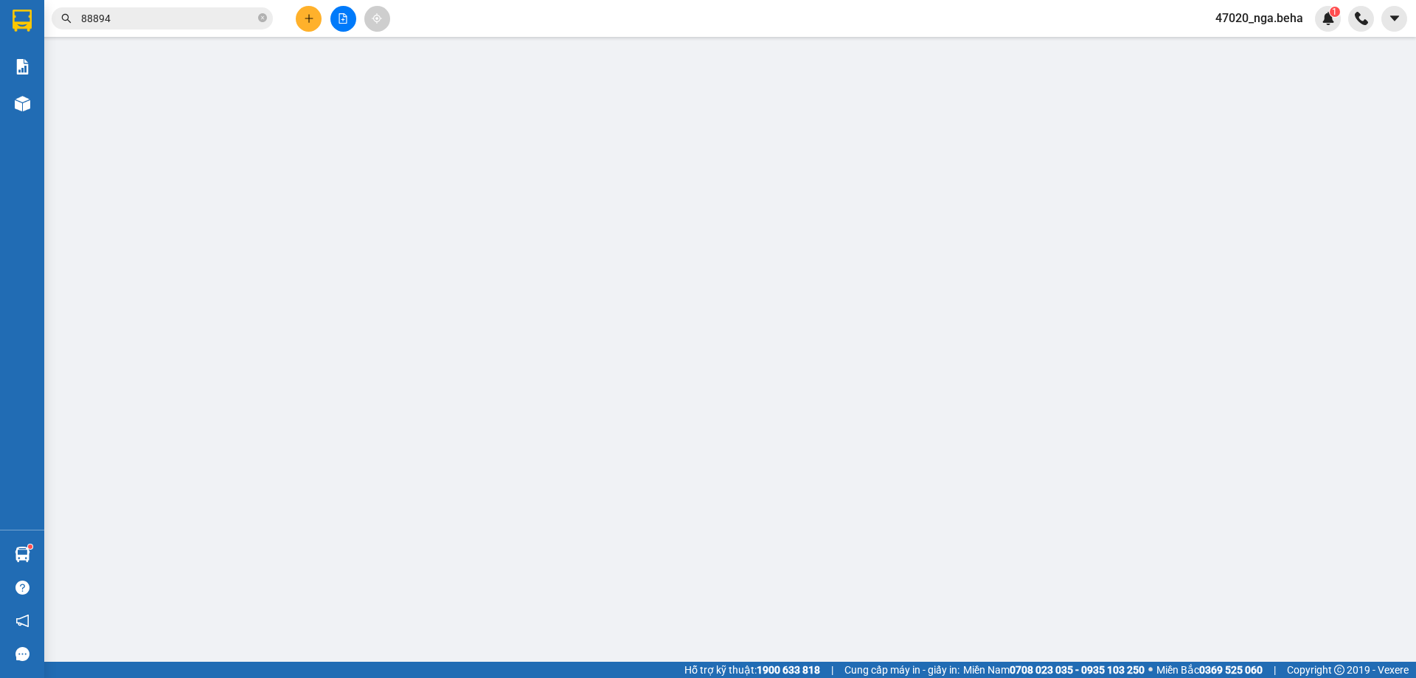
type input "0905202206"
type input "0865089369"
type input "30.000"
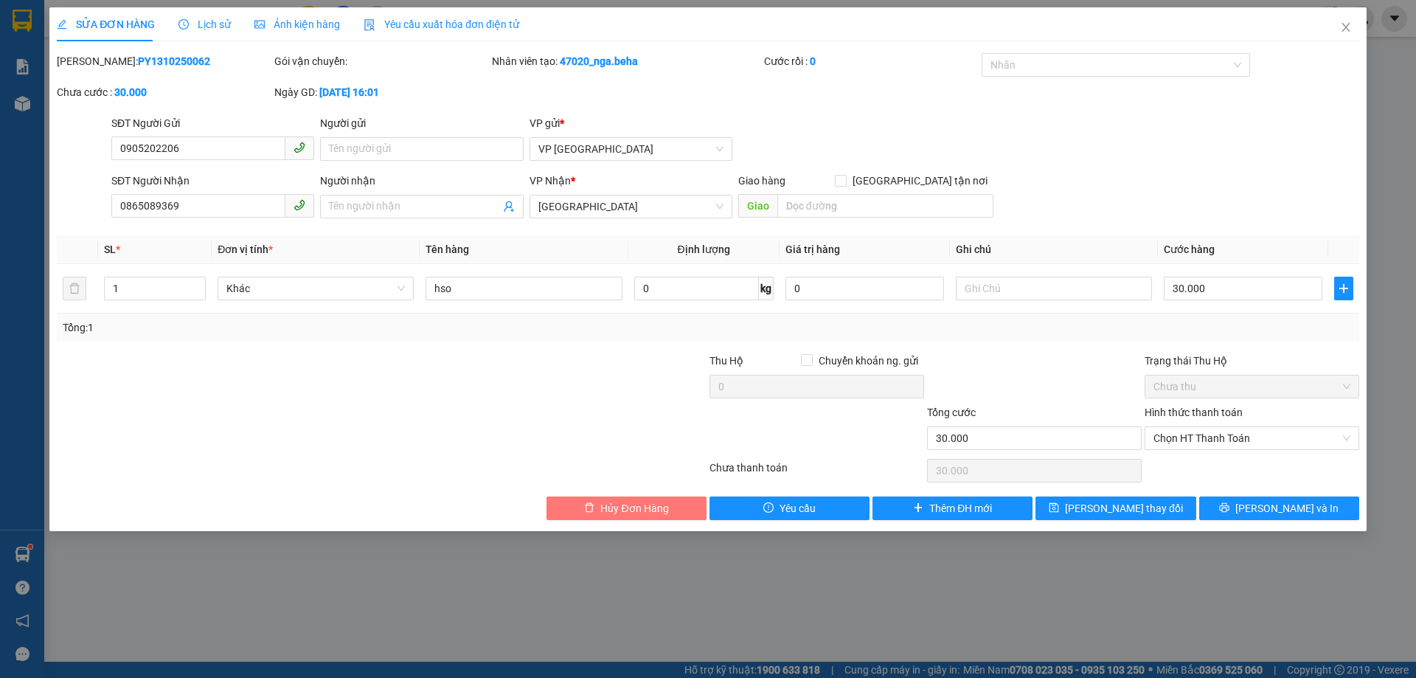
click at [638, 513] on span "Hủy Đơn Hàng" at bounding box center [634, 508] width 68 height 16
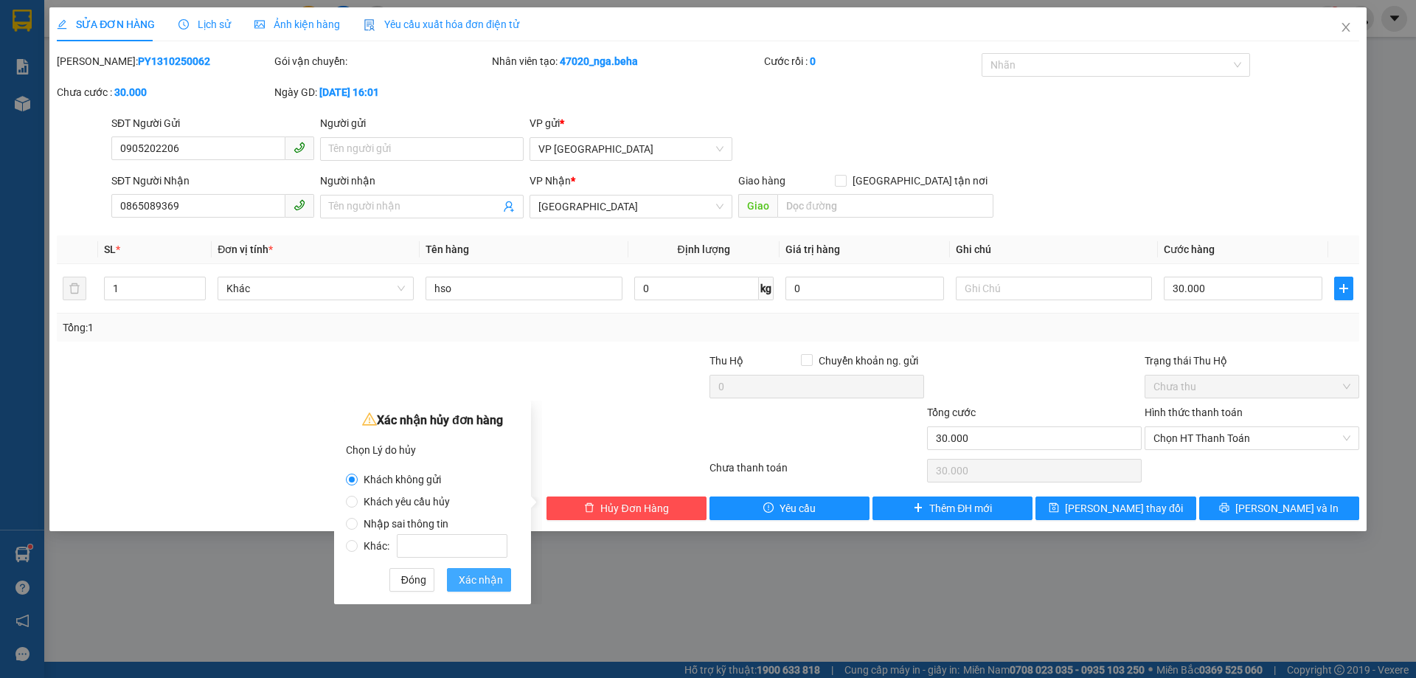
click at [473, 580] on span "Xác nhận" at bounding box center [481, 580] width 44 height 16
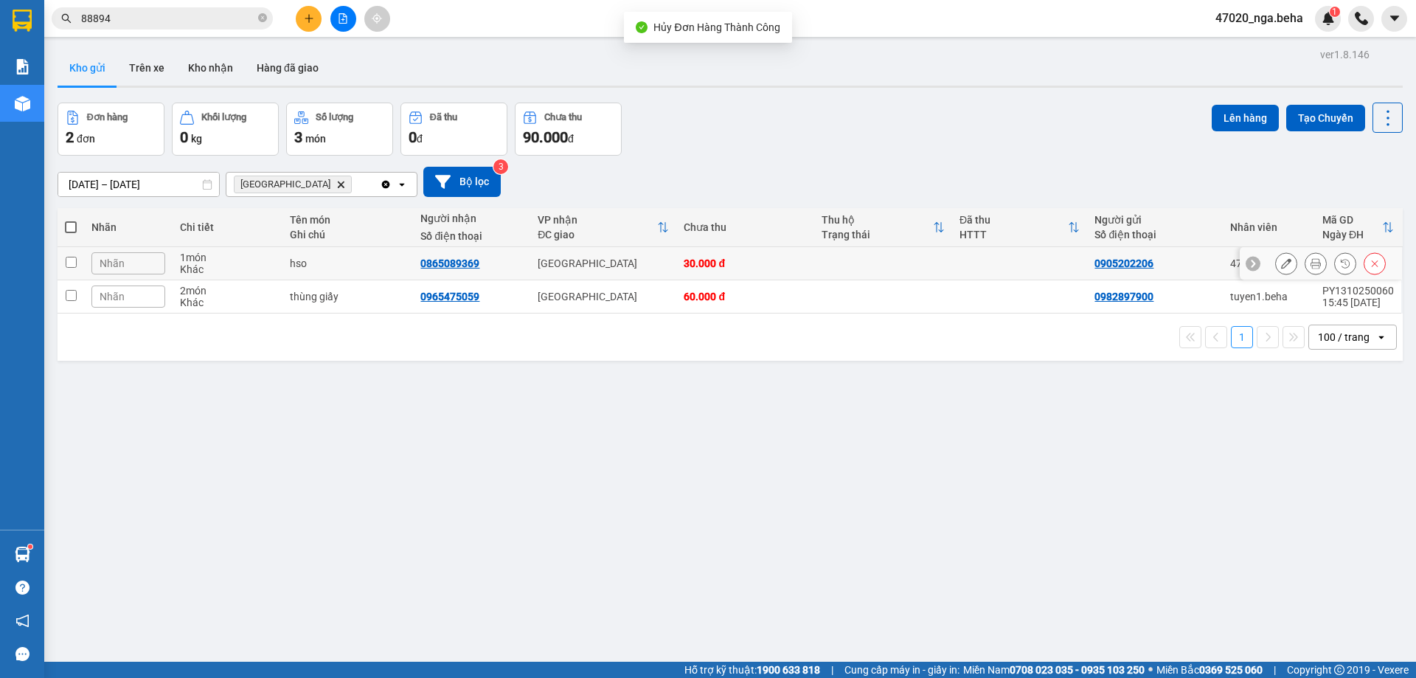
click at [1290, 261] on div at bounding box center [1330, 263] width 111 height 22
click at [1311, 263] on icon at bounding box center [1316, 263] width 10 height 10
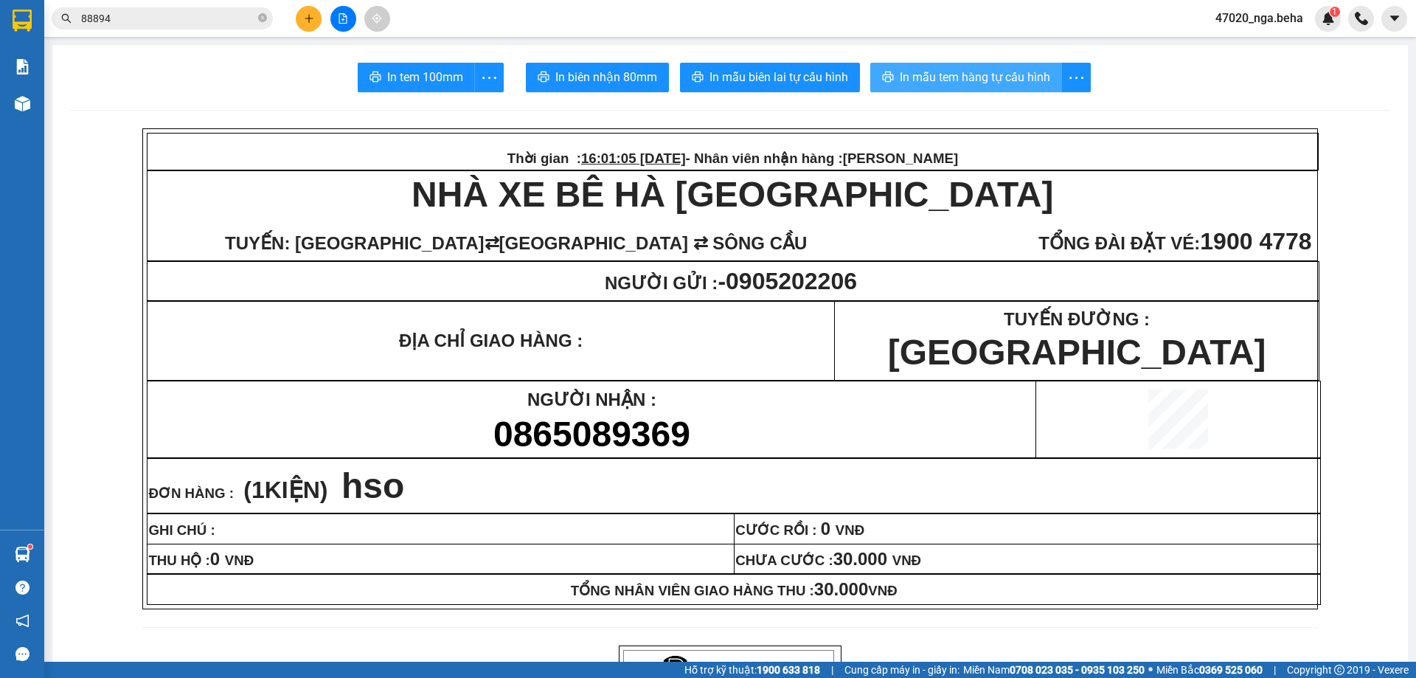
click at [979, 81] on span "In mẫu tem hàng tự cấu hình" at bounding box center [975, 77] width 150 height 18
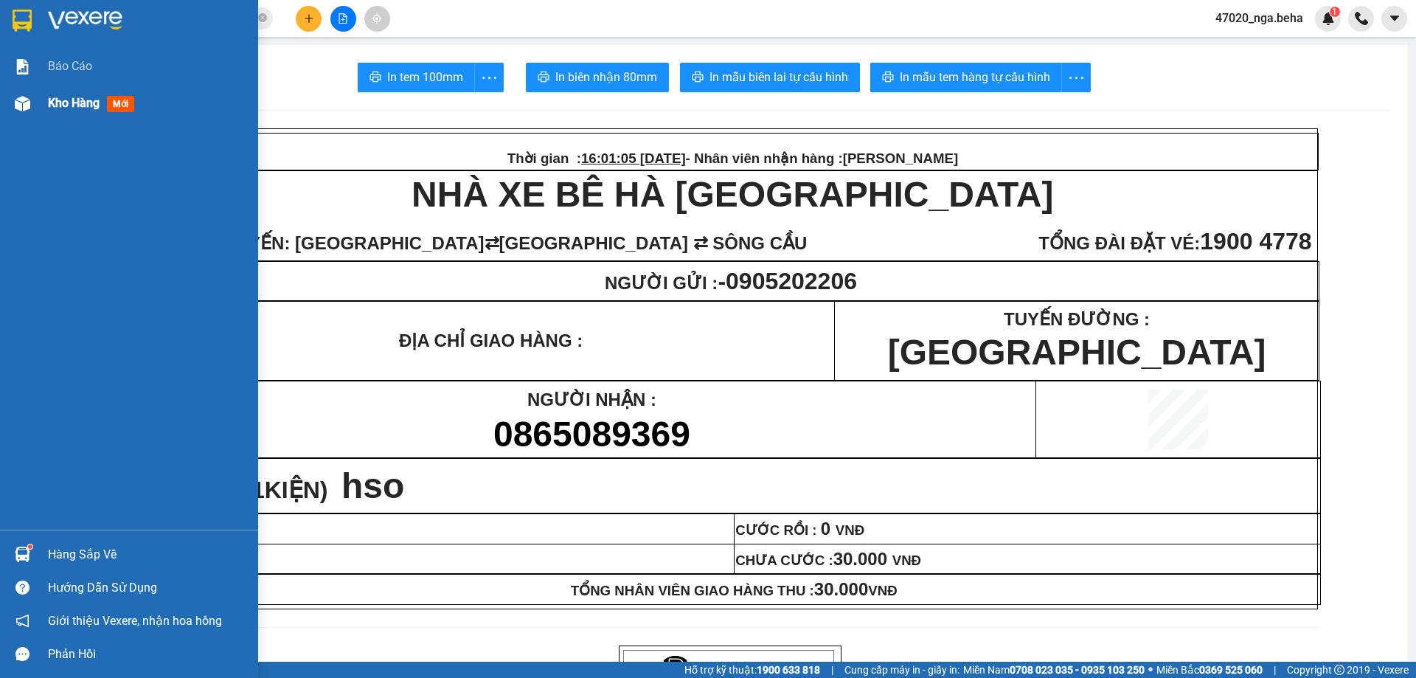
click at [31, 107] on div at bounding box center [23, 104] width 26 height 26
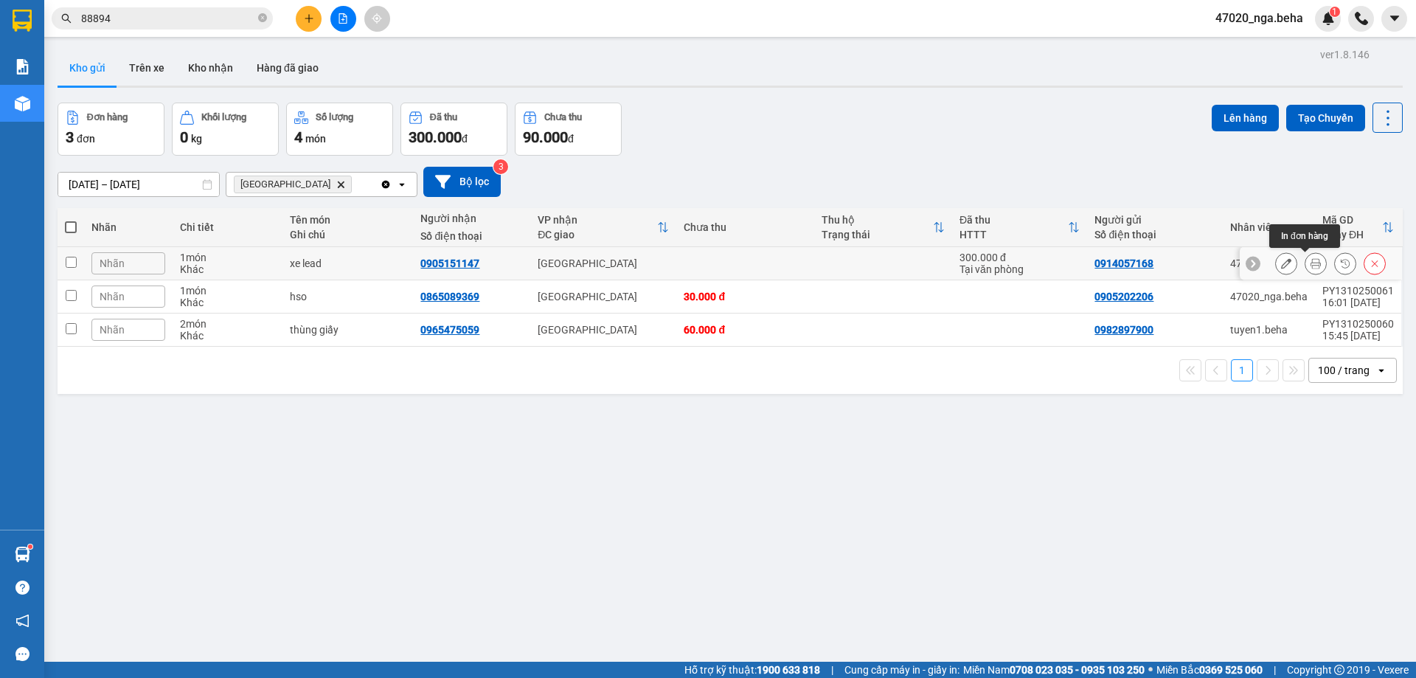
click at [1311, 264] on icon at bounding box center [1316, 263] width 10 height 10
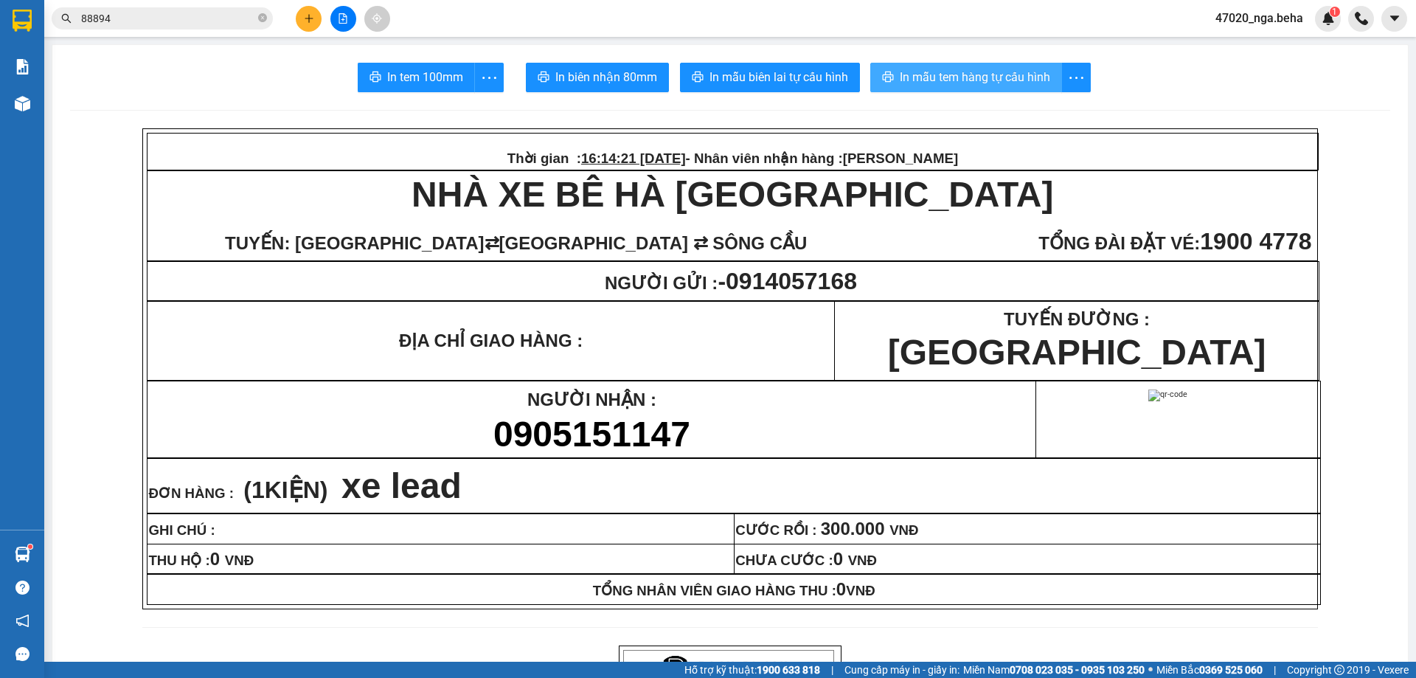
click at [988, 76] on span "In mẫu tem hàng tự cấu hình" at bounding box center [975, 77] width 150 height 18
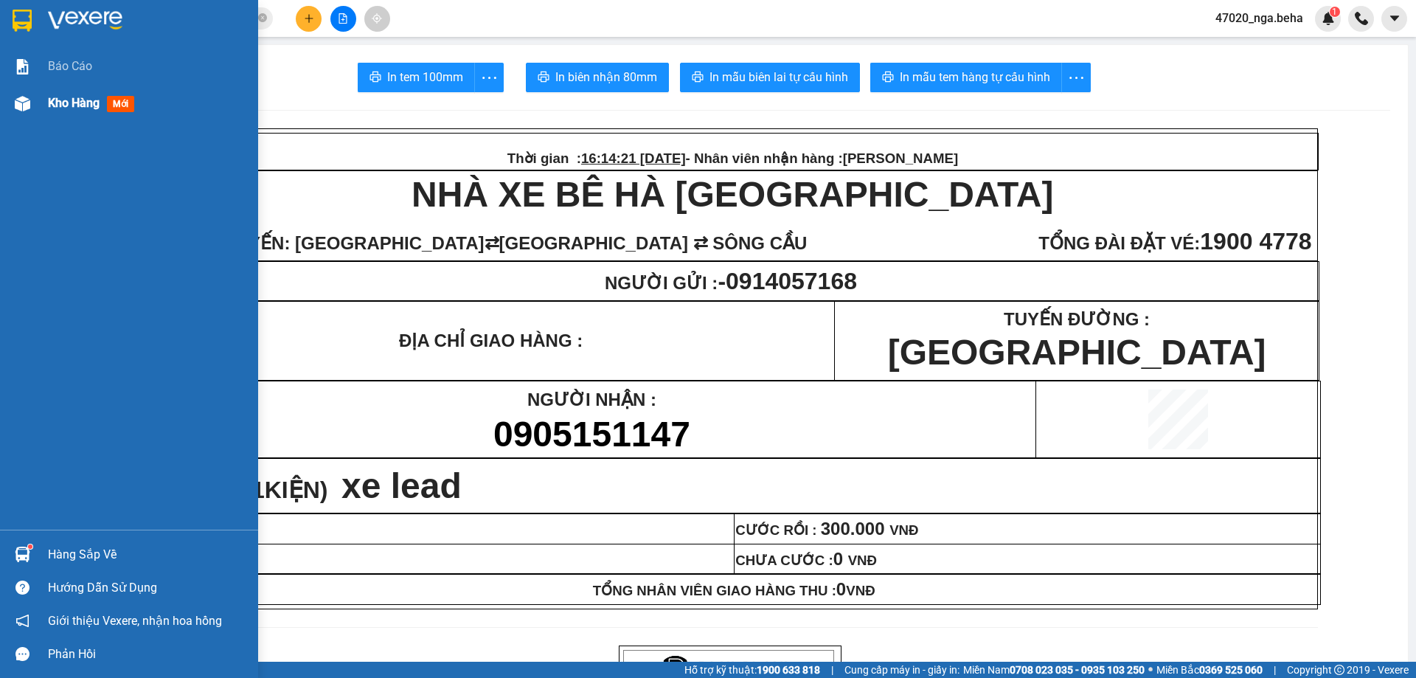
click at [22, 91] on div at bounding box center [23, 104] width 26 height 26
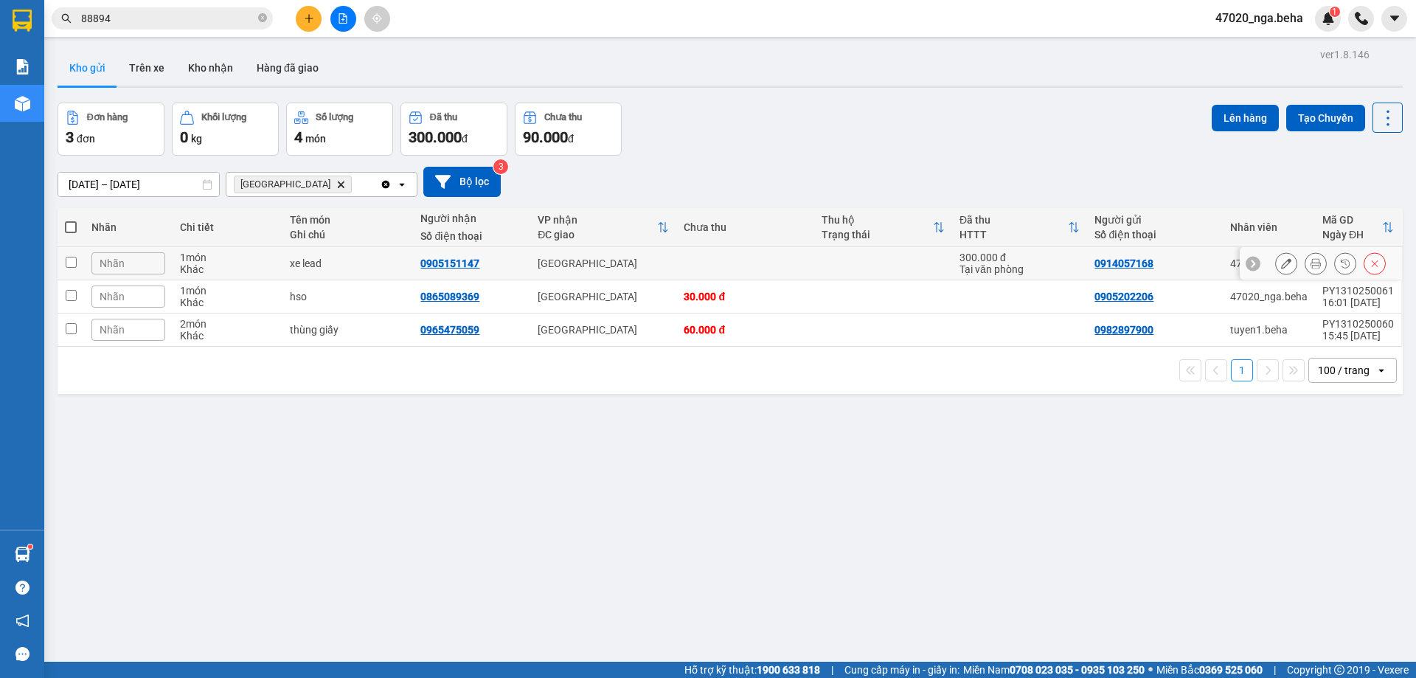
click at [1281, 264] on icon at bounding box center [1286, 263] width 10 height 10
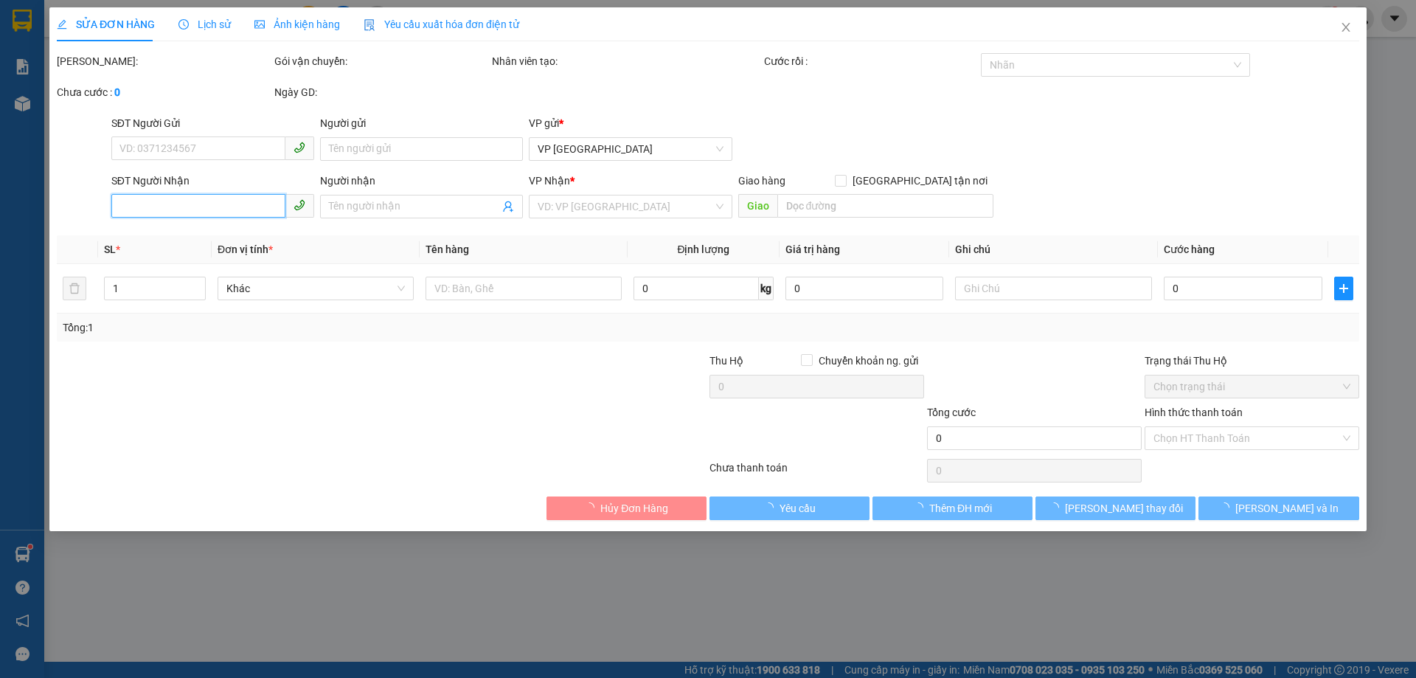
type input "0914057168"
type input "0905151147"
type input "300.000"
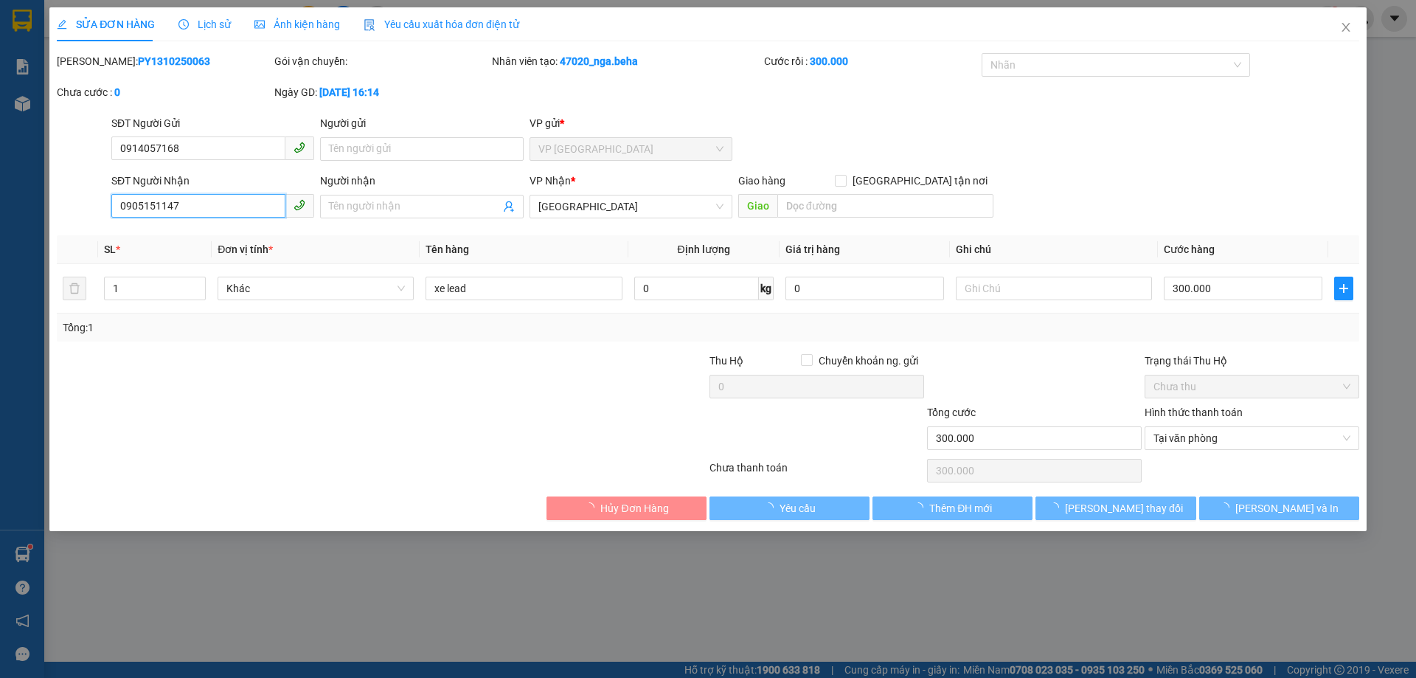
click at [231, 210] on input "0905151147" at bounding box center [198, 206] width 174 height 24
click at [230, 210] on input "0905151147" at bounding box center [198, 206] width 174 height 24
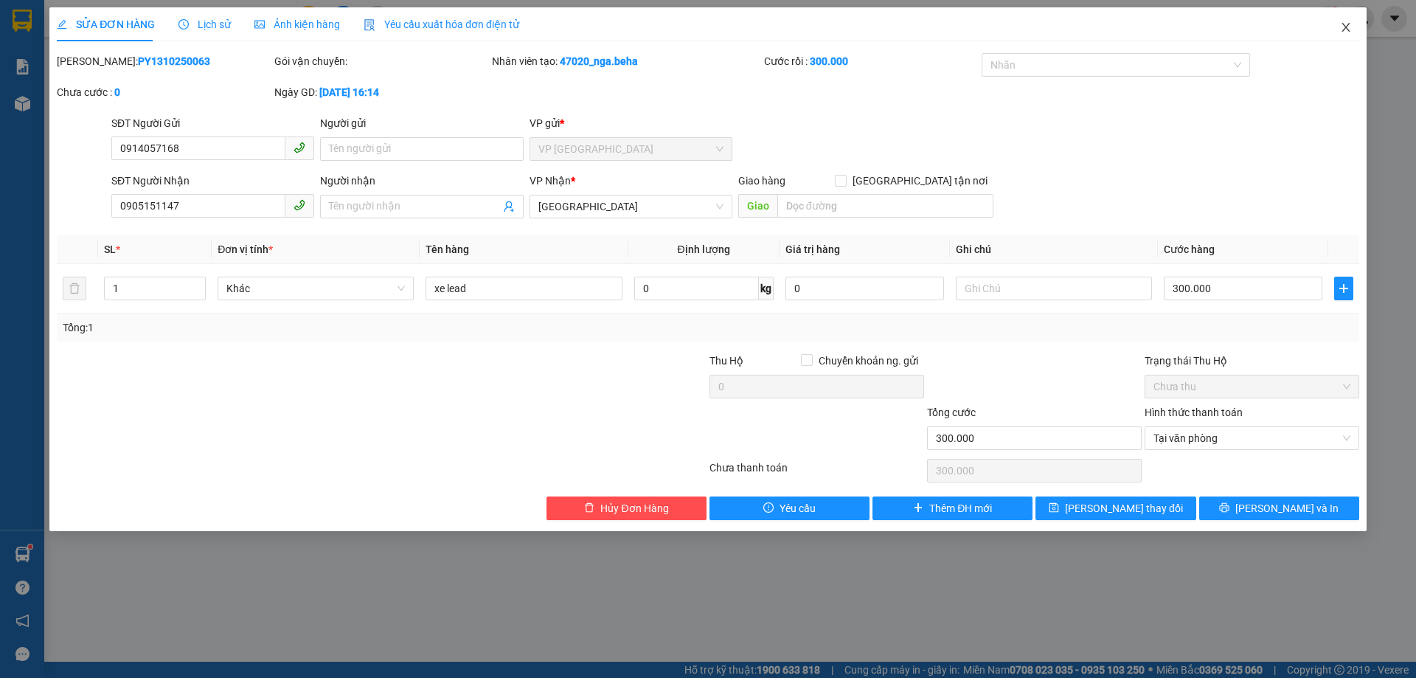
click at [1345, 35] on span "Close" at bounding box center [1346, 27] width 41 height 41
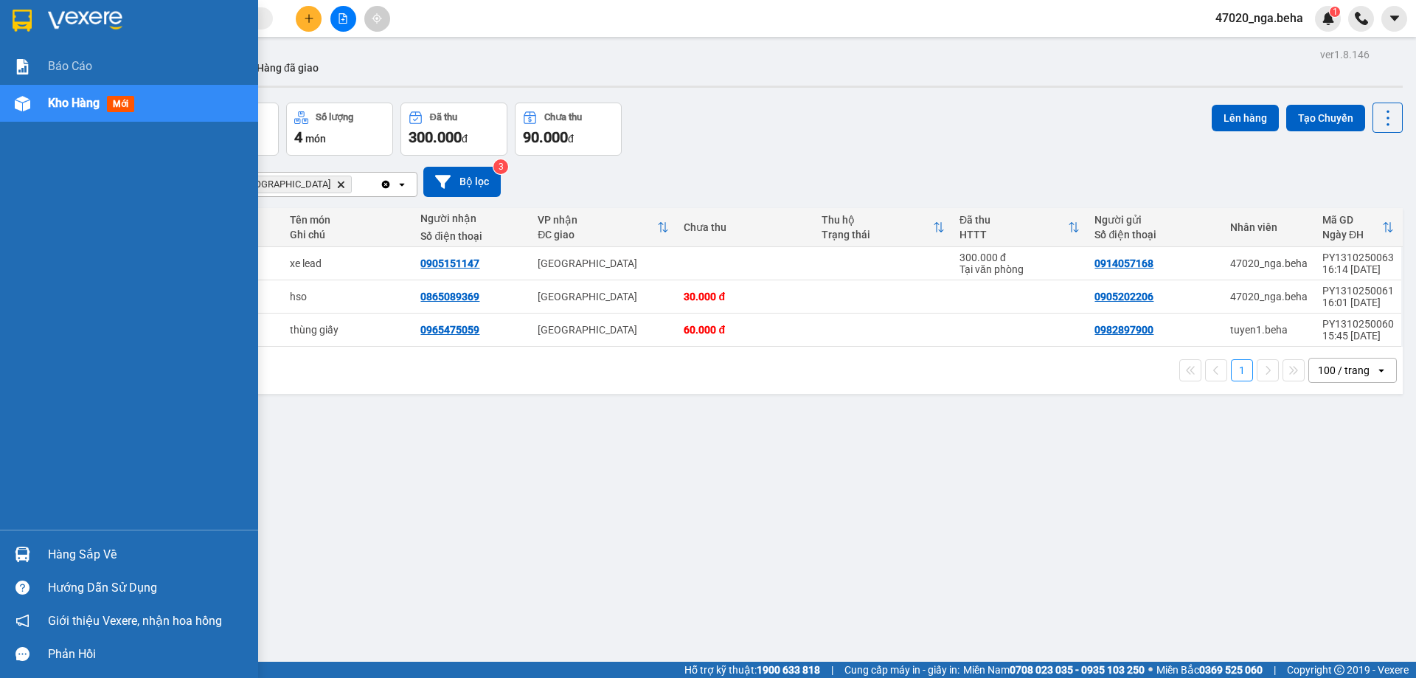
click at [12, 103] on div at bounding box center [23, 104] width 26 height 26
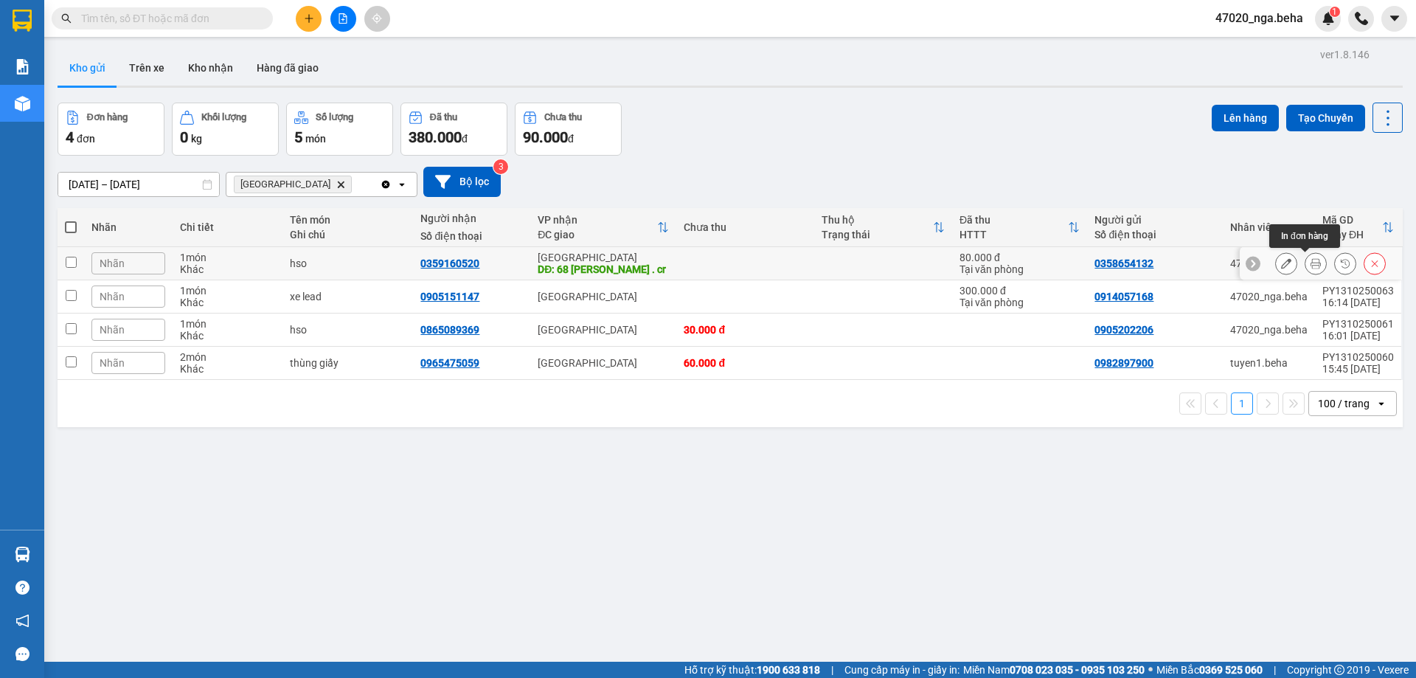
click at [1306, 257] on button at bounding box center [1316, 264] width 21 height 26
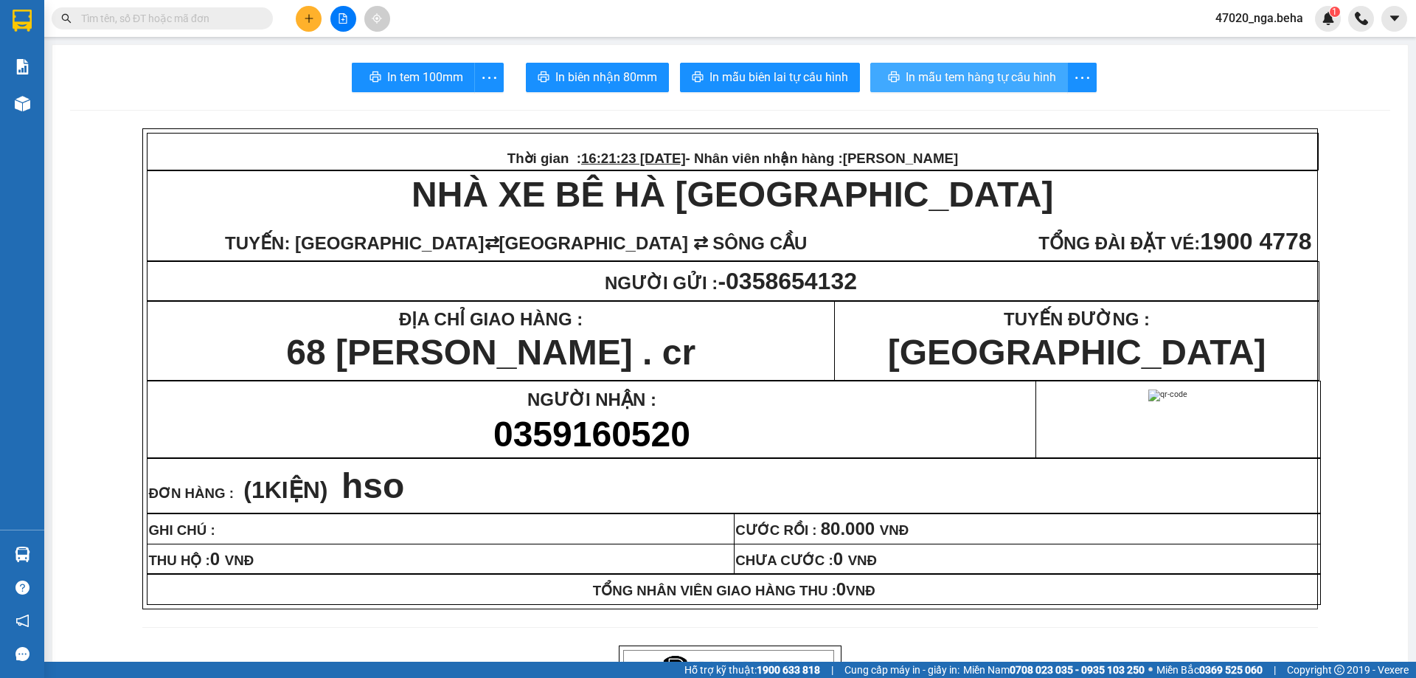
click at [987, 74] on span "In mẫu tem hàng tự cấu hình" at bounding box center [981, 77] width 150 height 18
click at [980, 64] on button "In mẫu tem hàng tự cấu hình" at bounding box center [966, 78] width 192 height 30
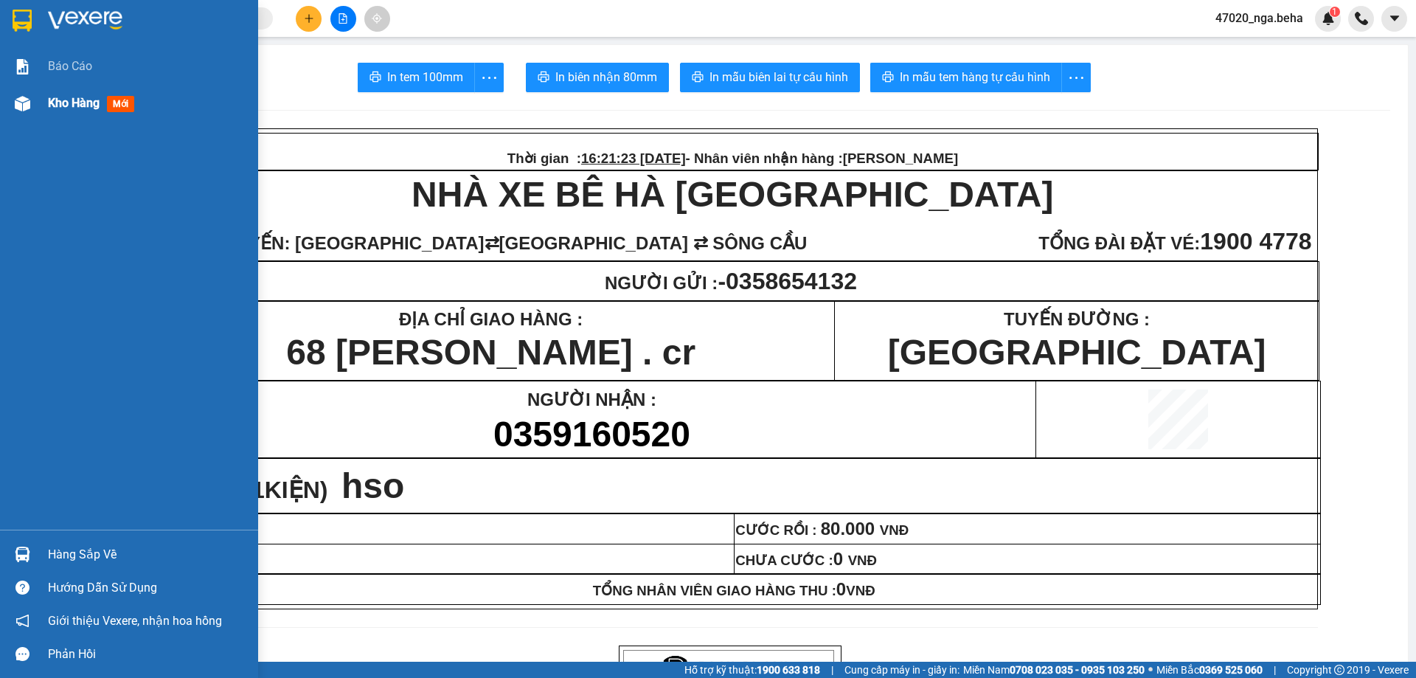
click at [20, 100] on img at bounding box center [22, 103] width 15 height 15
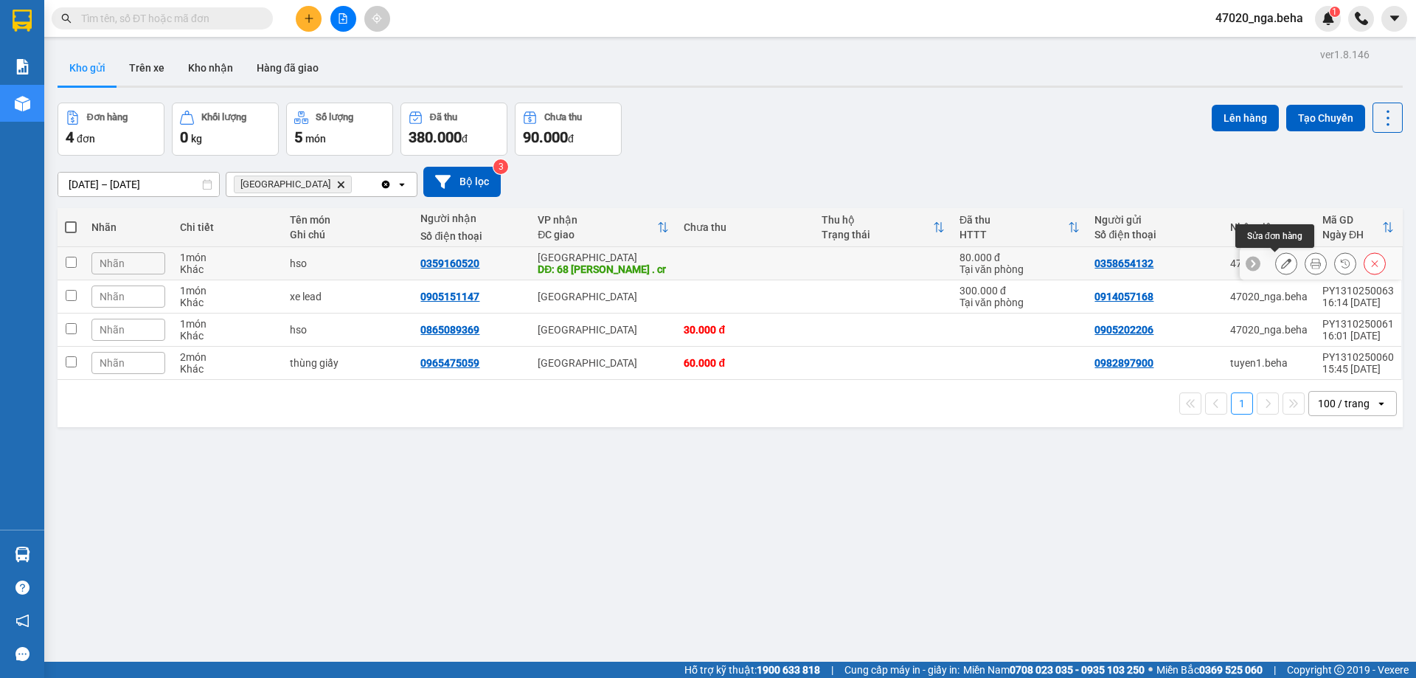
click at [1281, 260] on icon at bounding box center [1286, 263] width 10 height 10
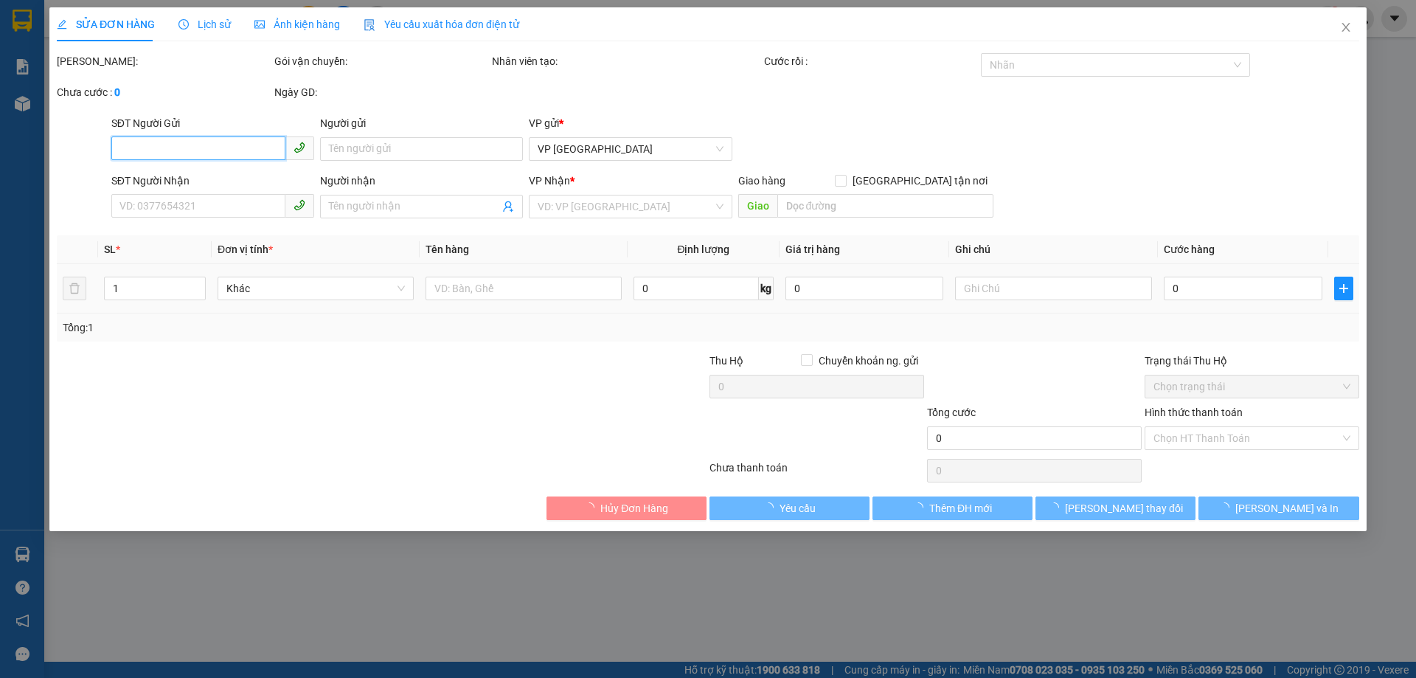
type input "0358654132"
type input "0359160520"
type input "68 [PERSON_NAME] . cr"
type input "80.000"
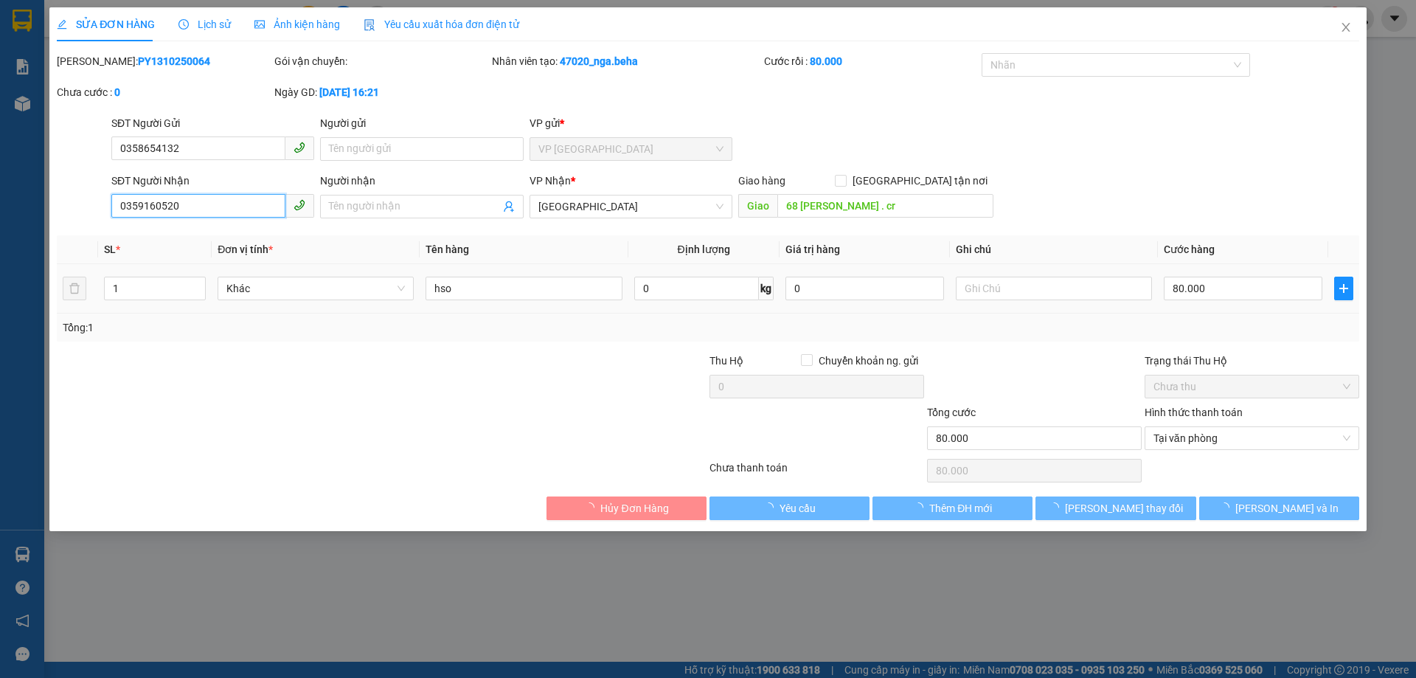
click at [243, 217] on input "0359160520" at bounding box center [198, 206] width 174 height 24
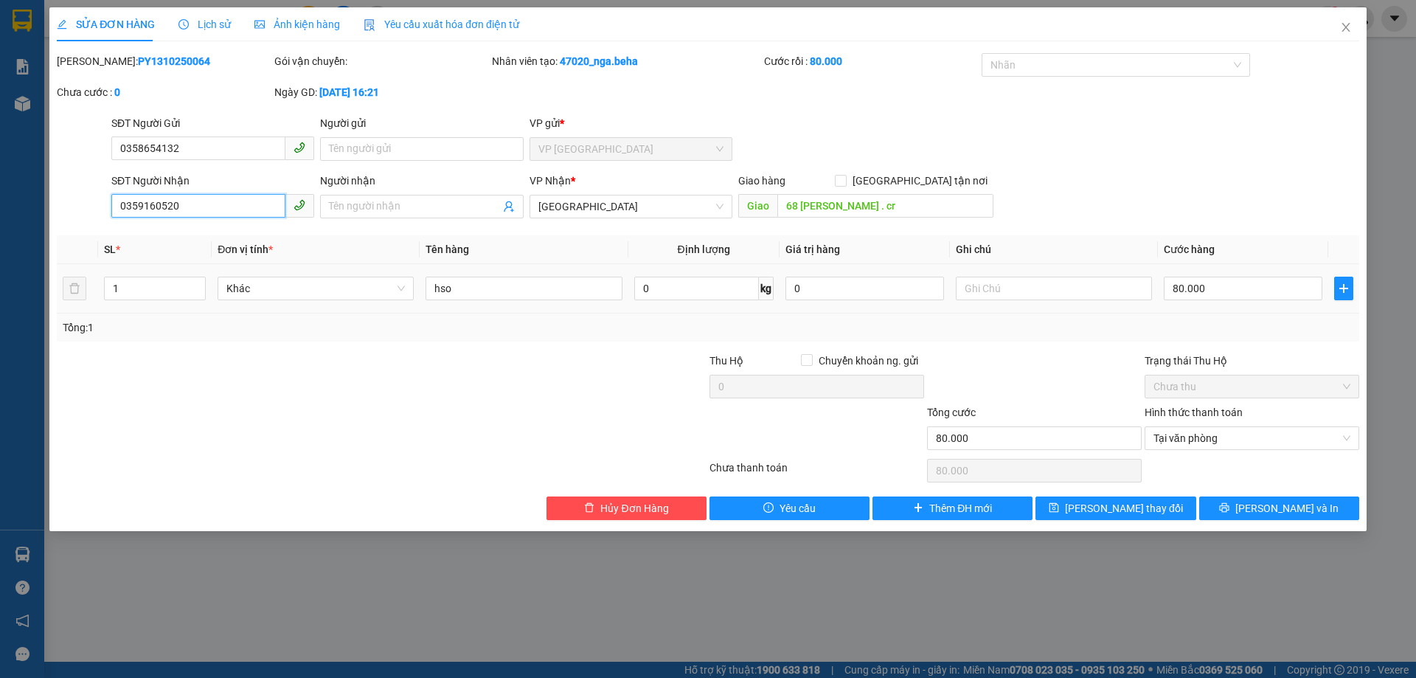
click at [243, 215] on input "0359160520" at bounding box center [198, 206] width 174 height 24
click at [243, 208] on input "0359160520" at bounding box center [198, 206] width 174 height 24
click at [184, 200] on input "0359160520" at bounding box center [198, 206] width 174 height 24
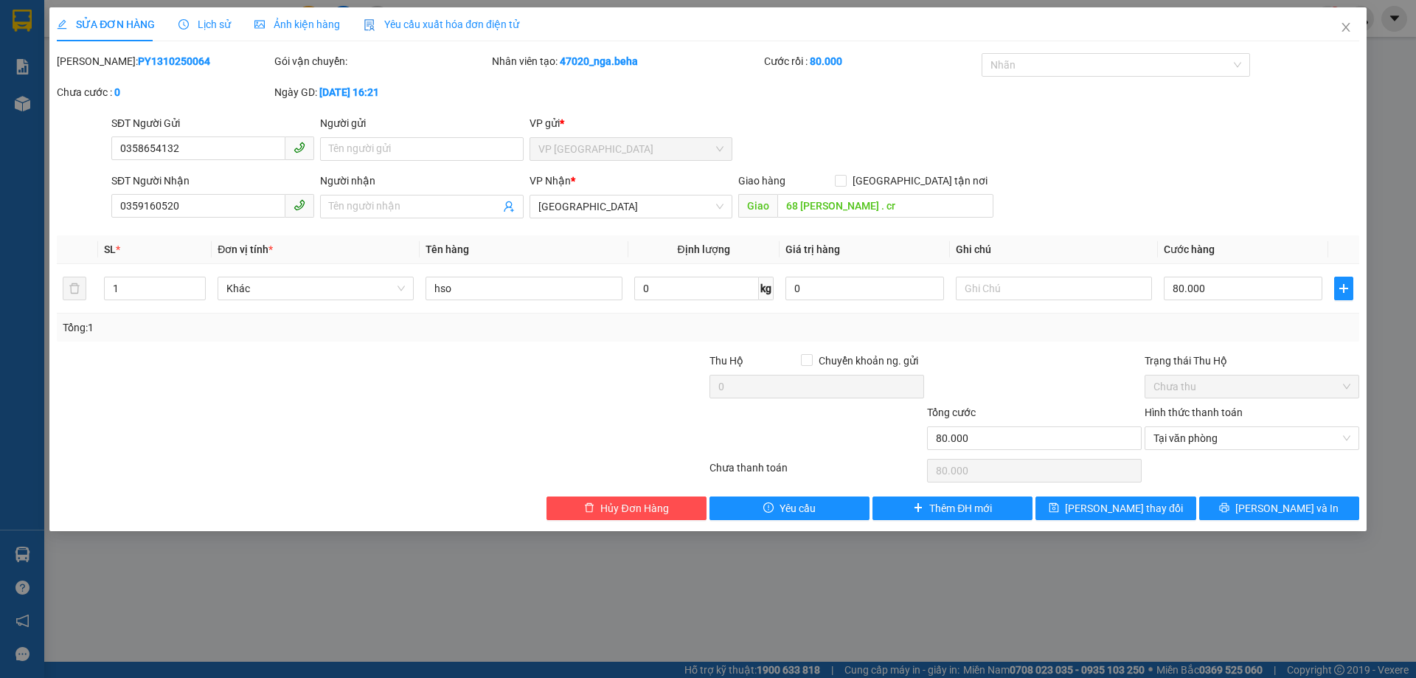
drag, startPoint x: 498, startPoint y: 401, endPoint x: 1036, endPoint y: 428, distance: 539.2
click at [500, 401] on div at bounding box center [600, 379] width 218 height 52
click at [1348, 19] on span "Close" at bounding box center [1346, 27] width 41 height 41
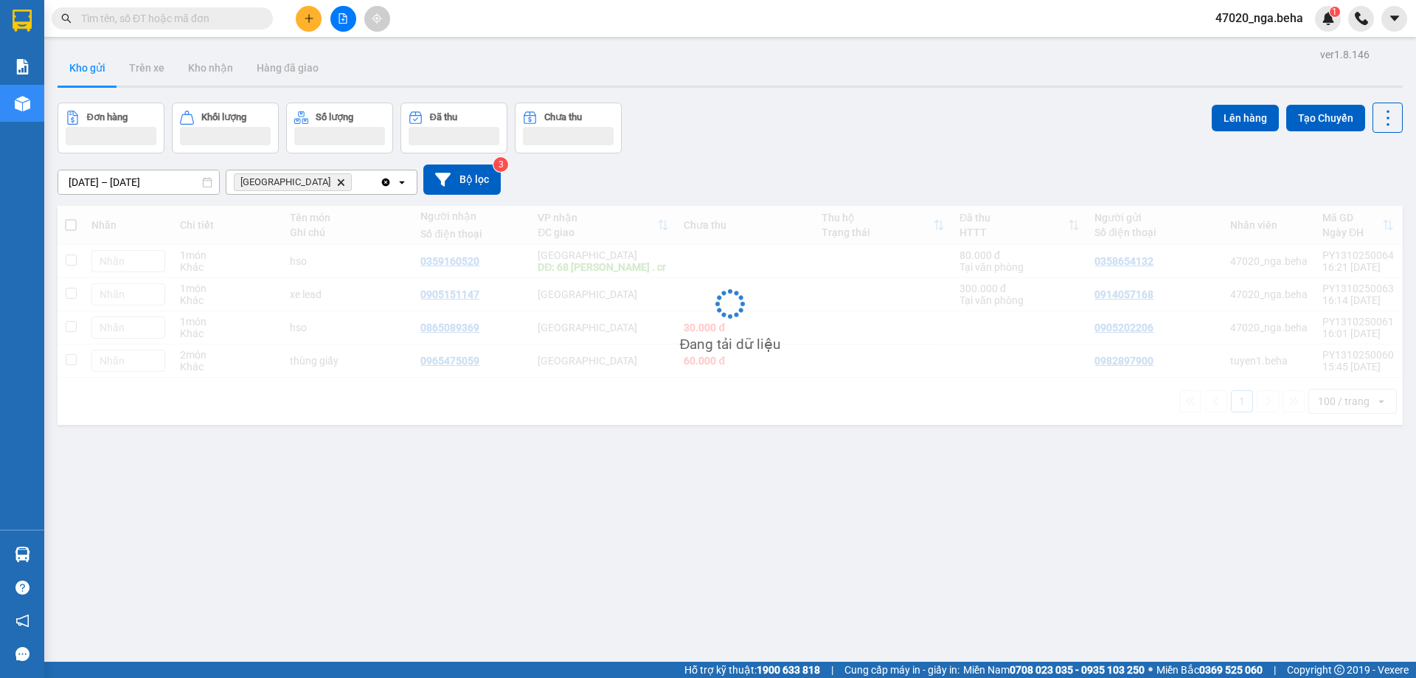
click at [204, 15] on input "text" at bounding box center [168, 18] width 174 height 16
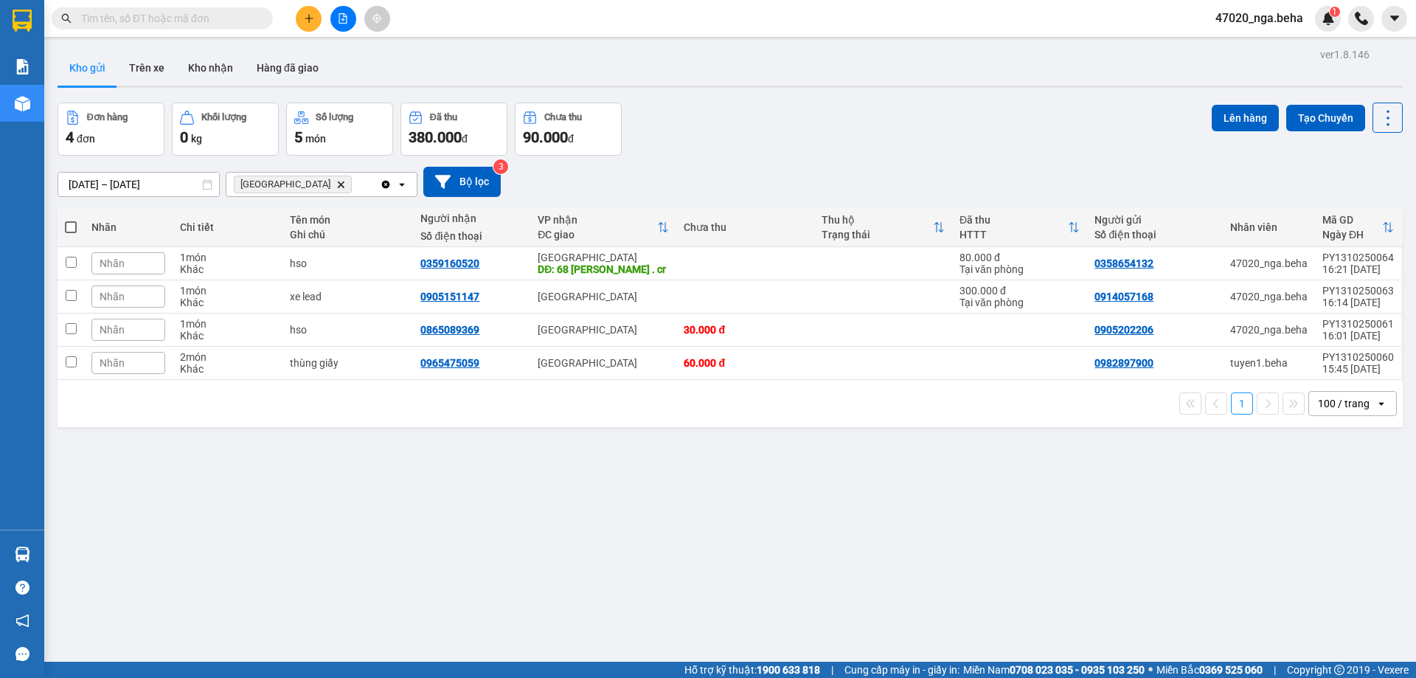
click at [204, 15] on input "text" at bounding box center [168, 18] width 174 height 16
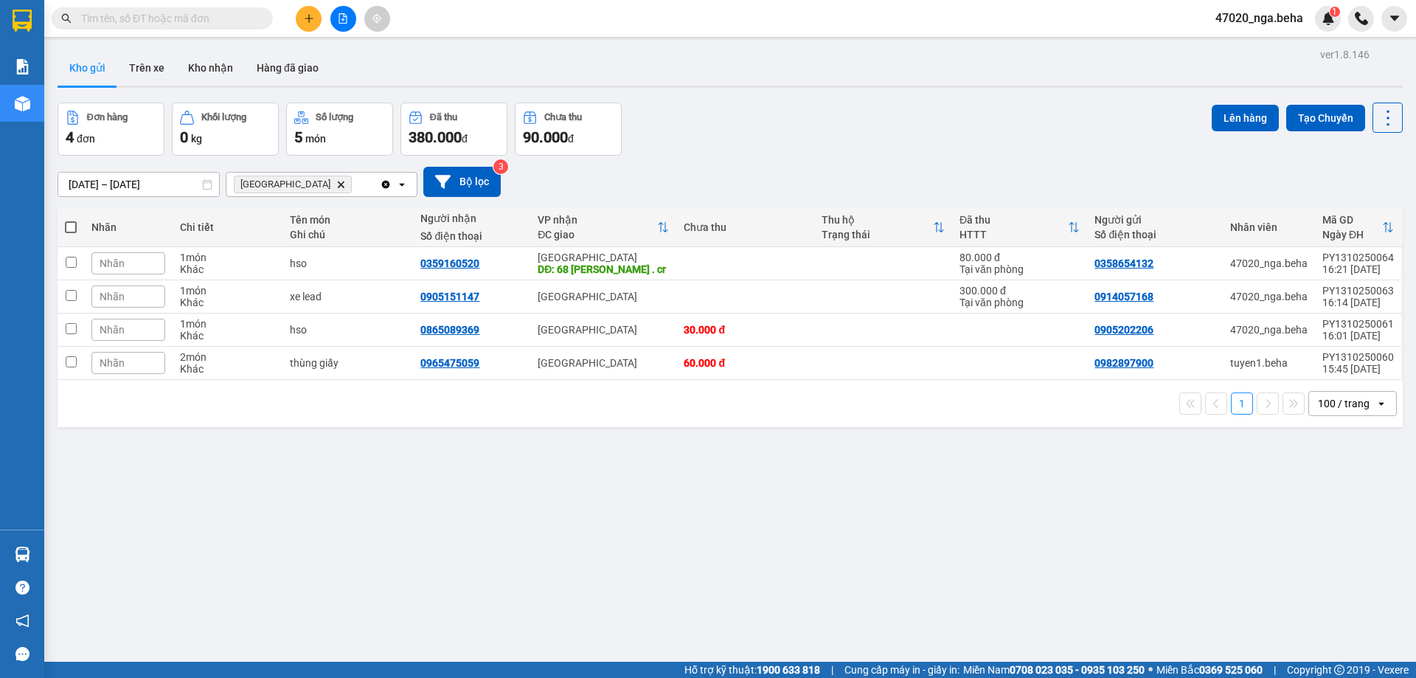
click at [204, 15] on input "text" at bounding box center [168, 18] width 174 height 16
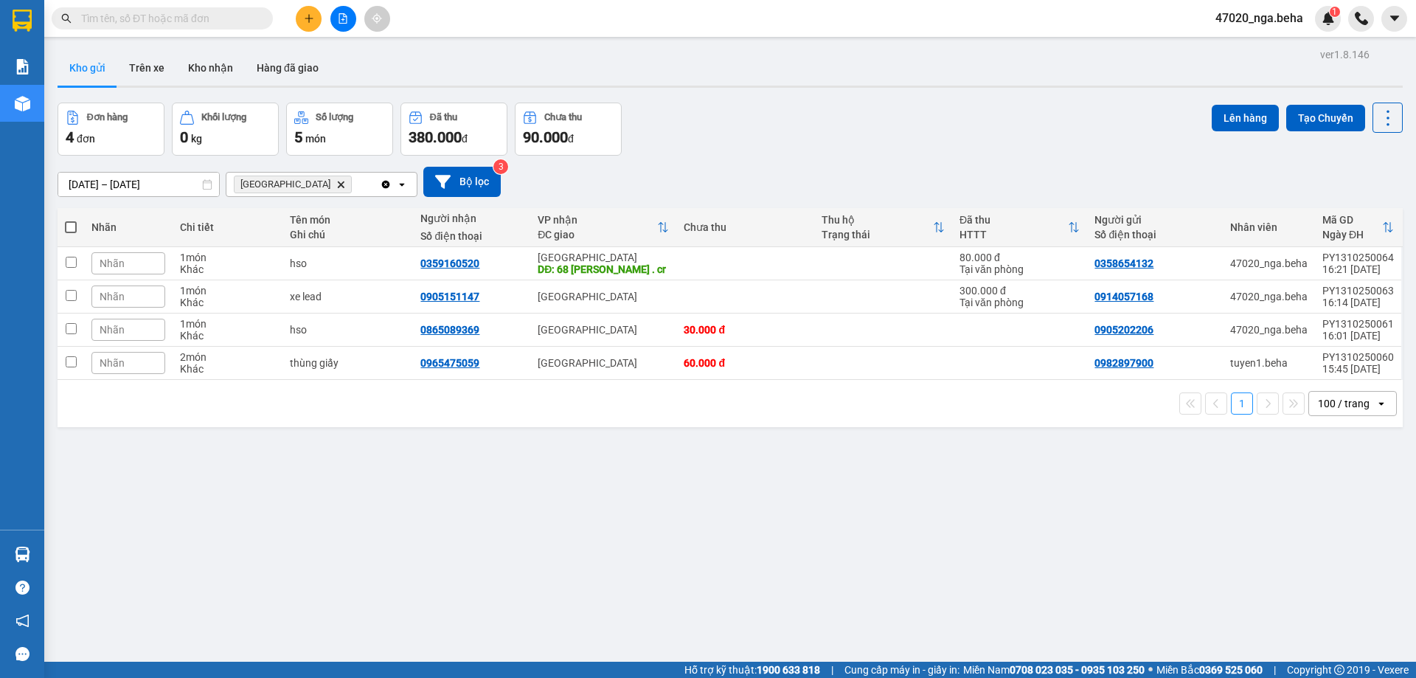
click at [204, 15] on input "text" at bounding box center [168, 18] width 174 height 16
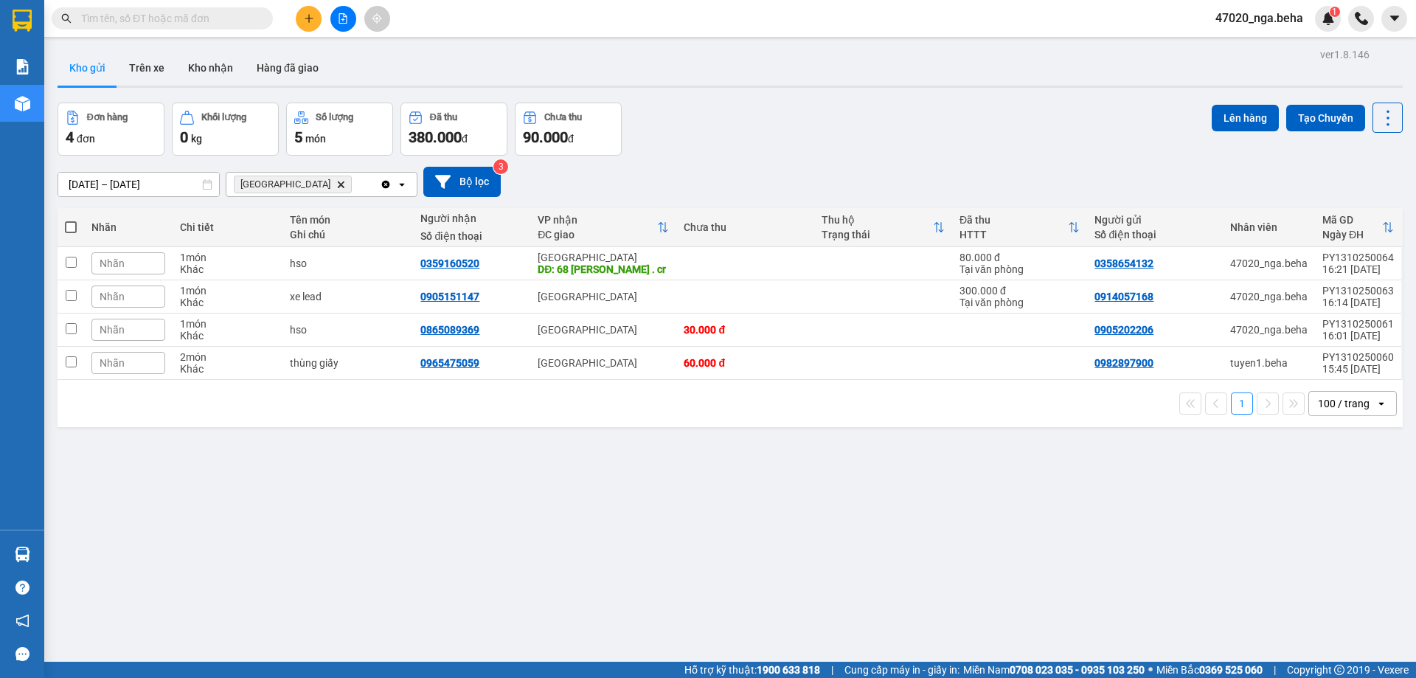
click at [204, 15] on input "text" at bounding box center [168, 18] width 174 height 16
type input "0"
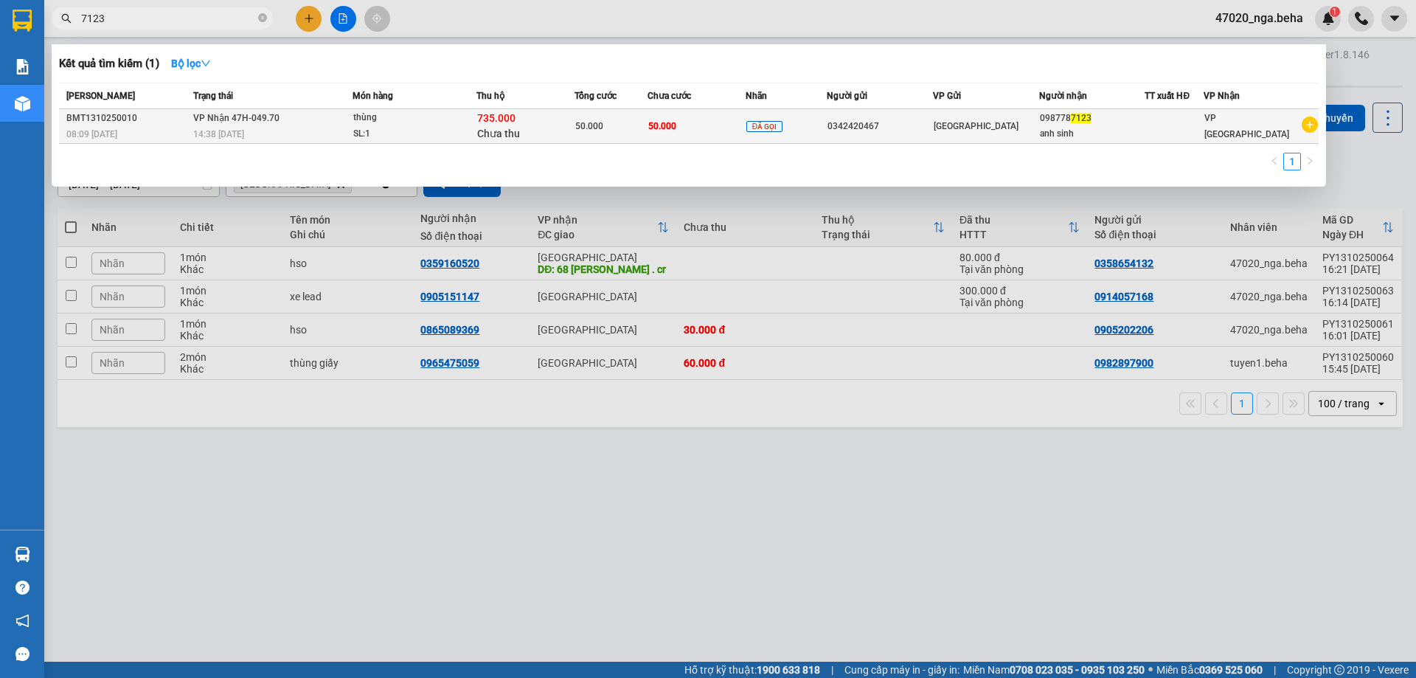
type input "7123"
click at [454, 134] on div "SL: 1" at bounding box center [408, 134] width 111 height 16
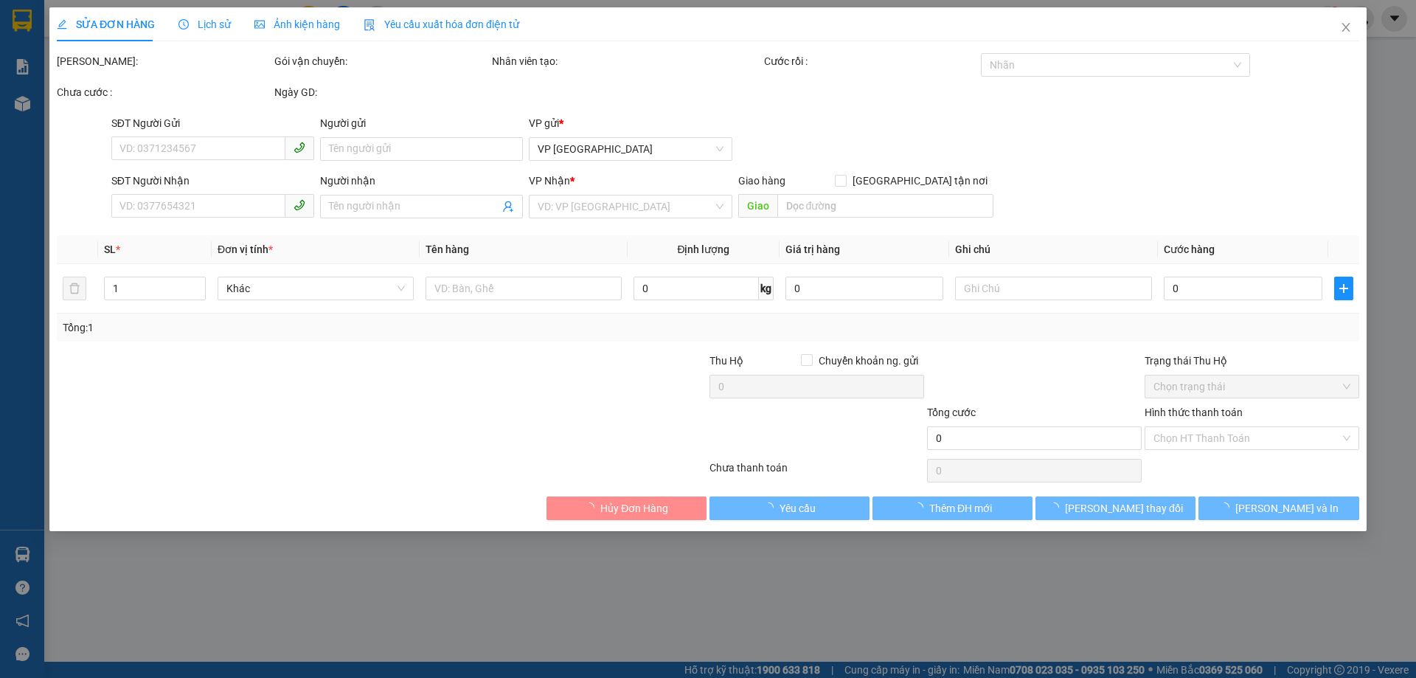
type input "0342420467"
type input "0987787123"
type input "anh sinh"
type input "50.000"
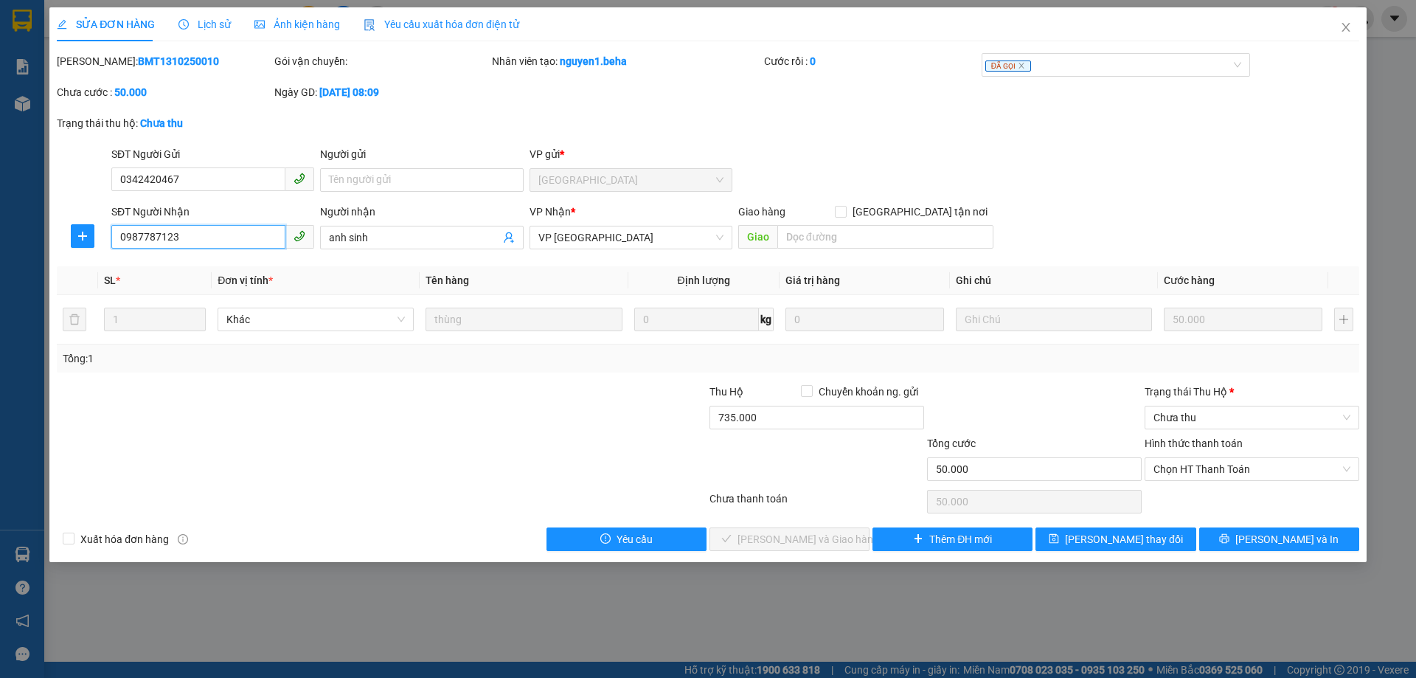
click at [203, 238] on input "0987787123" at bounding box center [198, 237] width 174 height 24
click at [761, 423] on input "735.000" at bounding box center [817, 418] width 215 height 24
click at [761, 422] on input "735.000" at bounding box center [817, 418] width 215 height 24
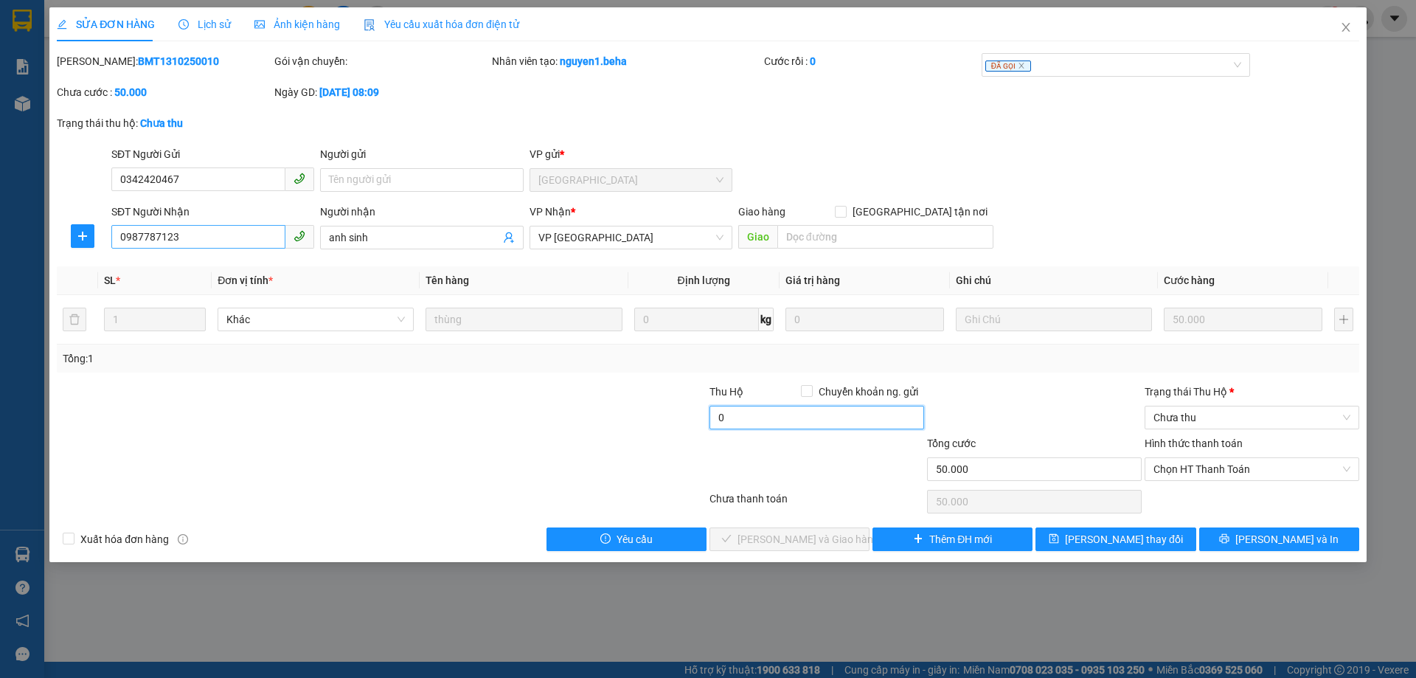
type input "0"
click at [189, 237] on input "0987787123" at bounding box center [198, 237] width 174 height 24
drag, startPoint x: 1227, startPoint y: 461, endPoint x: 1222, endPoint y: 474, distance: 13.6
click at [1227, 462] on span "Chọn HT Thanh Toán" at bounding box center [1252, 469] width 197 height 22
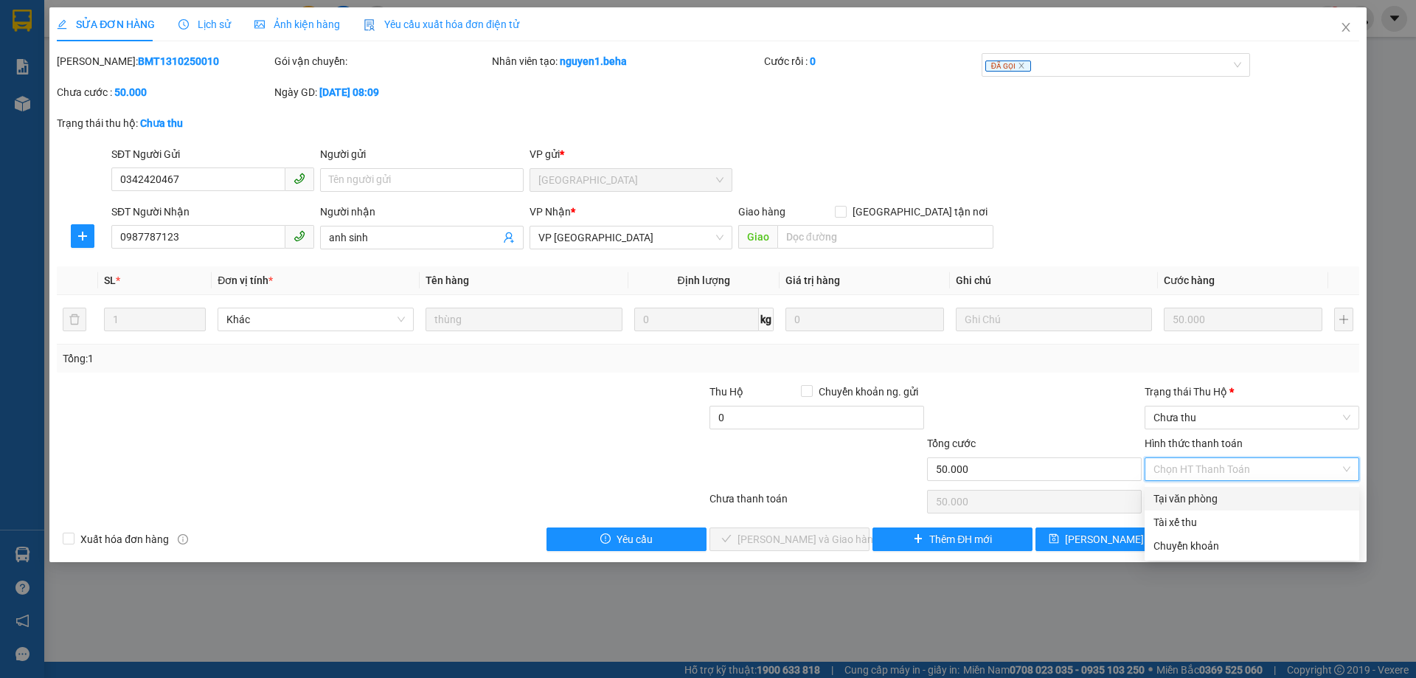
click at [1210, 497] on div "Tại văn phòng" at bounding box center [1252, 499] width 197 height 16
type input "0"
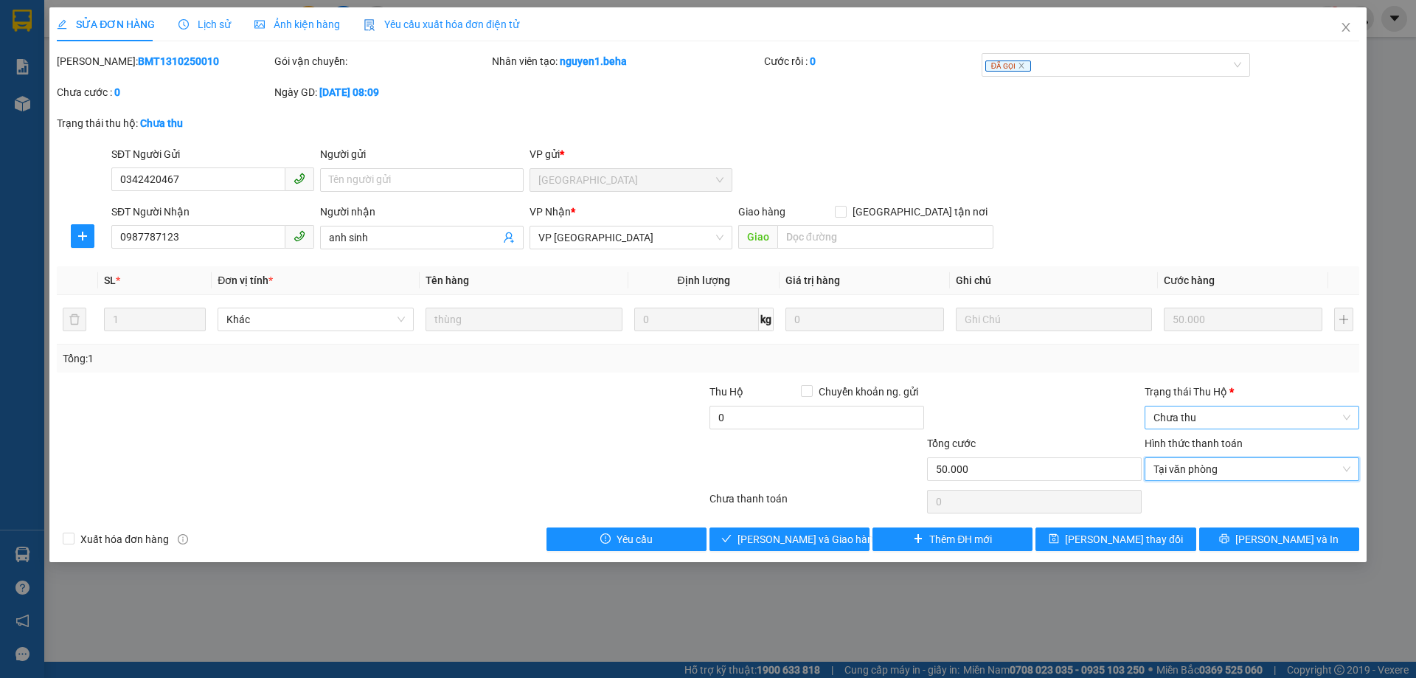
click at [1196, 429] on div "Chưa thu" at bounding box center [1252, 418] width 215 height 24
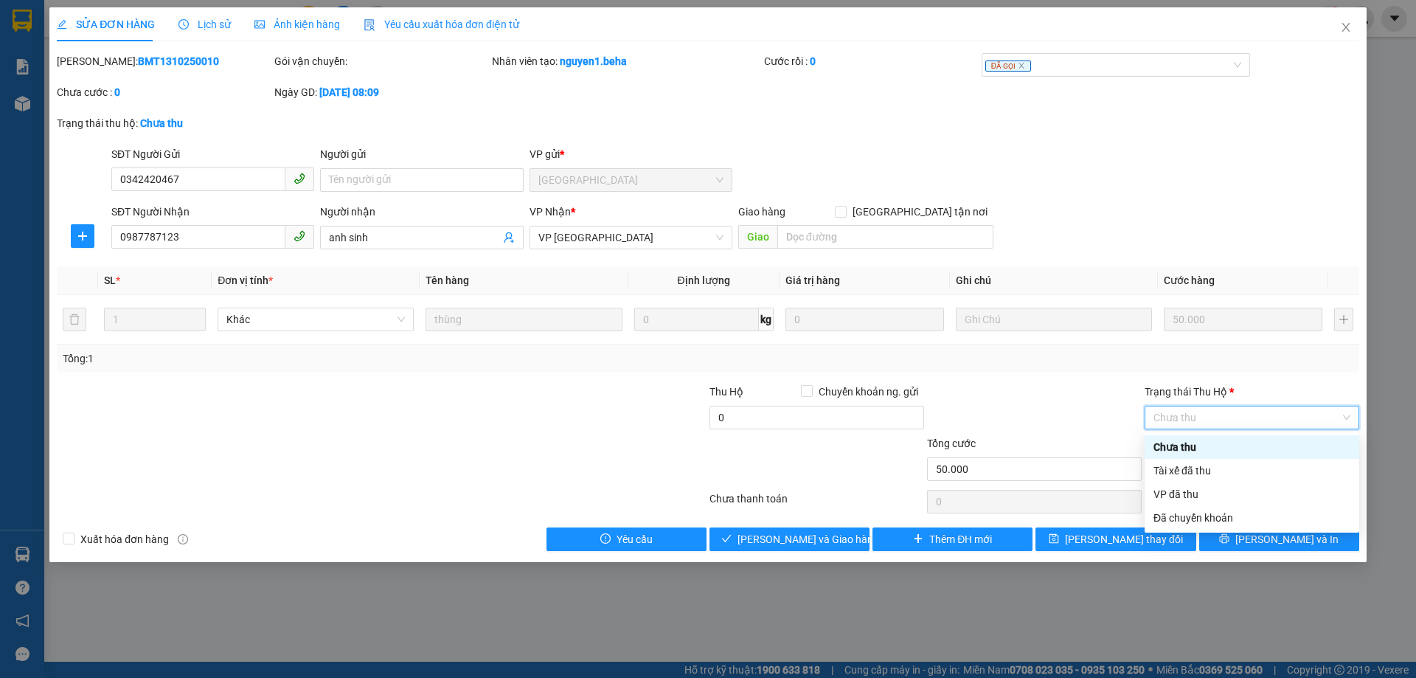
click at [1196, 451] on div "Chưa thu" at bounding box center [1252, 447] width 197 height 16
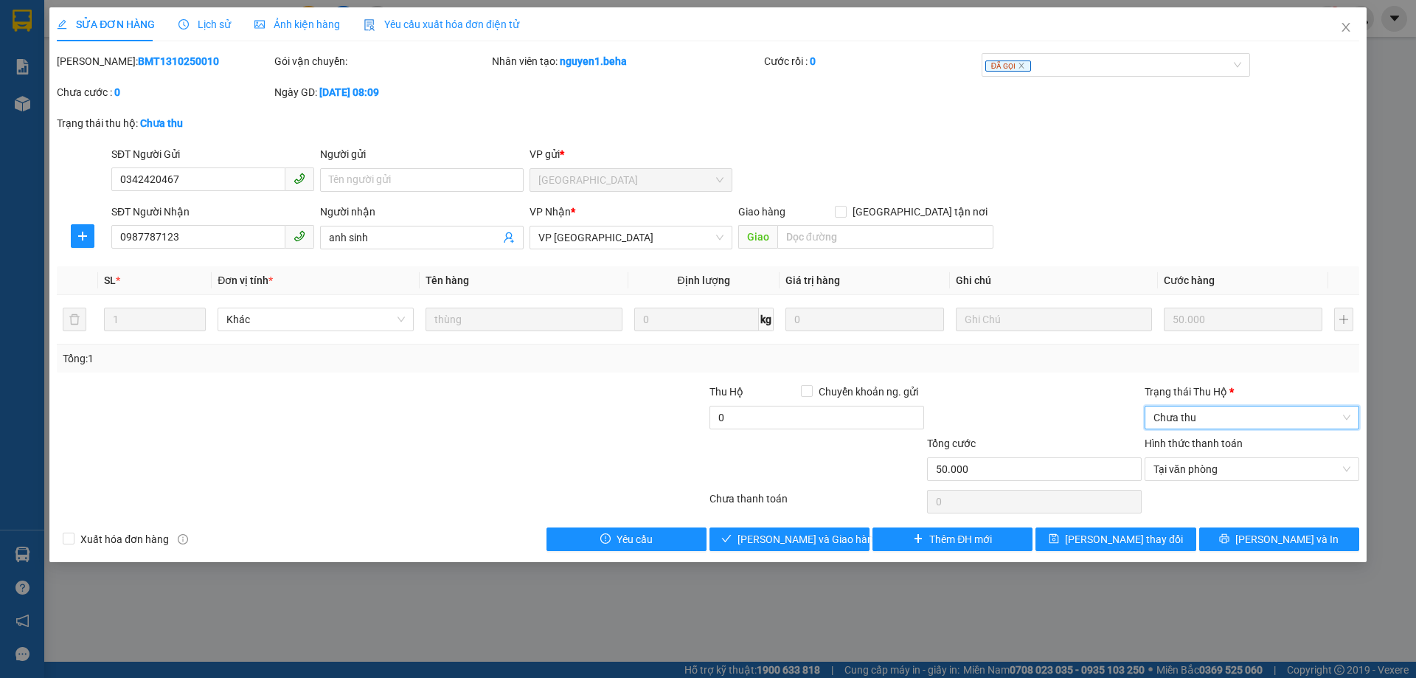
click at [1199, 415] on span "Chưa thu" at bounding box center [1252, 417] width 197 height 22
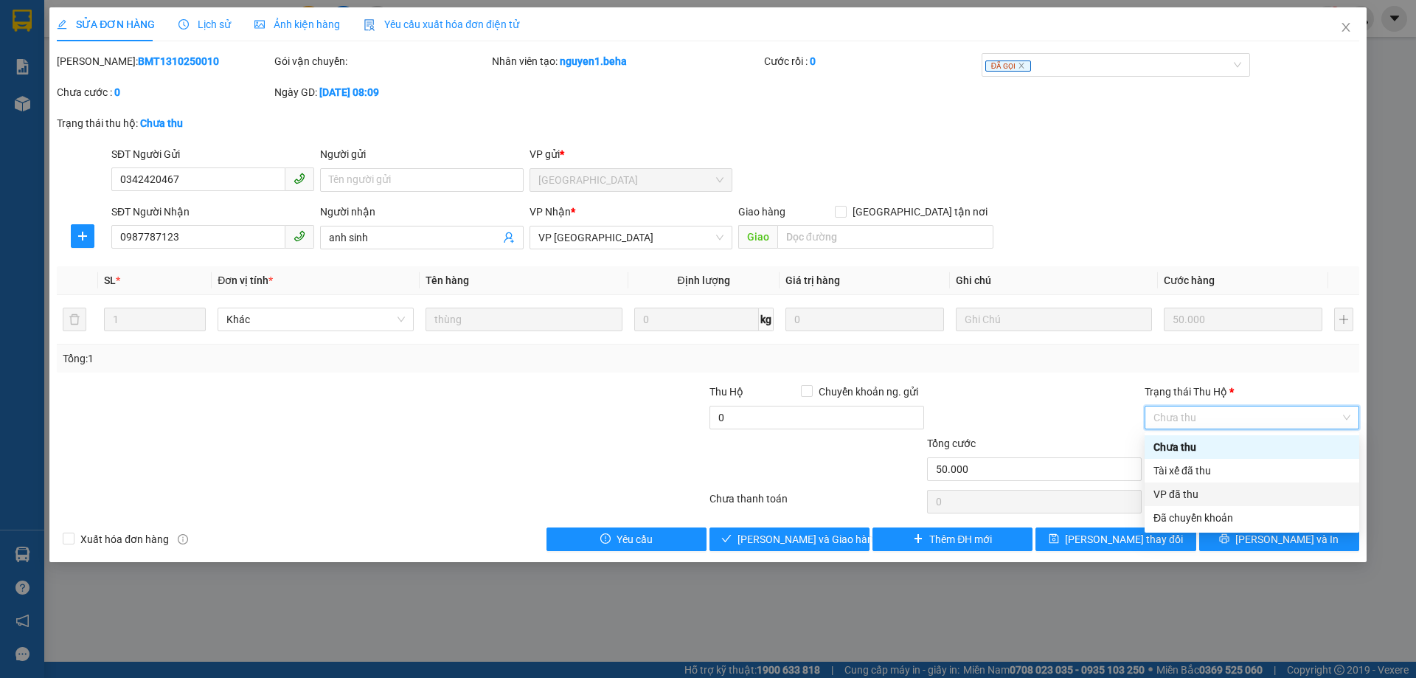
drag, startPoint x: 1190, startPoint y: 488, endPoint x: 1121, endPoint y: 499, distance: 69.5
click at [1189, 488] on div "VP đã thu" at bounding box center [1252, 494] width 197 height 16
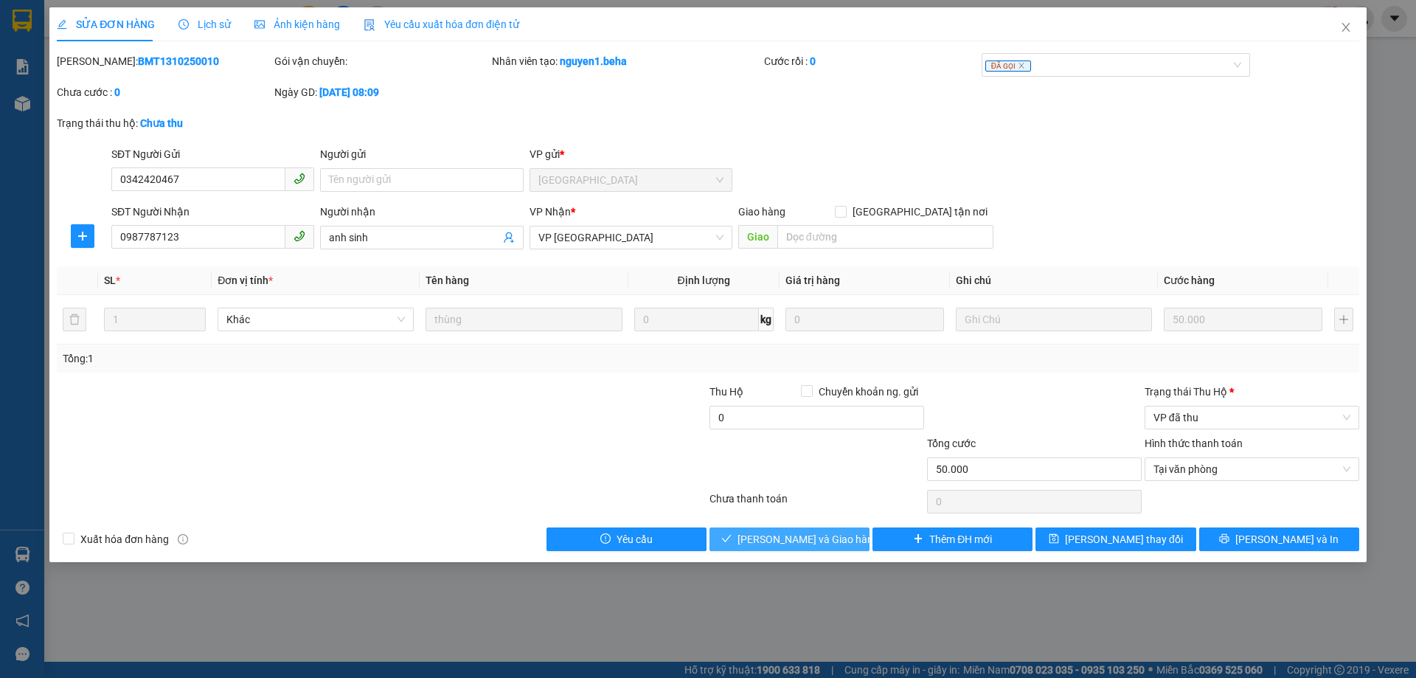
click at [763, 531] on span "[PERSON_NAME] và Giao hàng" at bounding box center [809, 539] width 142 height 16
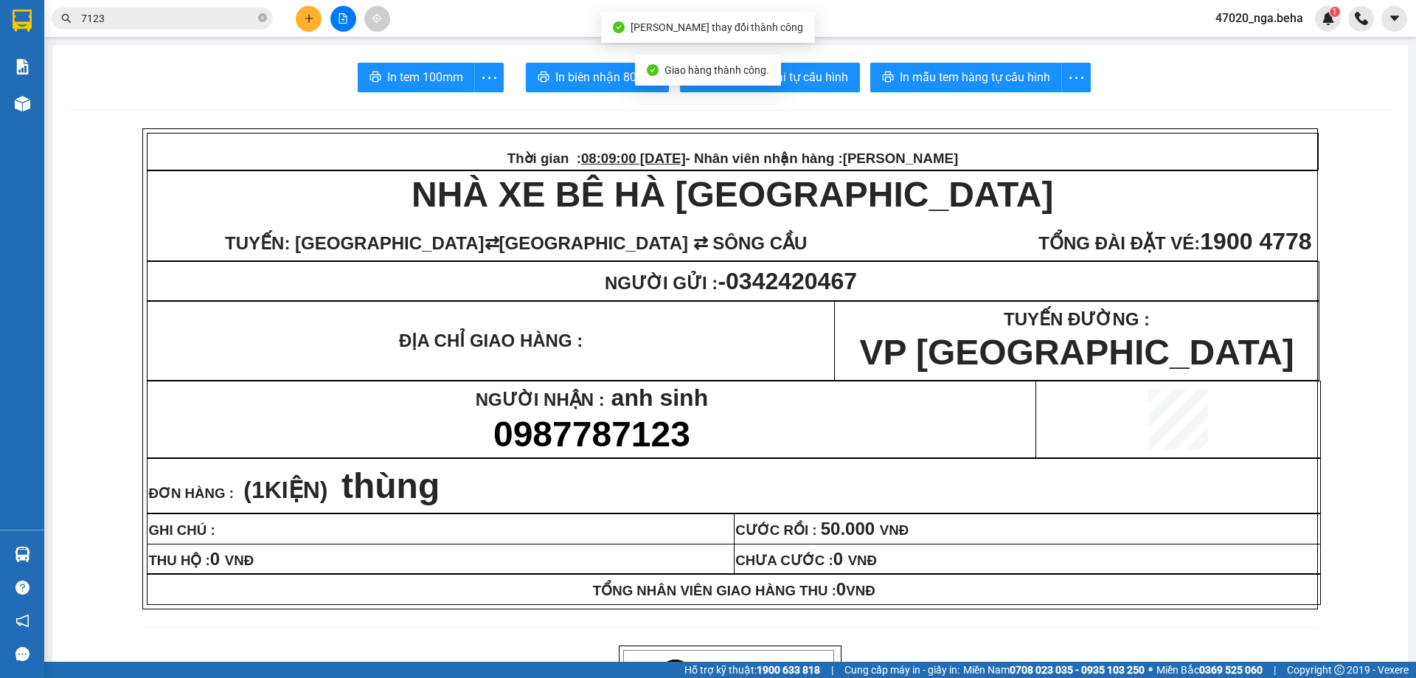
click at [192, 22] on input "7123" at bounding box center [168, 18] width 174 height 16
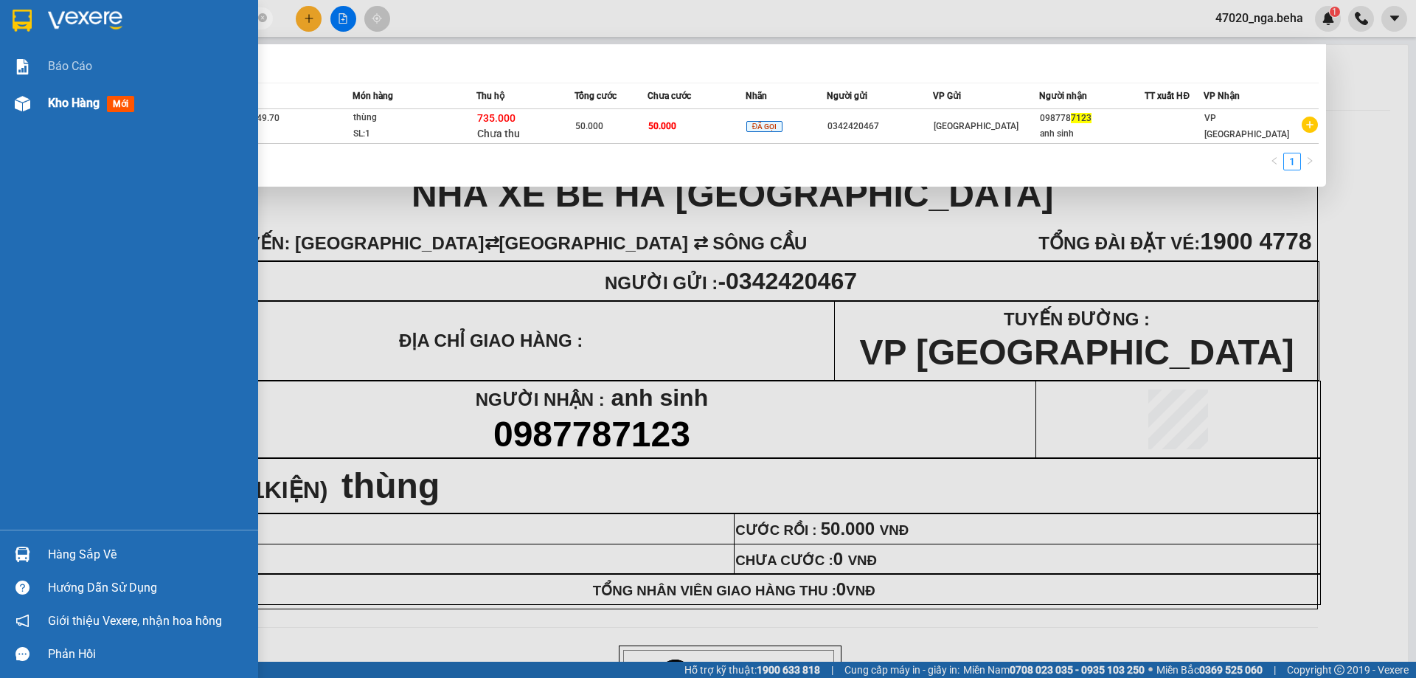
click at [32, 97] on div at bounding box center [23, 104] width 26 height 26
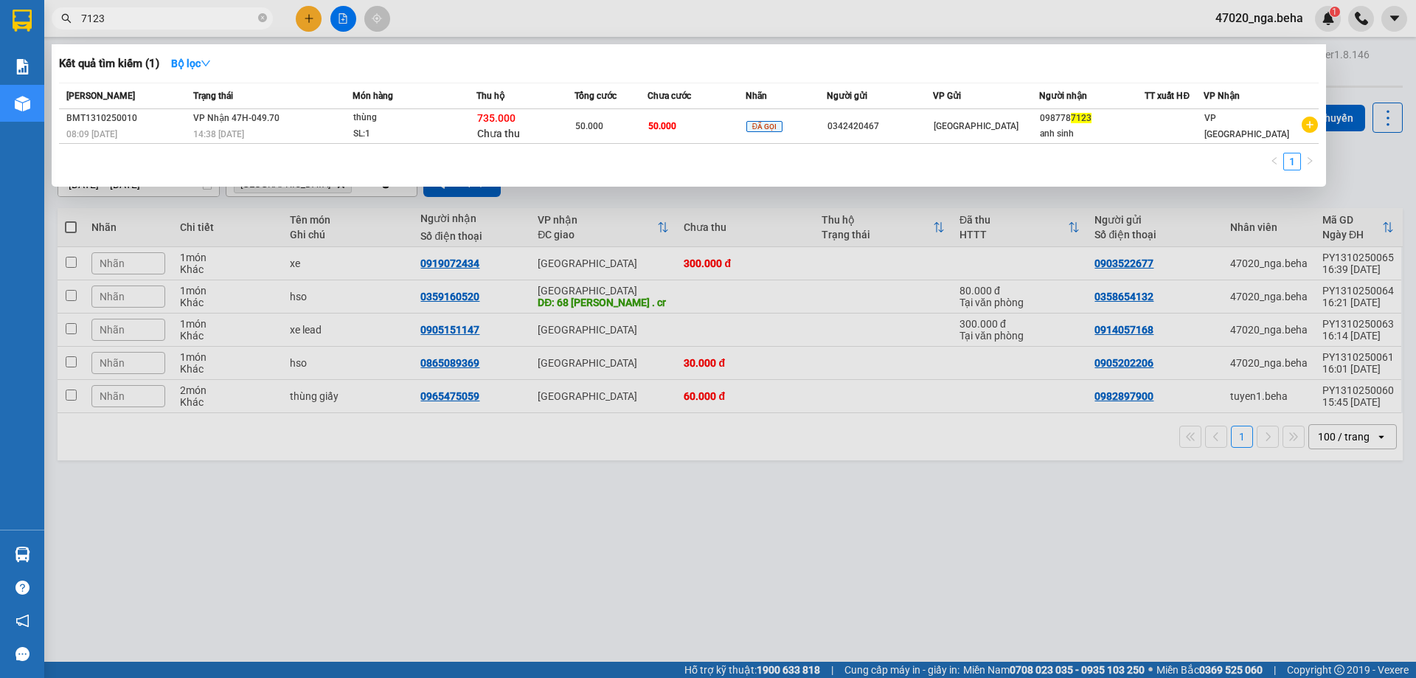
click at [893, 262] on div at bounding box center [708, 339] width 1416 height 678
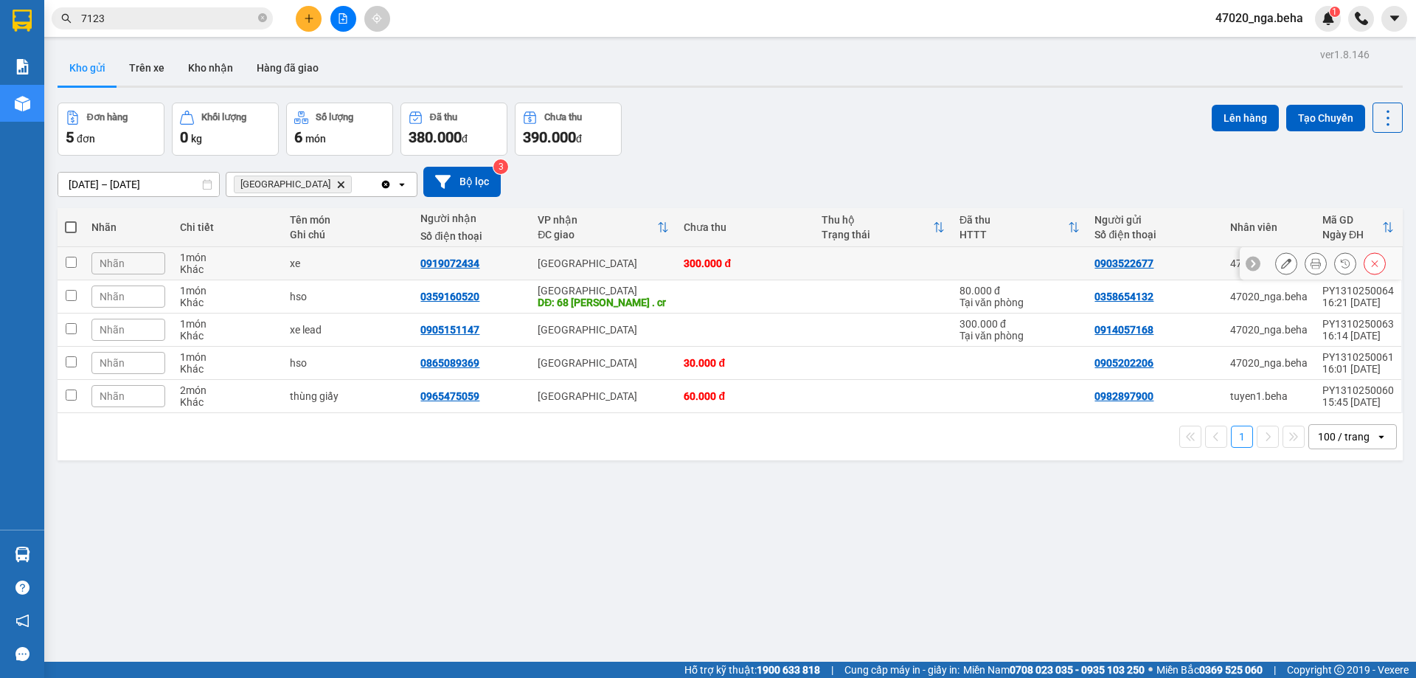
click at [1311, 260] on icon at bounding box center [1316, 263] width 10 height 10
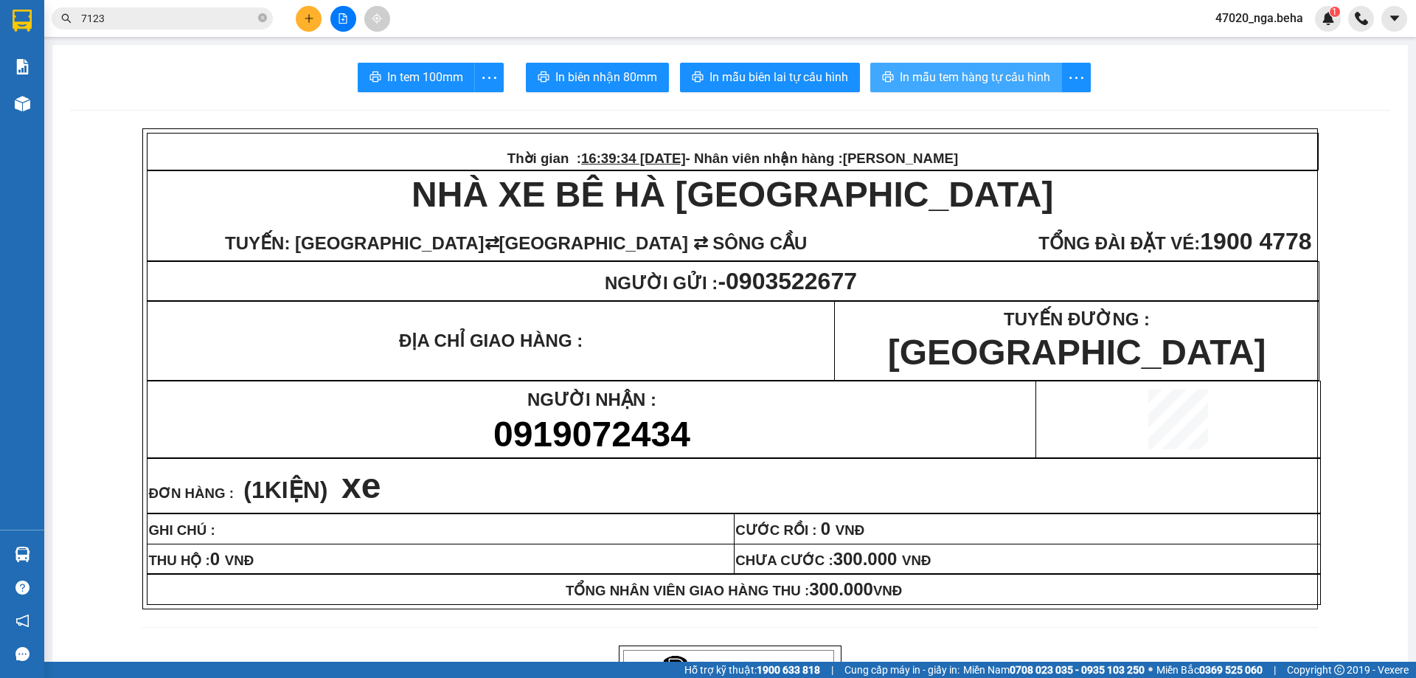
click at [971, 70] on span "In mẫu tem hàng tự cấu hình" at bounding box center [975, 77] width 150 height 18
click at [977, 72] on span "In mẫu tem hàng tự cấu hình" at bounding box center [975, 77] width 150 height 18
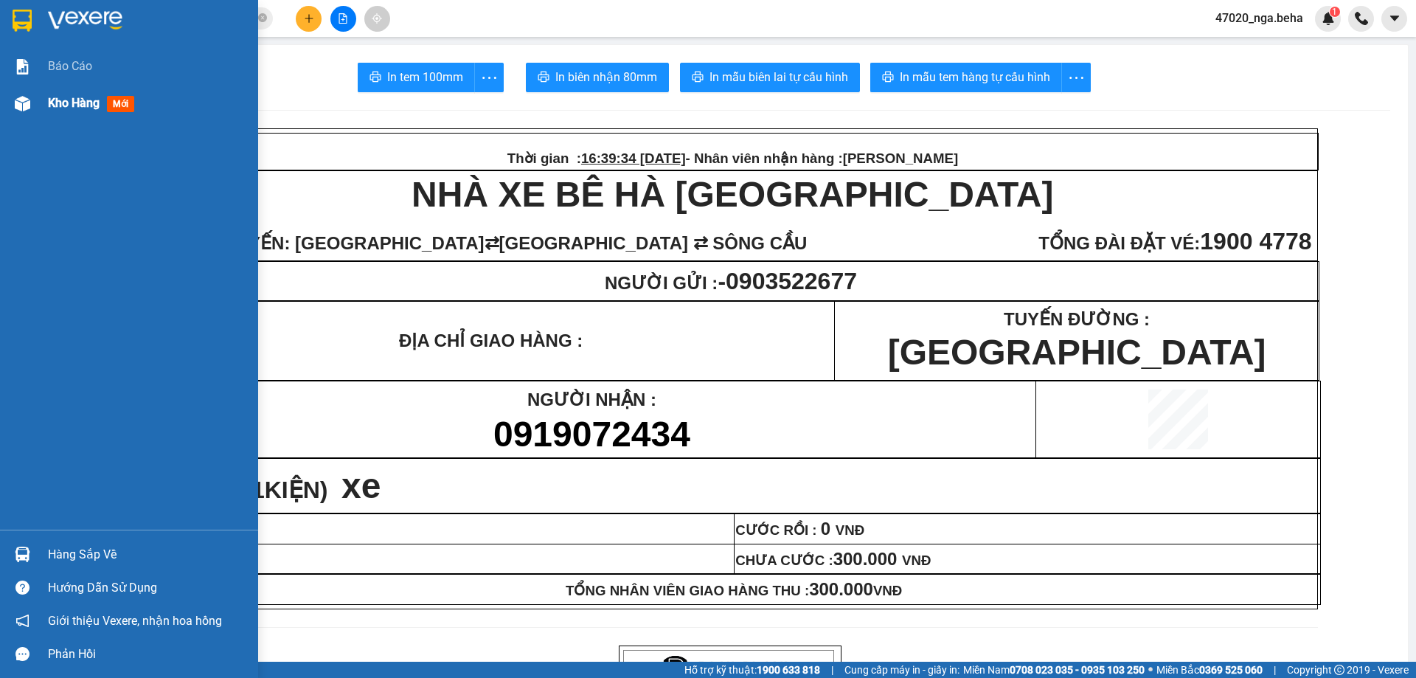
click at [94, 101] on span "Kho hàng" at bounding box center [74, 103] width 52 height 14
